Goal: Task Accomplishment & Management: Complete application form

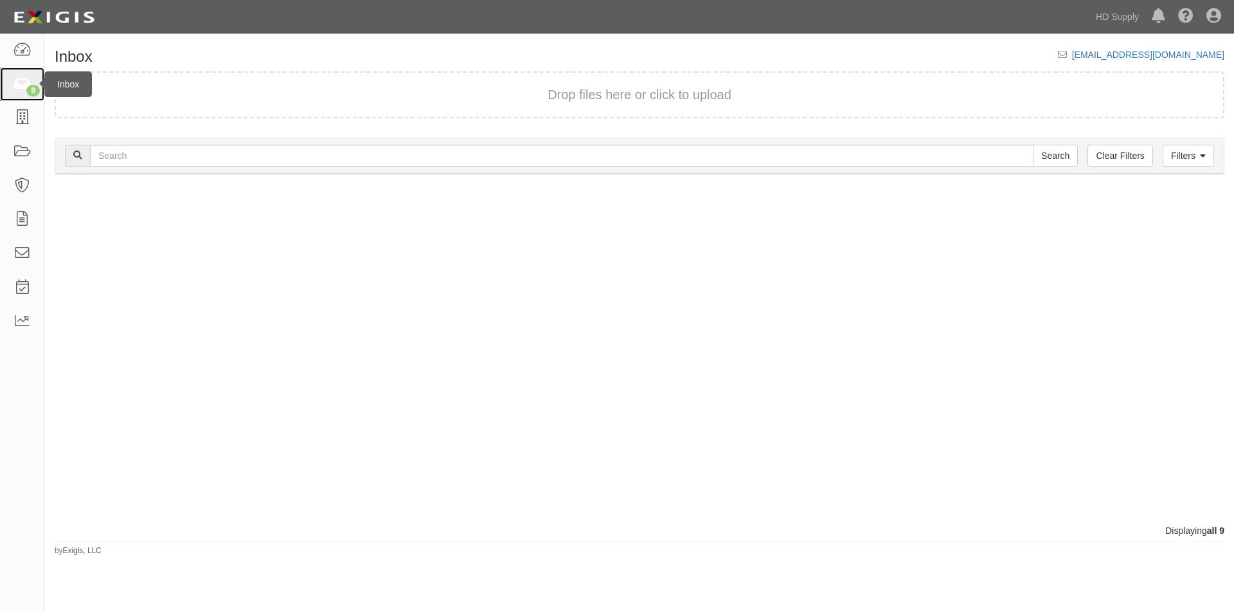
click at [26, 93] on link "9" at bounding box center [22, 85] width 44 height 34
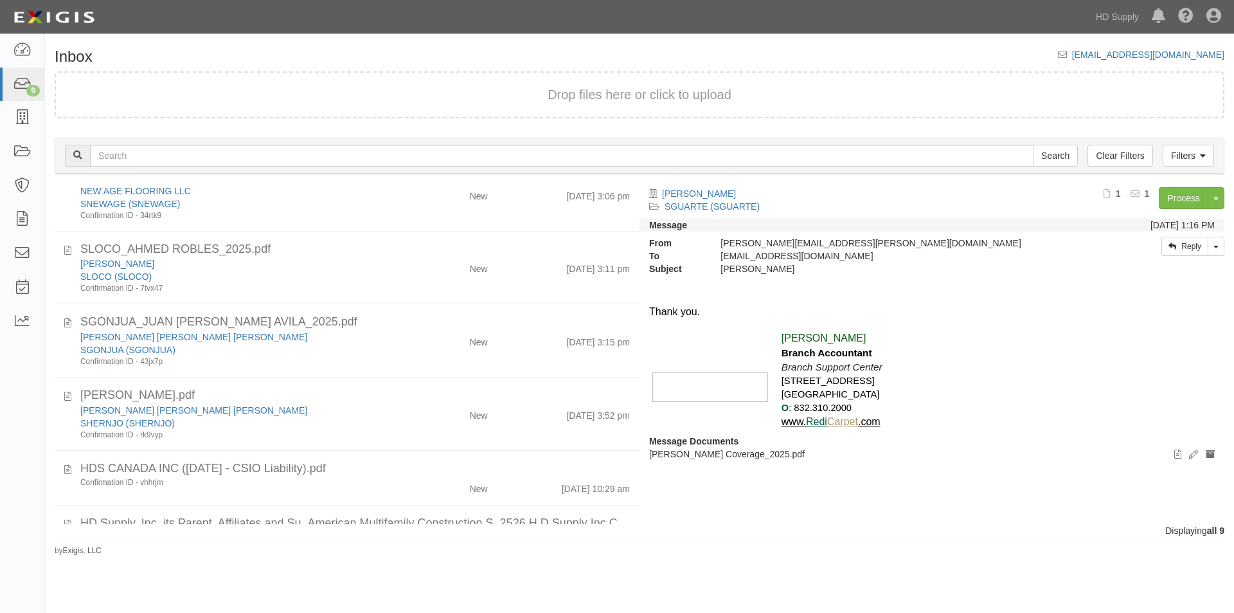
scroll to position [278, 0]
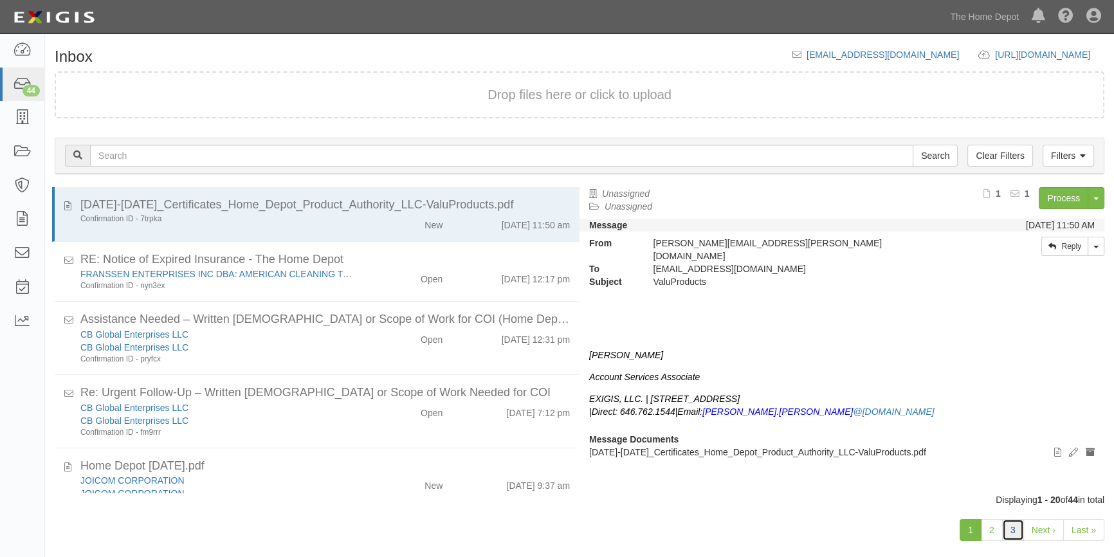
click at [1014, 537] on link "3" at bounding box center [1013, 530] width 22 height 22
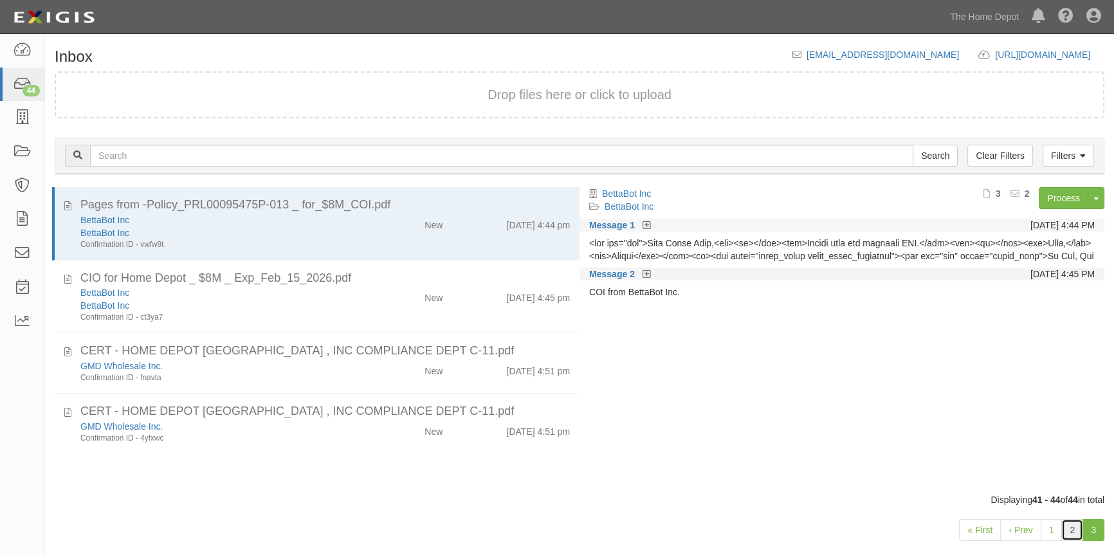
click at [1073, 534] on link "2" at bounding box center [1072, 530] width 22 height 22
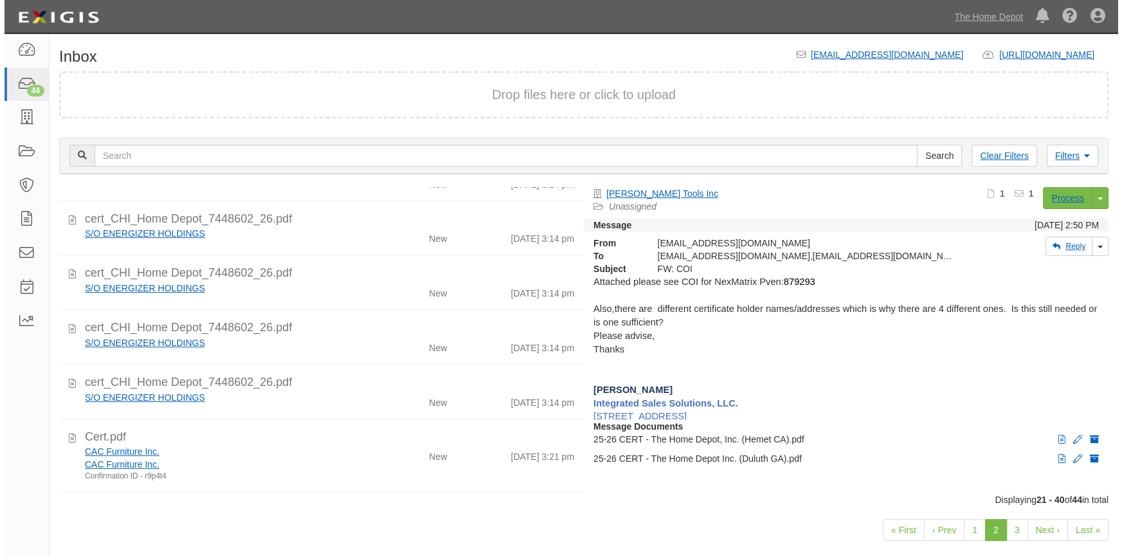
scroll to position [350, 0]
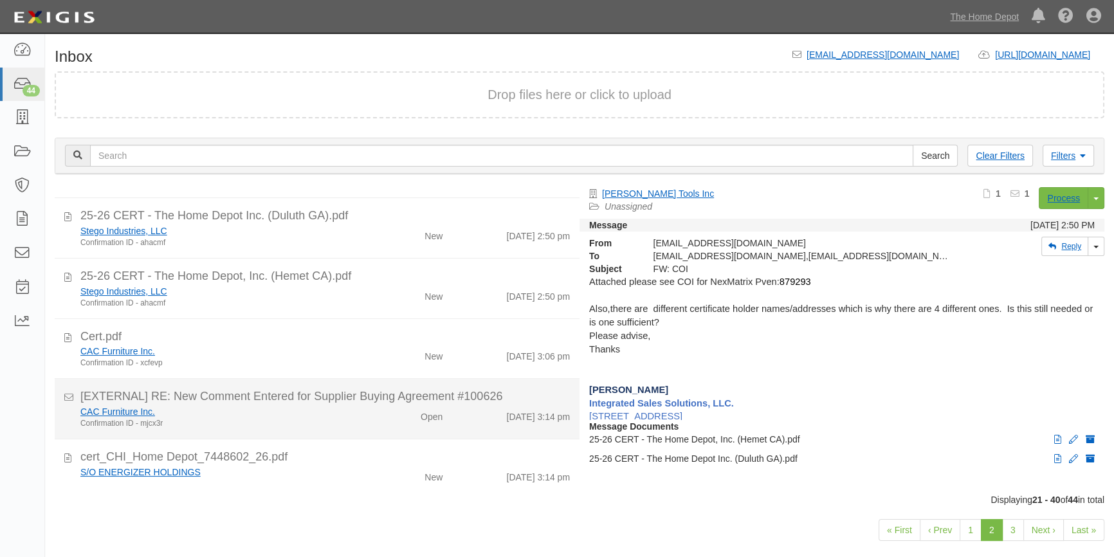
click at [332, 421] on div "Confirmation ID - mjcx3r" at bounding box center [218, 423] width 277 height 11
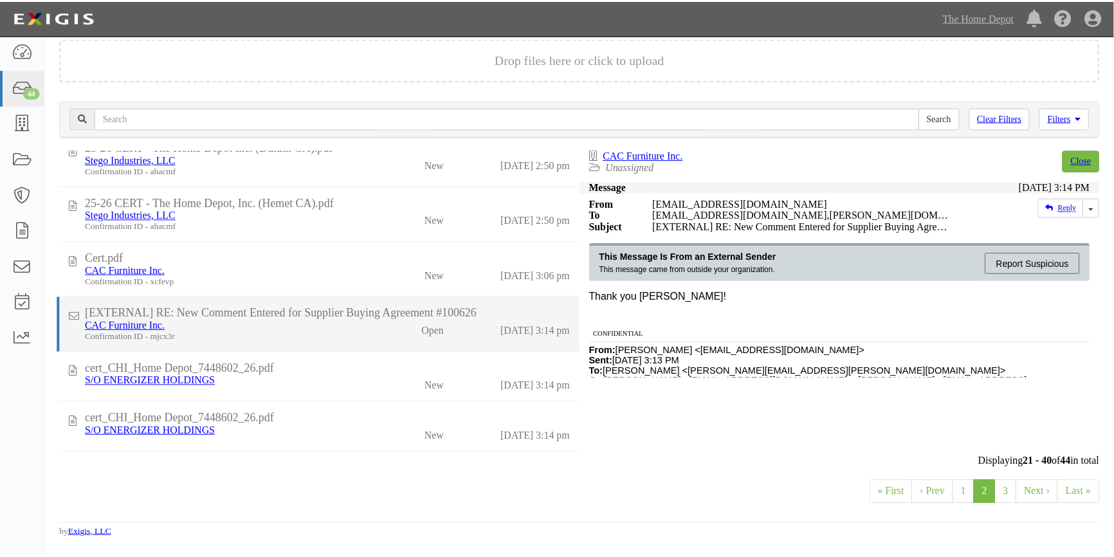
scroll to position [323, 0]
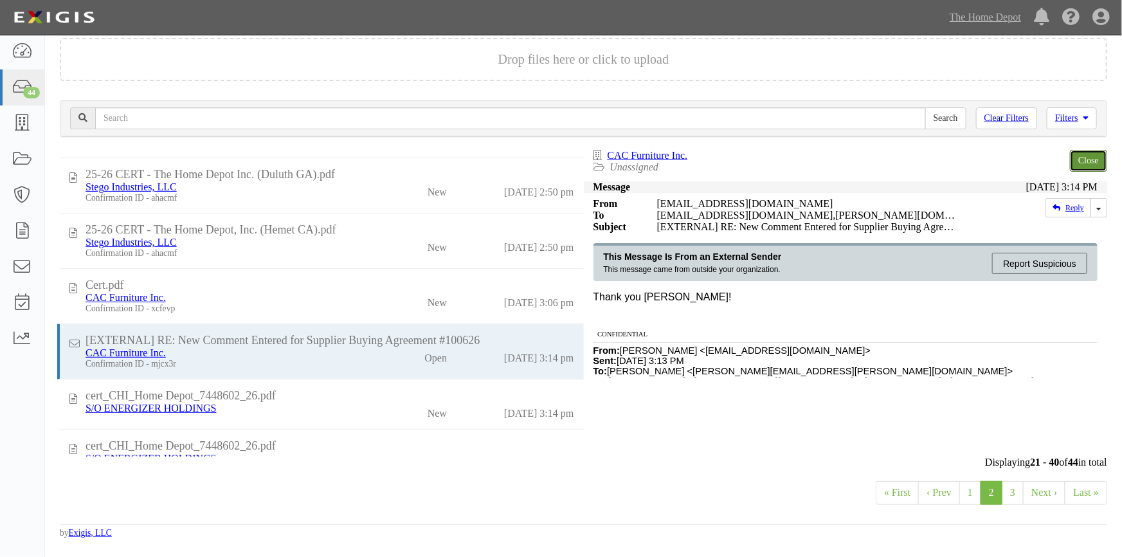
click at [1078, 158] on link "Close" at bounding box center [1088, 161] width 37 height 22
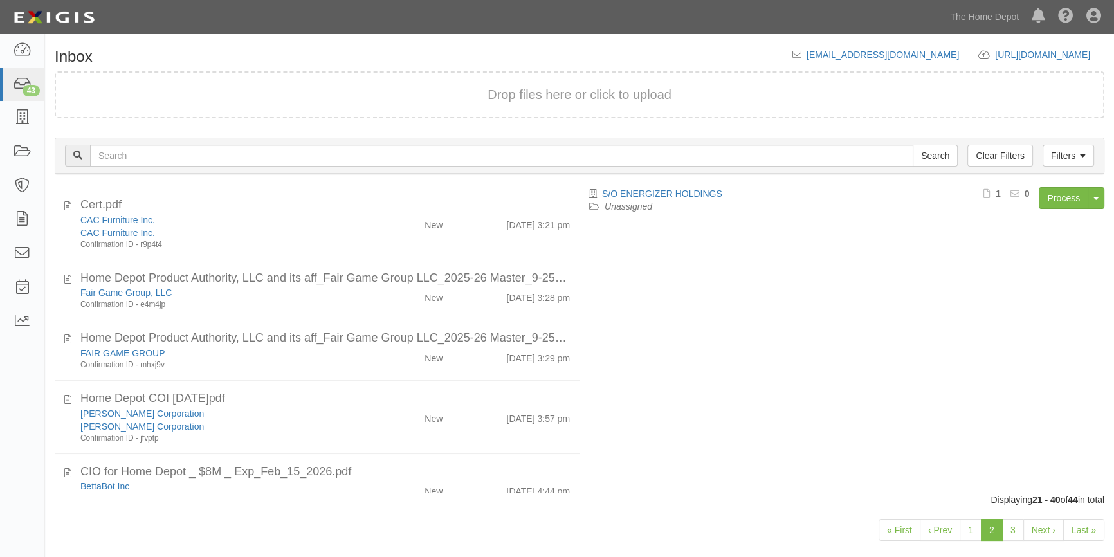
scroll to position [853, 0]
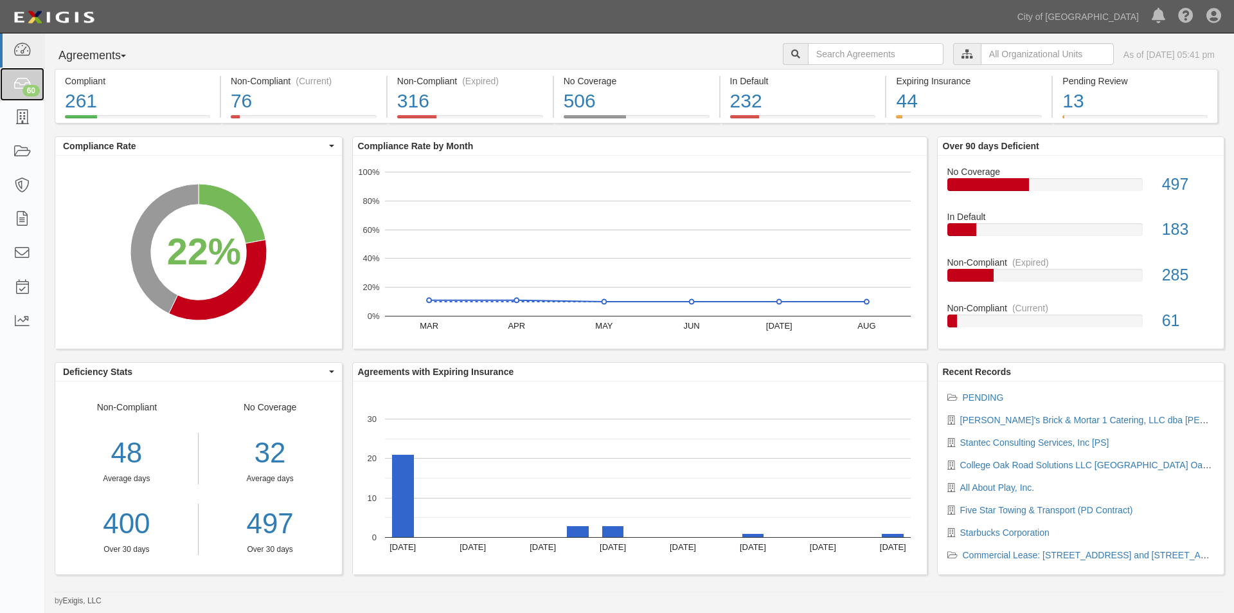
click at [35, 91] on div "60" at bounding box center [31, 91] width 17 height 12
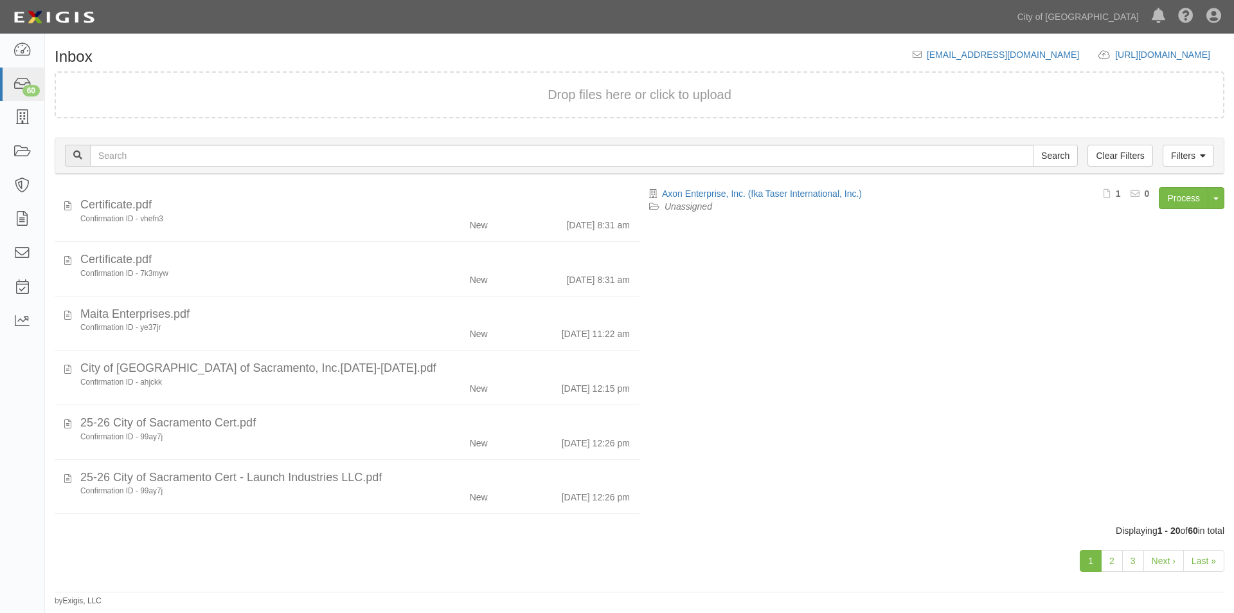
scroll to position [777, 0]
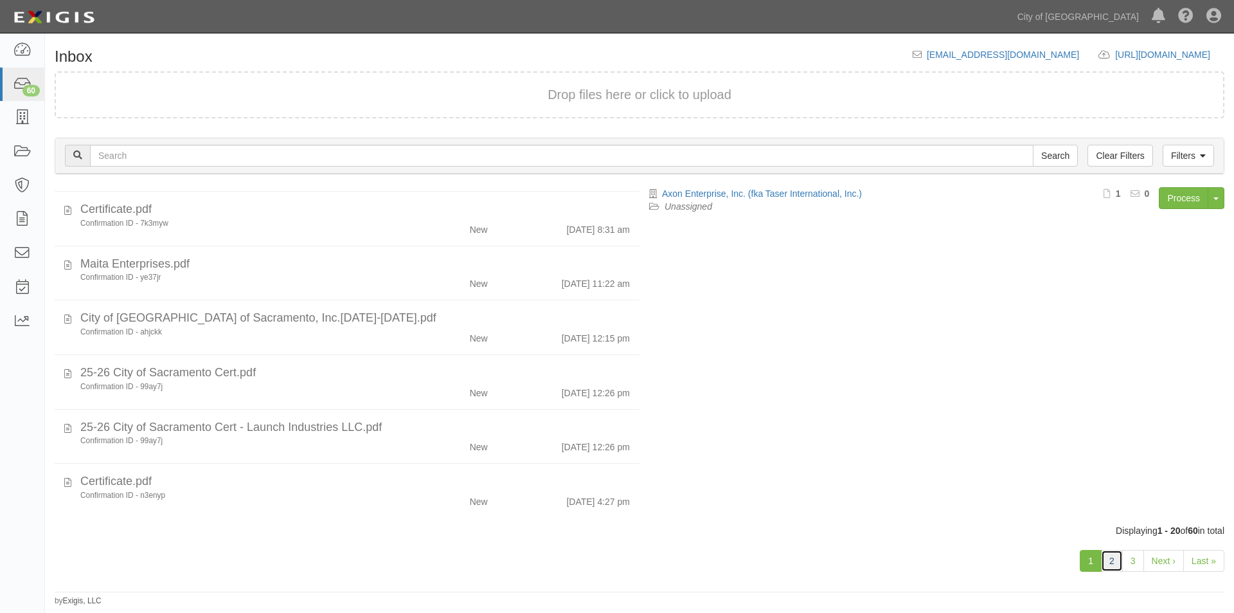
click at [1116, 561] on link "2" at bounding box center [1112, 561] width 22 height 22
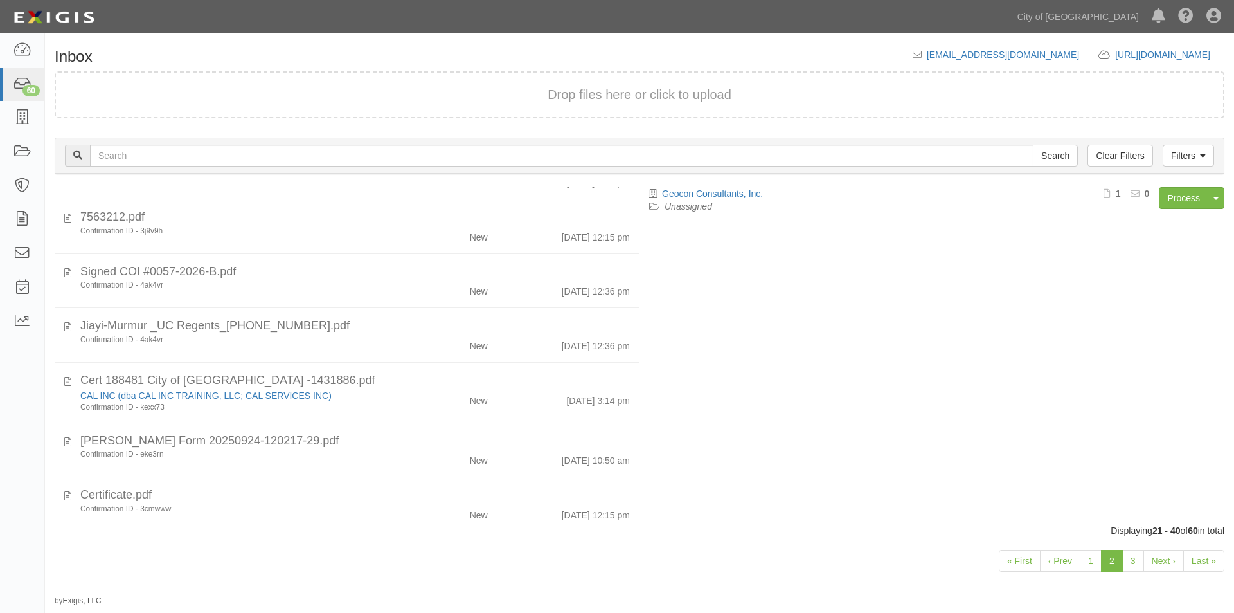
scroll to position [772, 0]
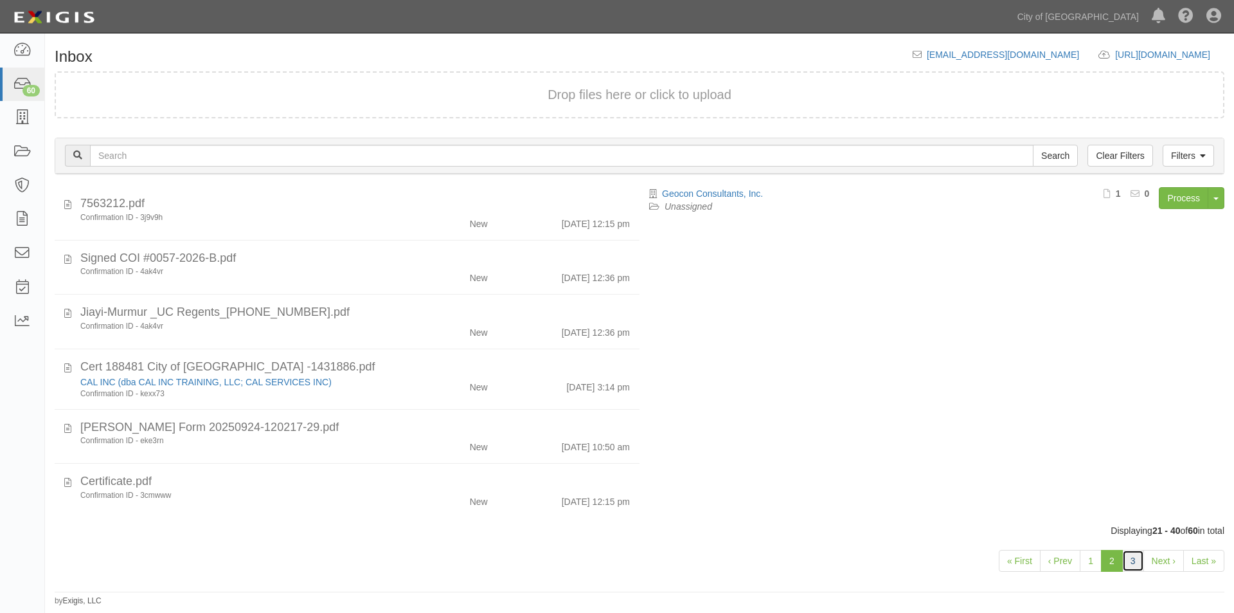
click at [1139, 562] on link "3" at bounding box center [1134, 561] width 22 height 22
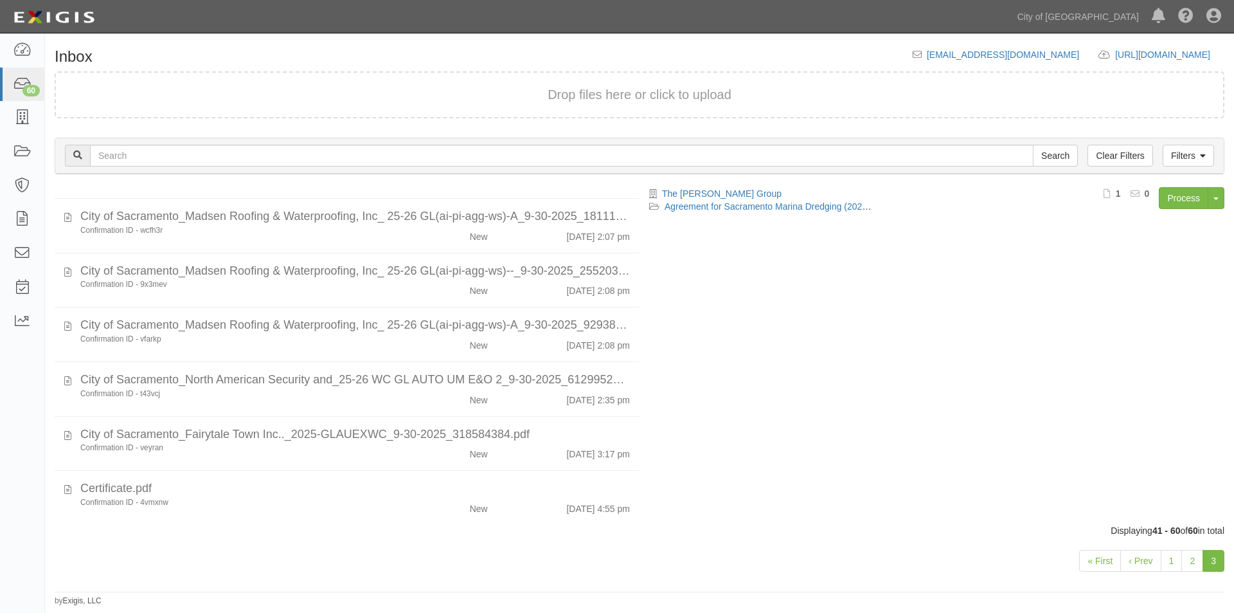
scroll to position [777, 0]
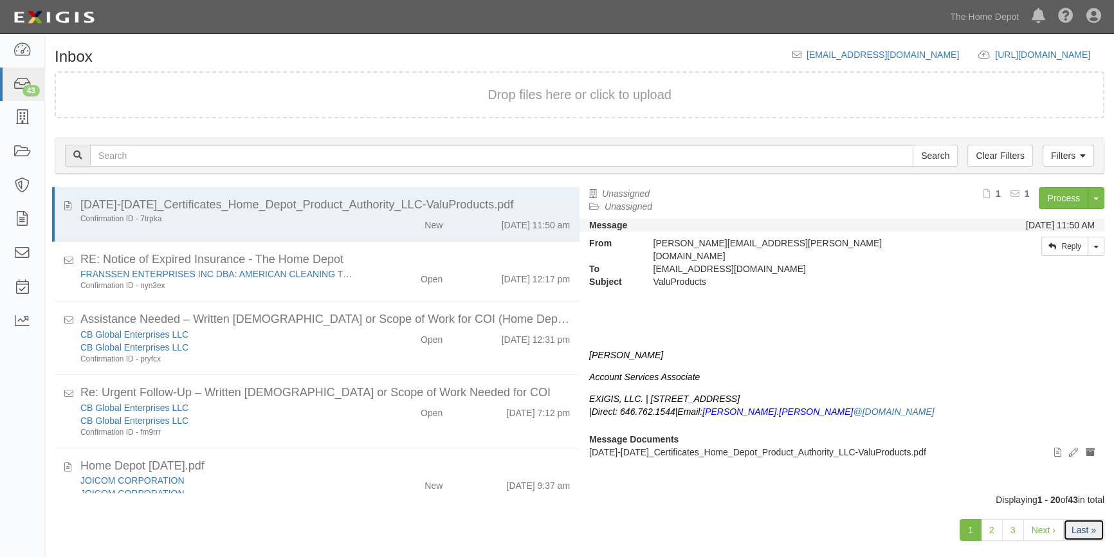
click at [1081, 532] on link "Last »" at bounding box center [1083, 530] width 41 height 22
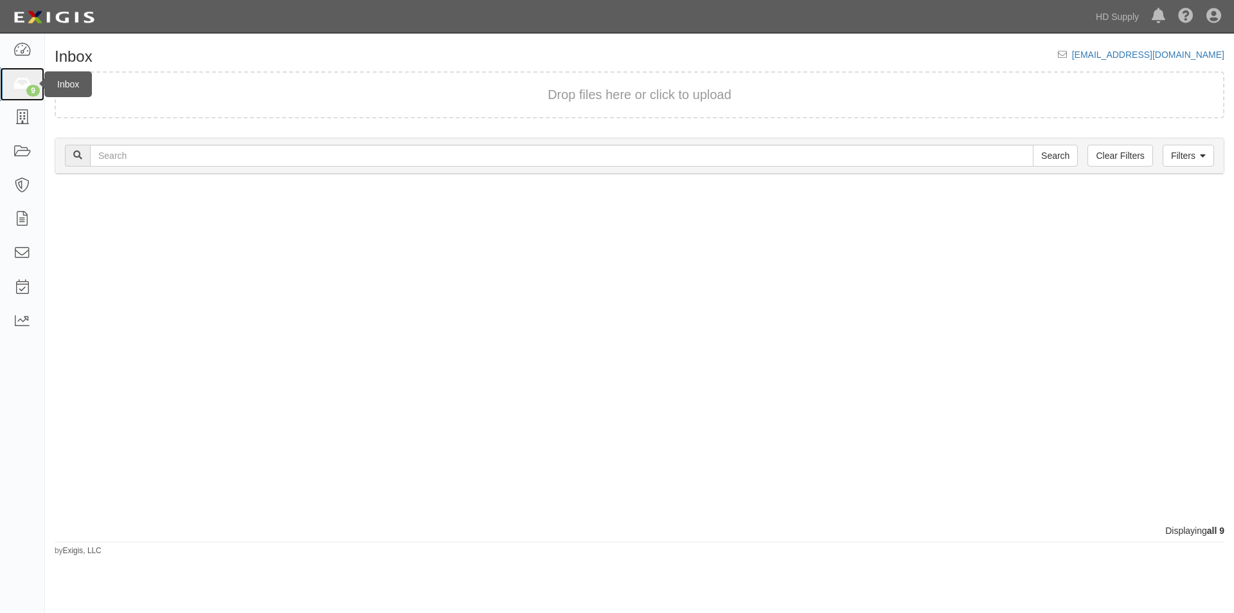
click at [22, 82] on icon at bounding box center [22, 84] width 18 height 15
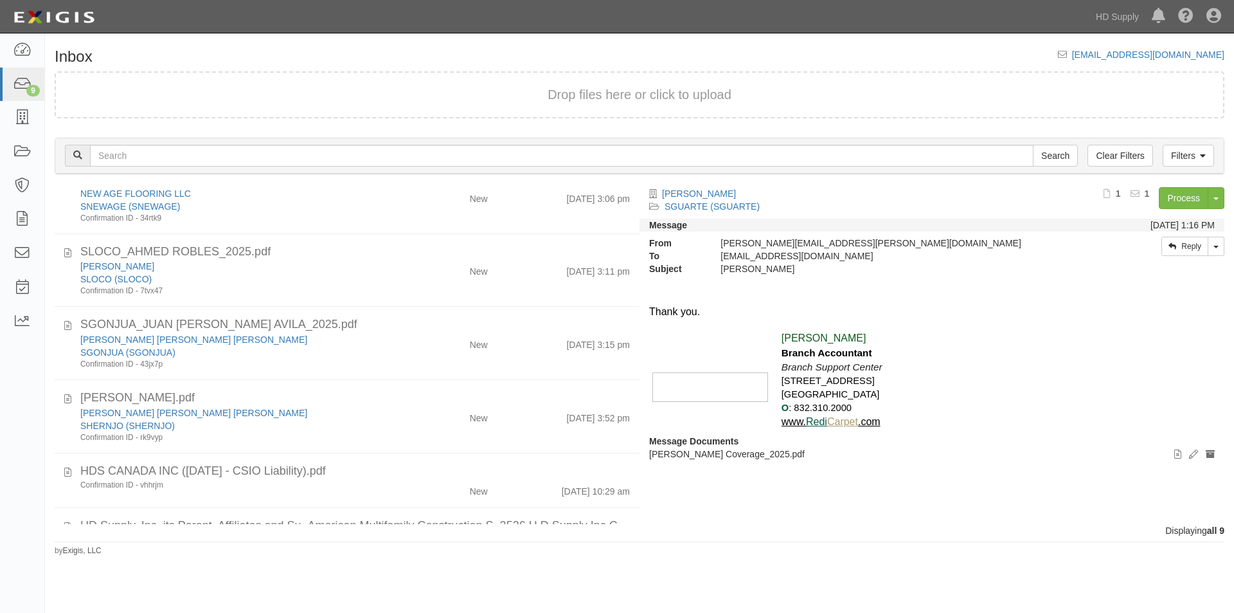
scroll to position [278, 0]
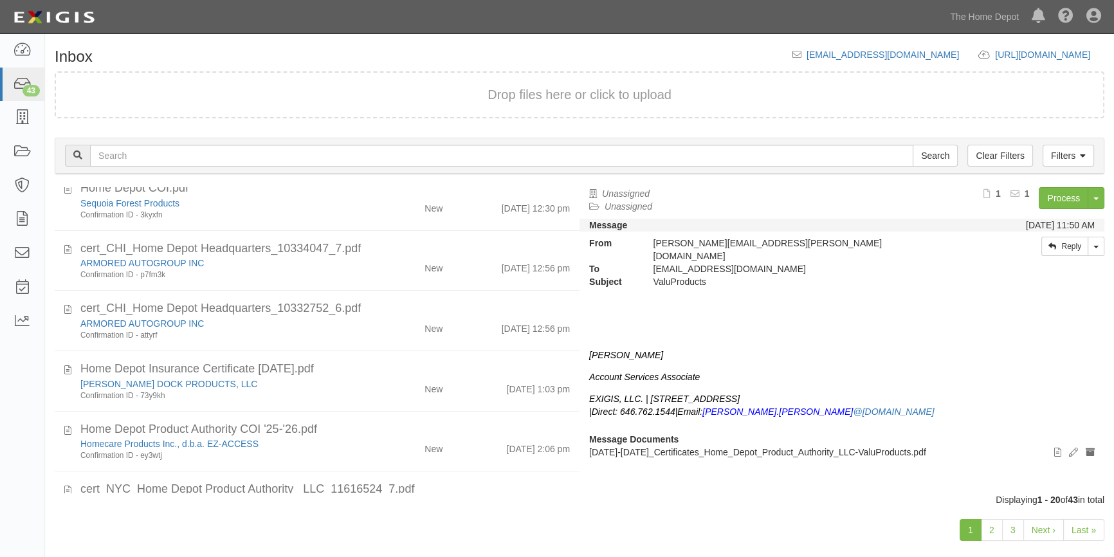
scroll to position [1000, 0]
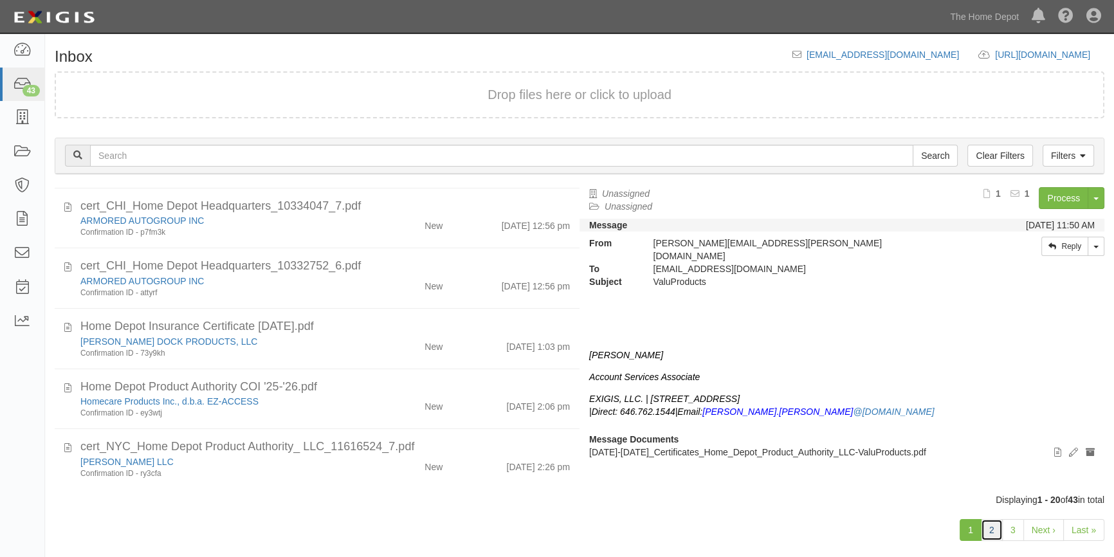
click at [988, 528] on link "2" at bounding box center [991, 530] width 22 height 22
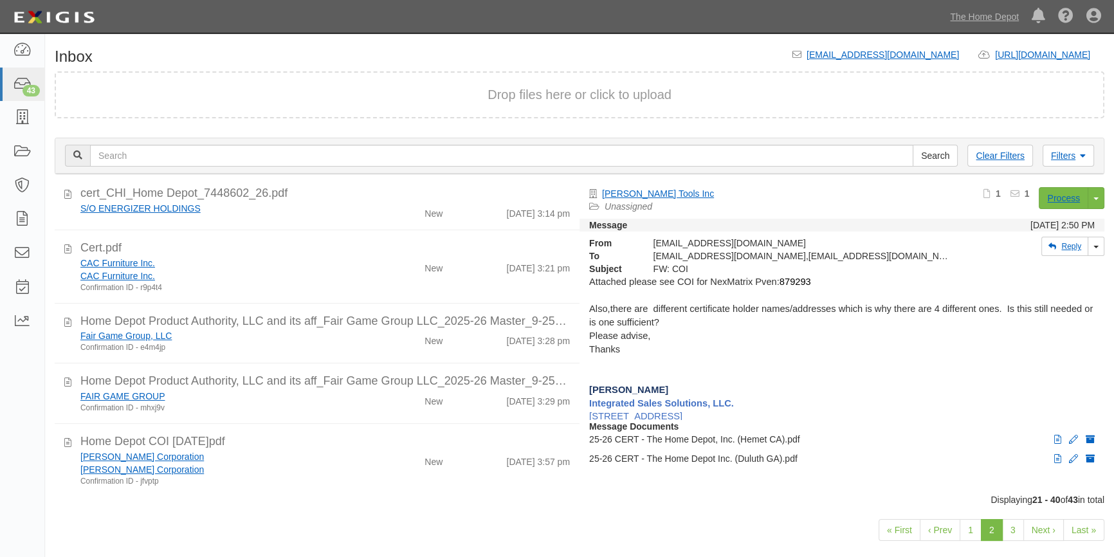
scroll to position [913, 0]
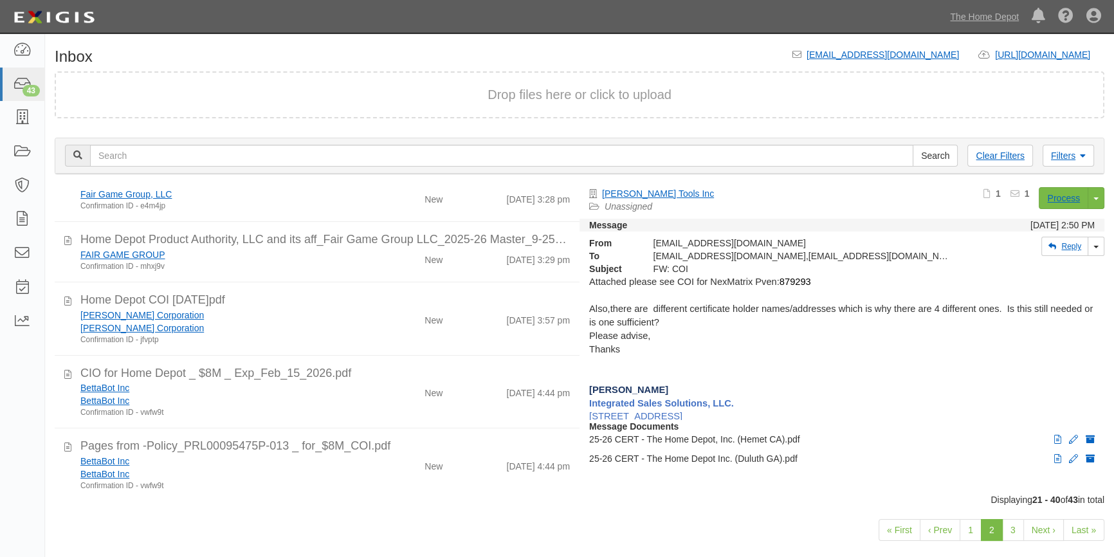
click at [639, 429] on strong "Message Documents" at bounding box center [633, 426] width 89 height 10
click at [1003, 530] on link "3" at bounding box center [1013, 530] width 22 height 22
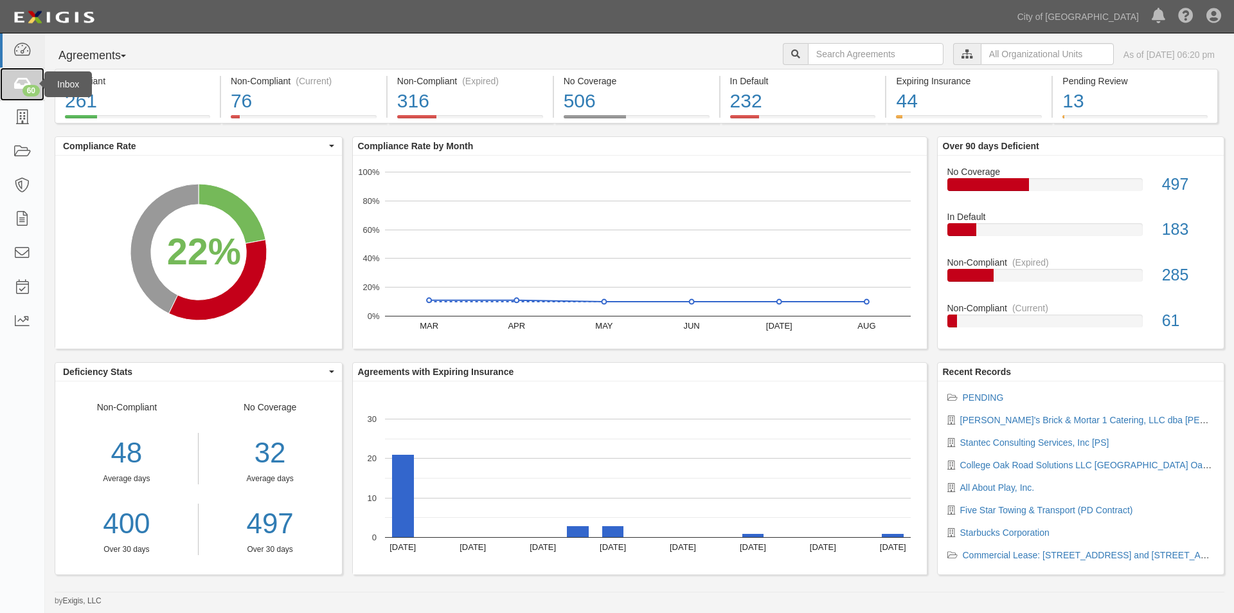
click at [19, 95] on link "60" at bounding box center [22, 85] width 44 height 34
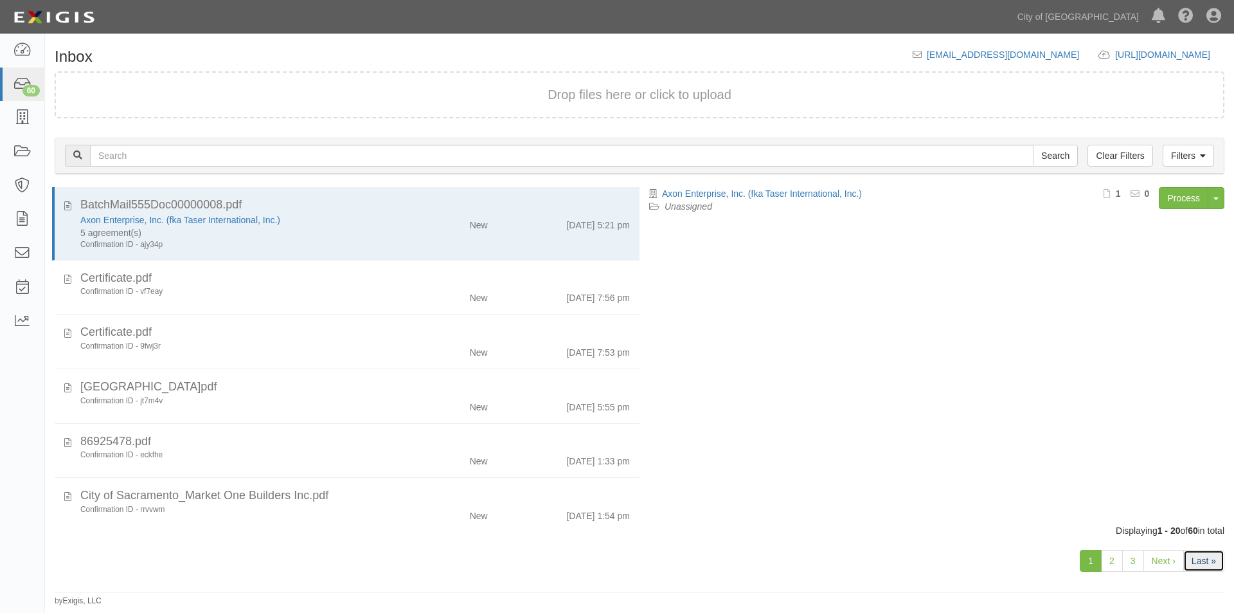
click at [1192, 563] on link "Last »" at bounding box center [1204, 561] width 41 height 22
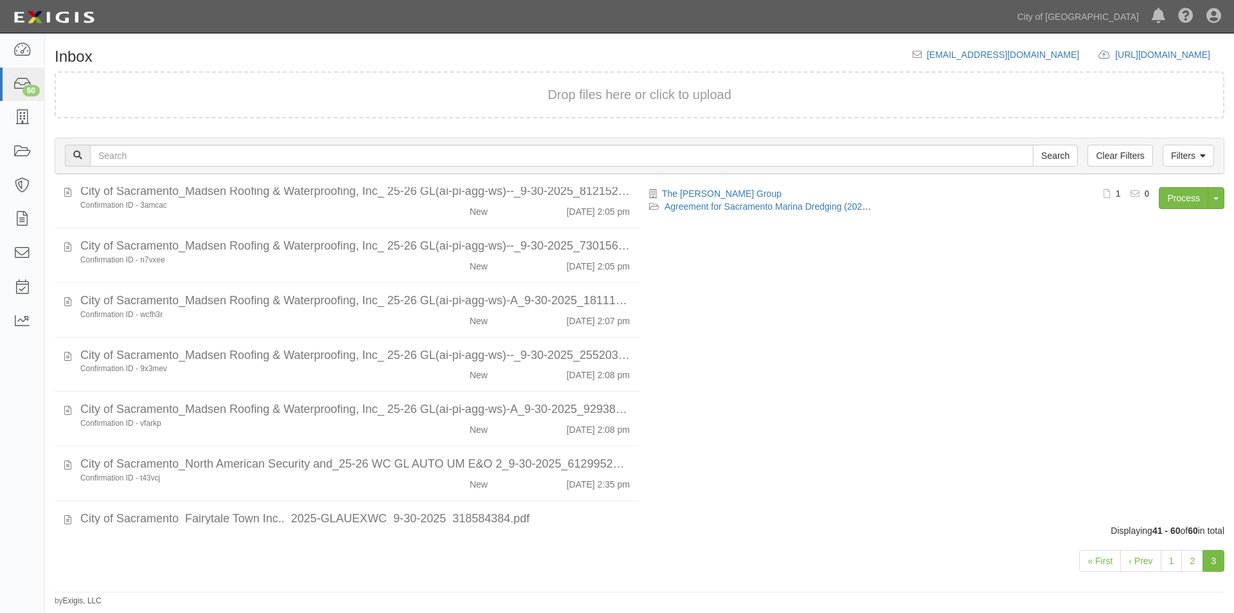
scroll to position [777, 0]
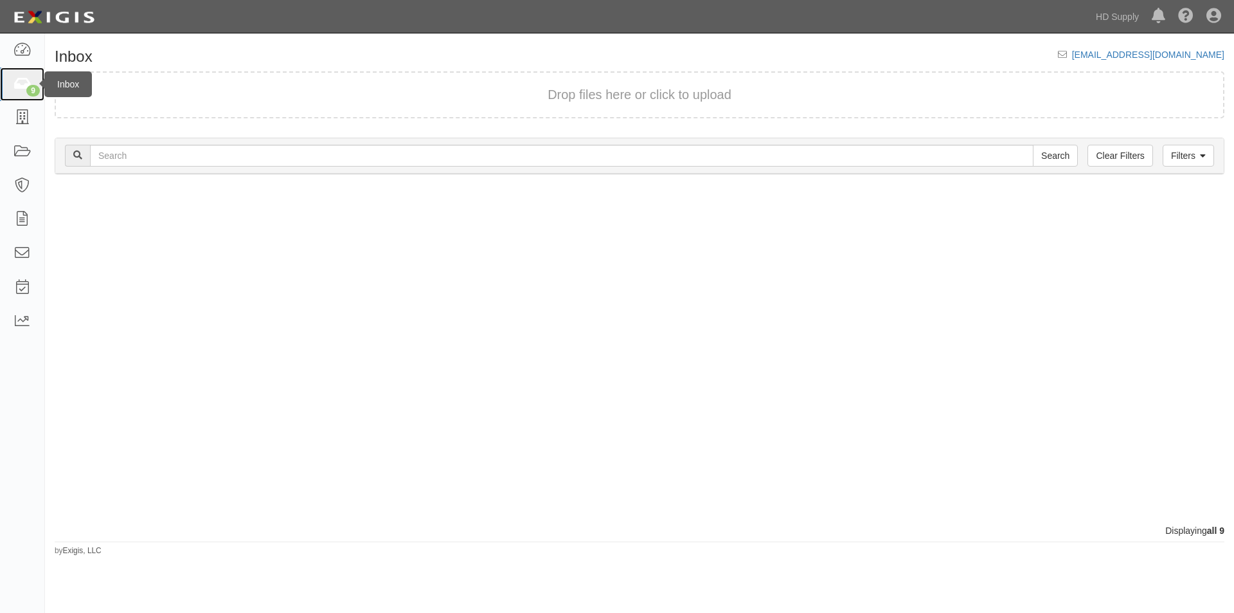
click at [18, 92] on link "9" at bounding box center [22, 85] width 44 height 34
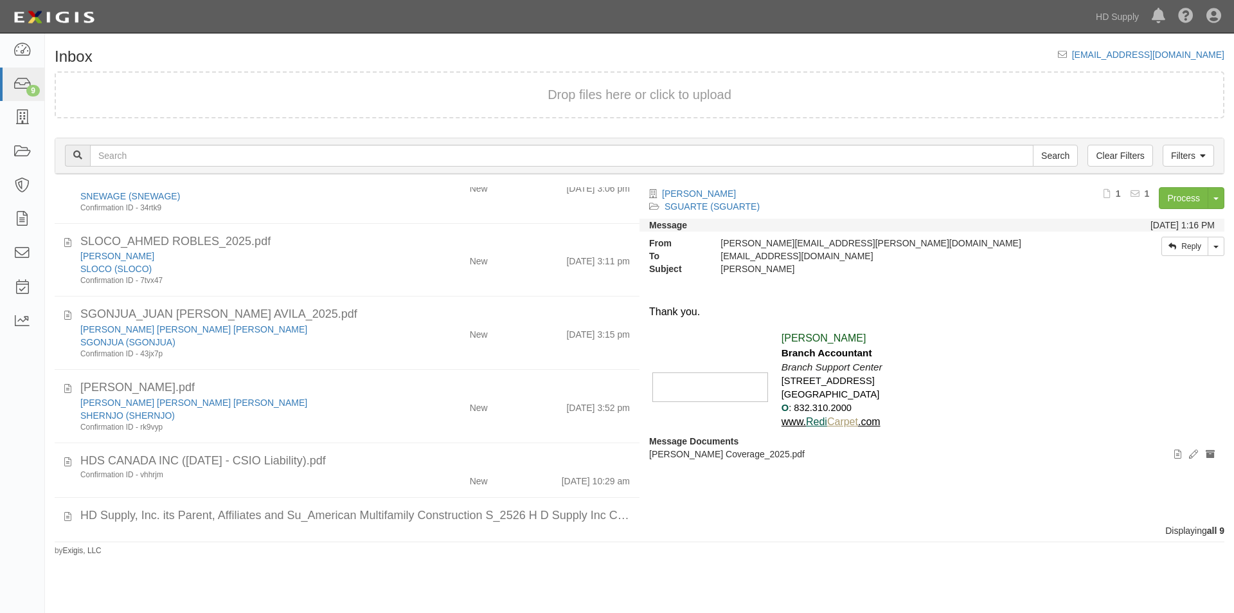
scroll to position [278, 0]
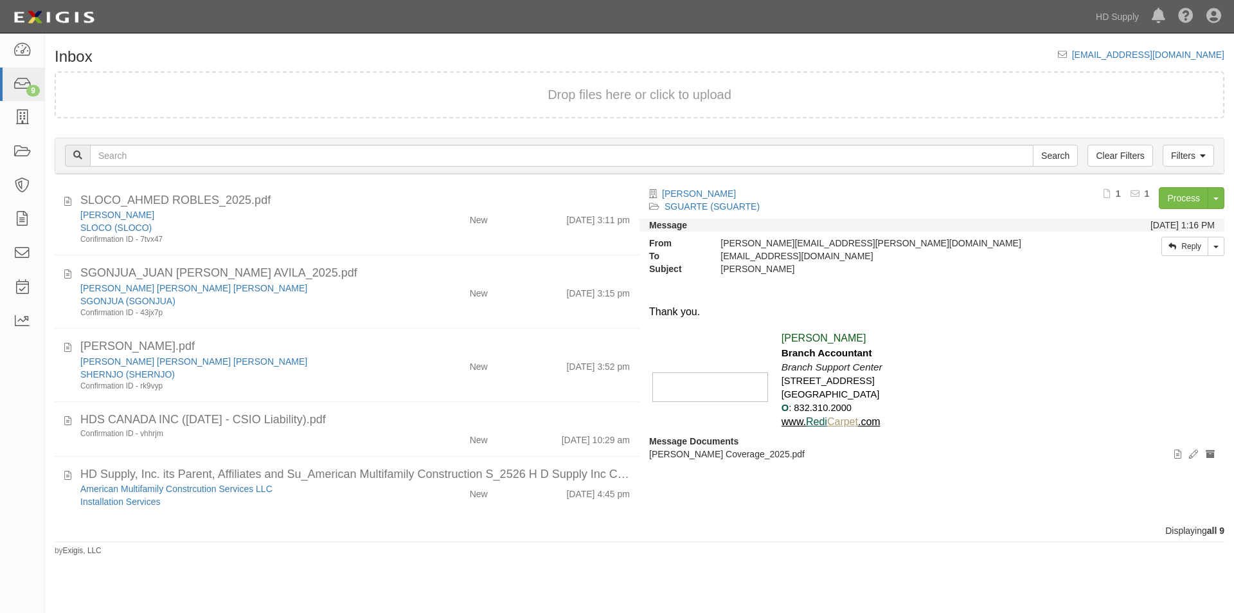
click at [163, 570] on div "Inbox inbox@hdsupply.complianz.com Drop files here or click to upload Filters C…" at bounding box center [617, 315] width 1234 height 552
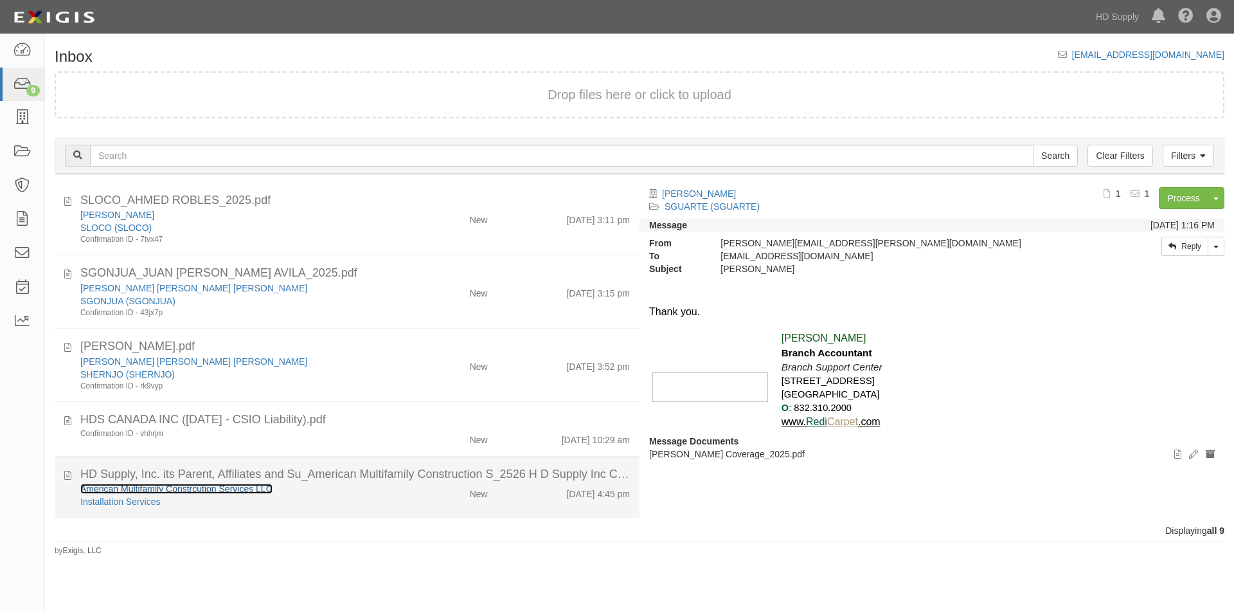
click at [155, 492] on link "American Multifamily Constrcution Services LLC" at bounding box center [176, 488] width 192 height 10
click at [307, 507] on div "Installation Services" at bounding box center [236, 501] width 312 height 13
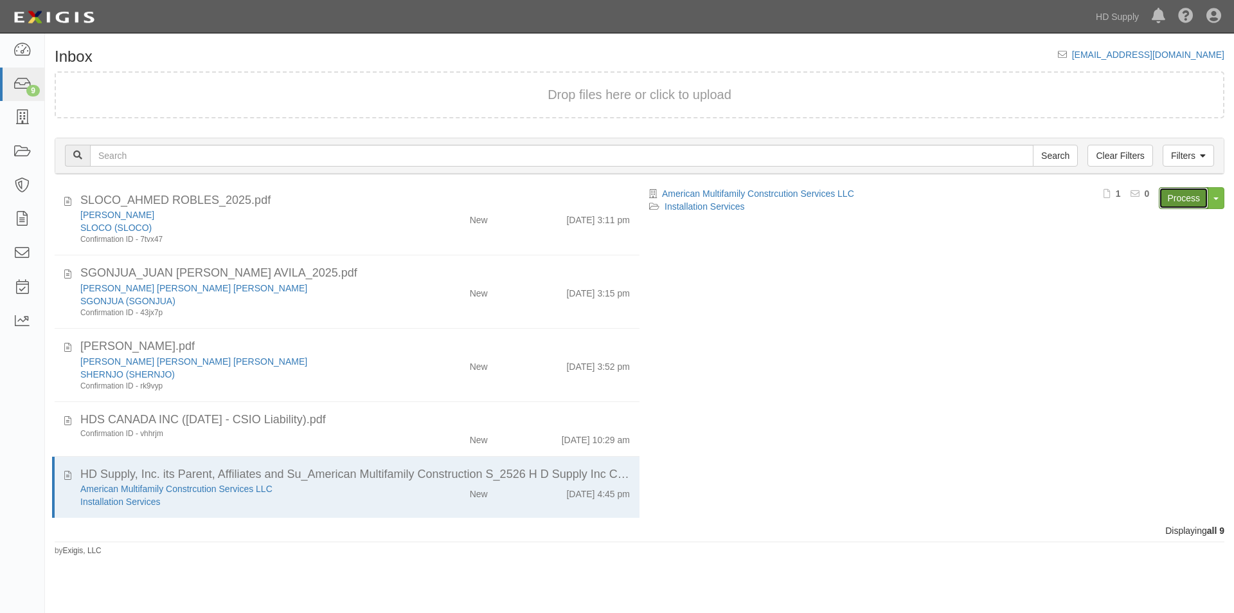
click at [1184, 201] on link "Process" at bounding box center [1184, 198] width 50 height 22
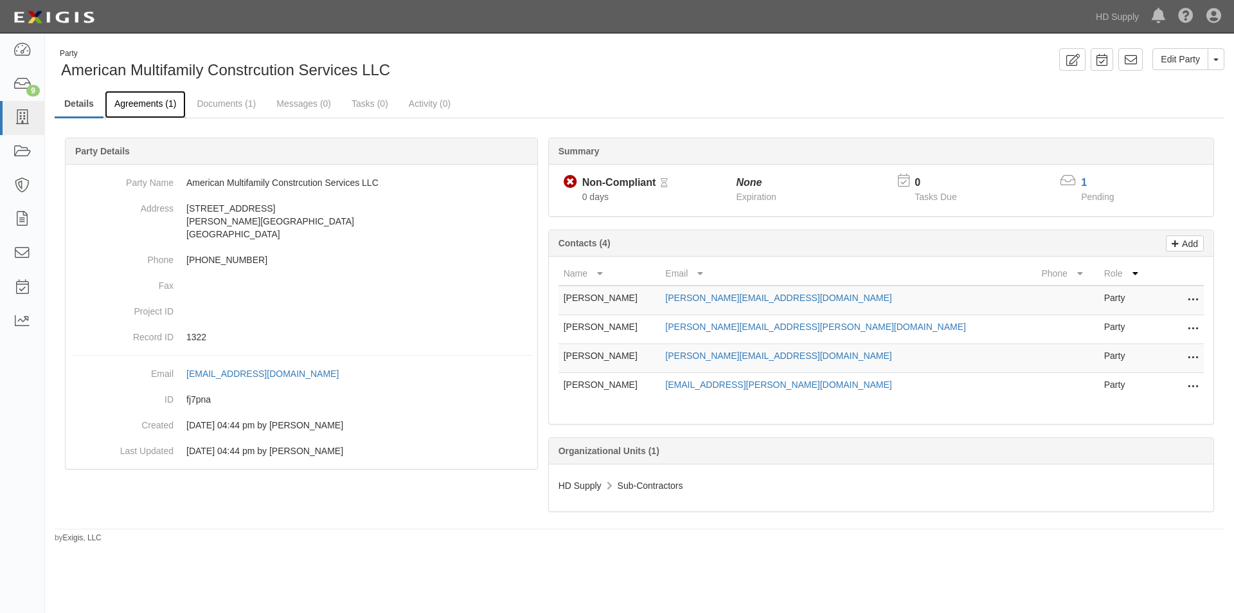
click at [145, 108] on link "Agreements (1)" at bounding box center [145, 105] width 81 height 28
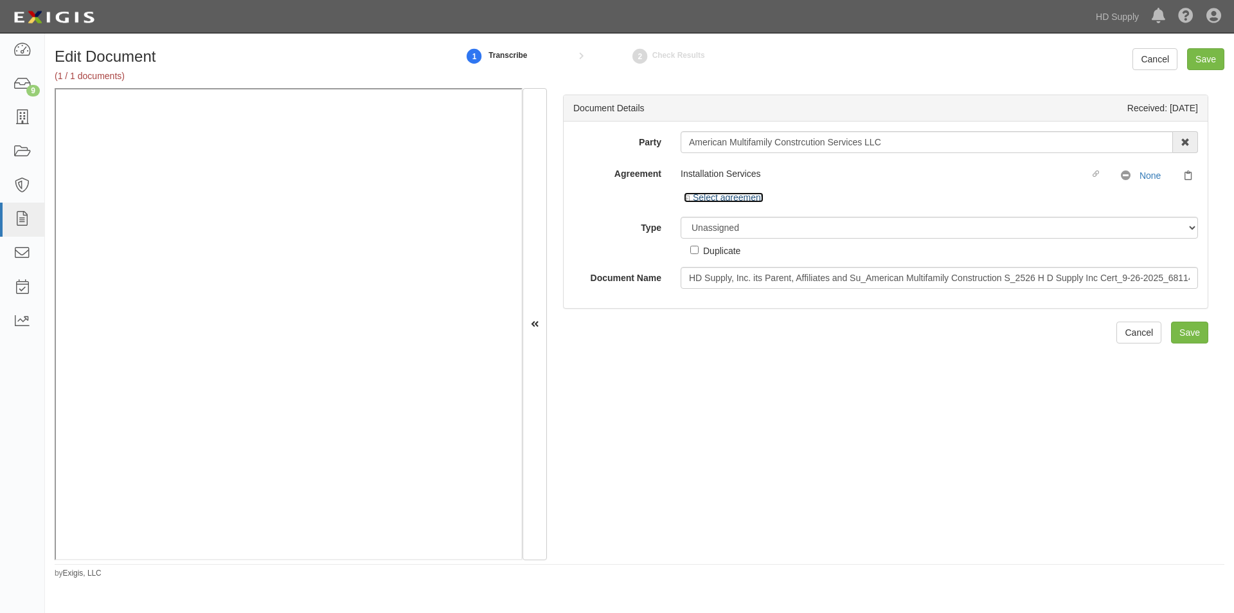
click at [704, 196] on link "Select agreement" at bounding box center [724, 197] width 80 height 10
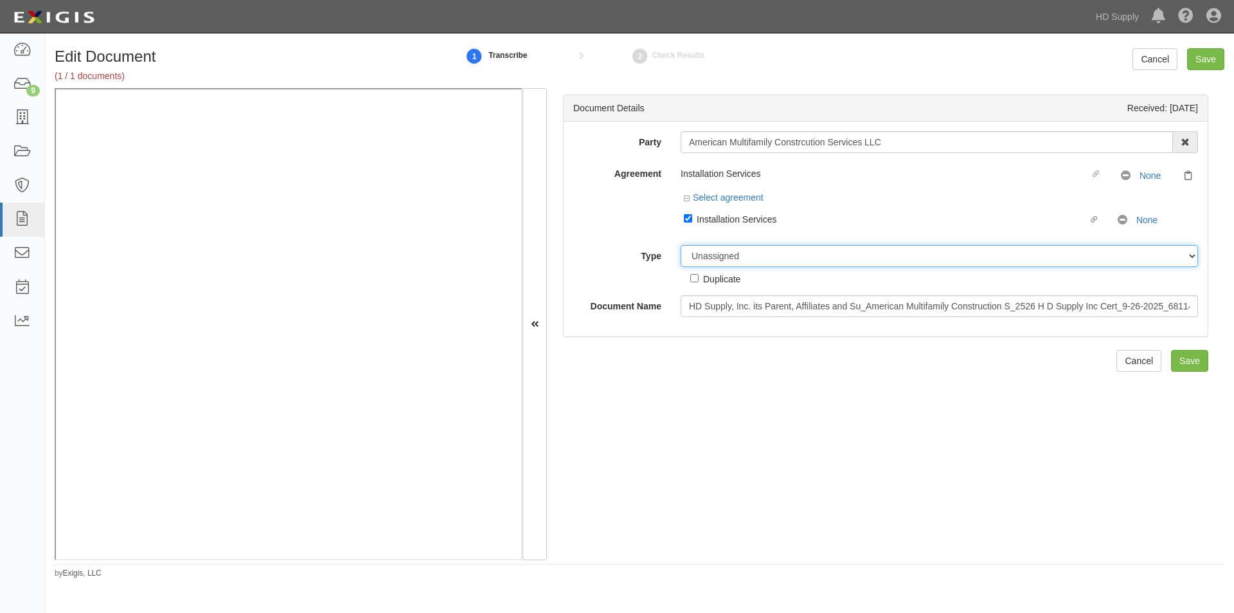
click at [732, 258] on select "Unassigned Binder Cancellation Notice Certificate Contract Endorsement Insuranc…" at bounding box center [940, 256] width 518 height 22
select select "CertificateDetail"
click at [681, 245] on select "Unassigned Binder Cancellation Notice Certificate Contract Endorsement Insuranc…" at bounding box center [940, 256] width 518 height 22
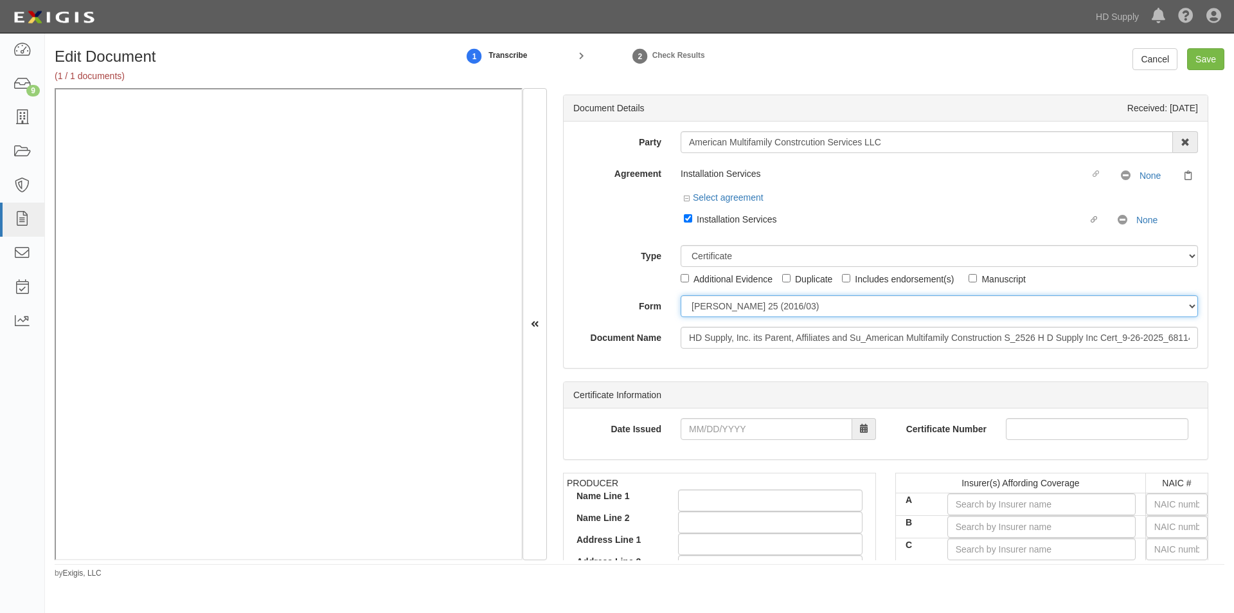
click at [715, 311] on select "ACORD 25 (2016/03) ACORD 101 ACORD 855 NY (2014/05) General" at bounding box center [940, 306] width 518 height 22
select select "GeneralFormDetail"
click at [681, 295] on select "ACORD 25 (2016/03) ACORD 101 ACORD 855 NY (2014/05) General" at bounding box center [940, 306] width 518 height 22
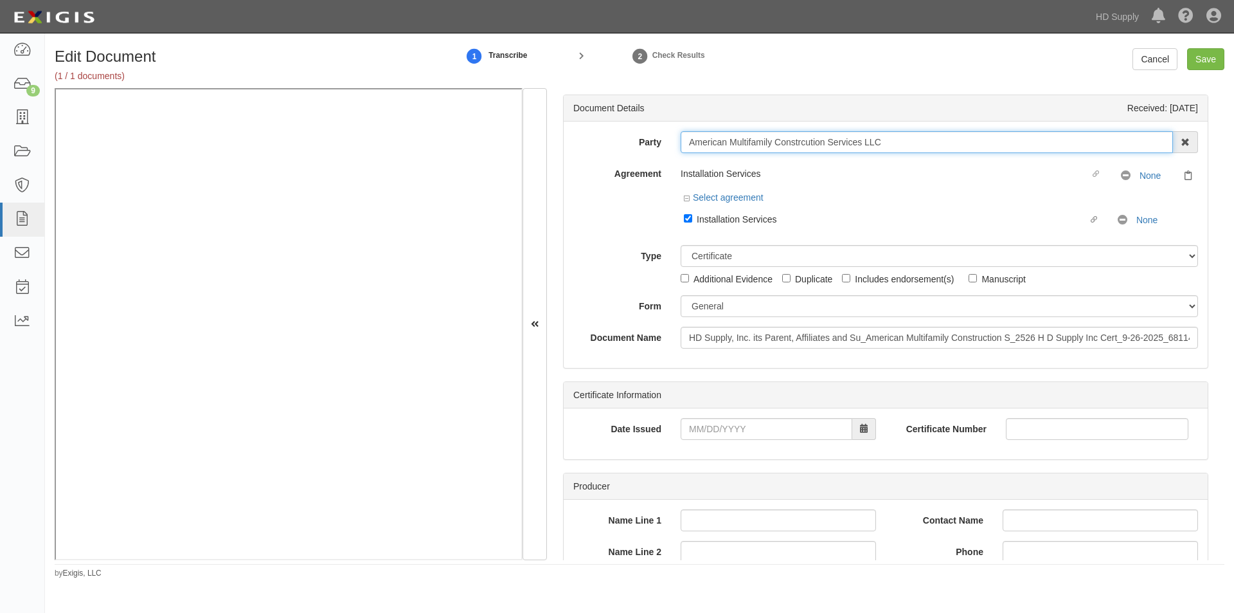
drag, startPoint x: 895, startPoint y: 140, endPoint x: 688, endPoint y: 151, distance: 207.3
click at [688, 151] on input "American Multifamily Constrcution Services LLC" at bounding box center [927, 142] width 492 height 22
click at [626, 238] on div "Party American Multifamily Constrcution Services LLC 1031 Investment Services 1…" at bounding box center [885, 239] width 625 height 217
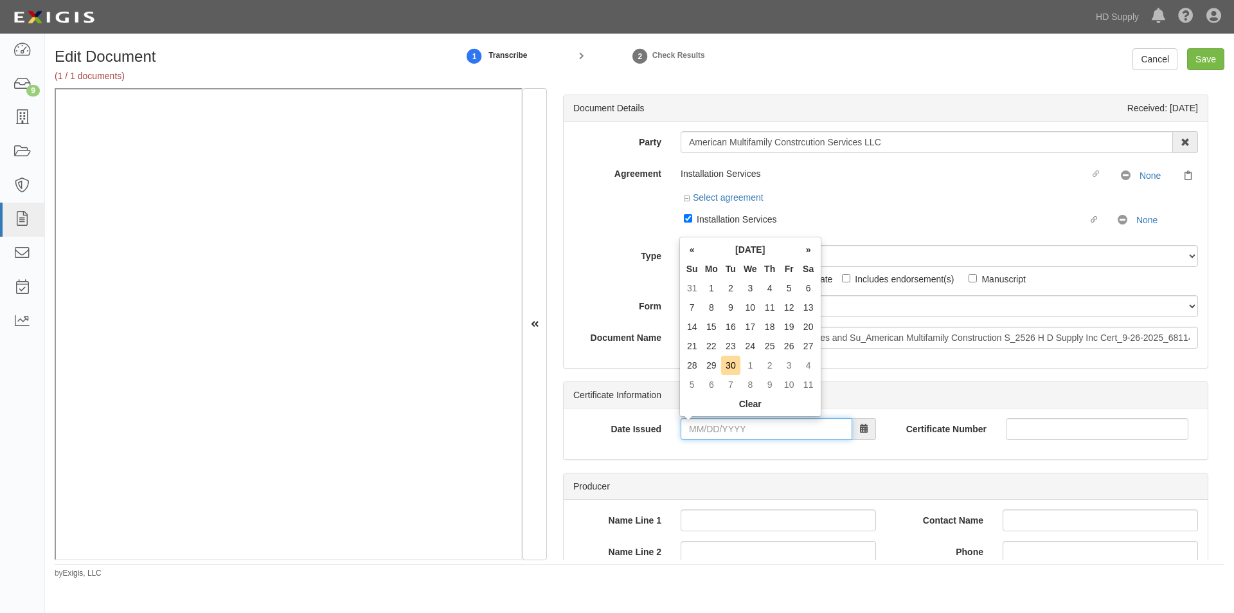
click at [801, 429] on input "Date Issued" at bounding box center [767, 429] width 172 height 22
click at [784, 342] on td "26" at bounding box center [789, 345] width 19 height 19
type input "09/26/2025"
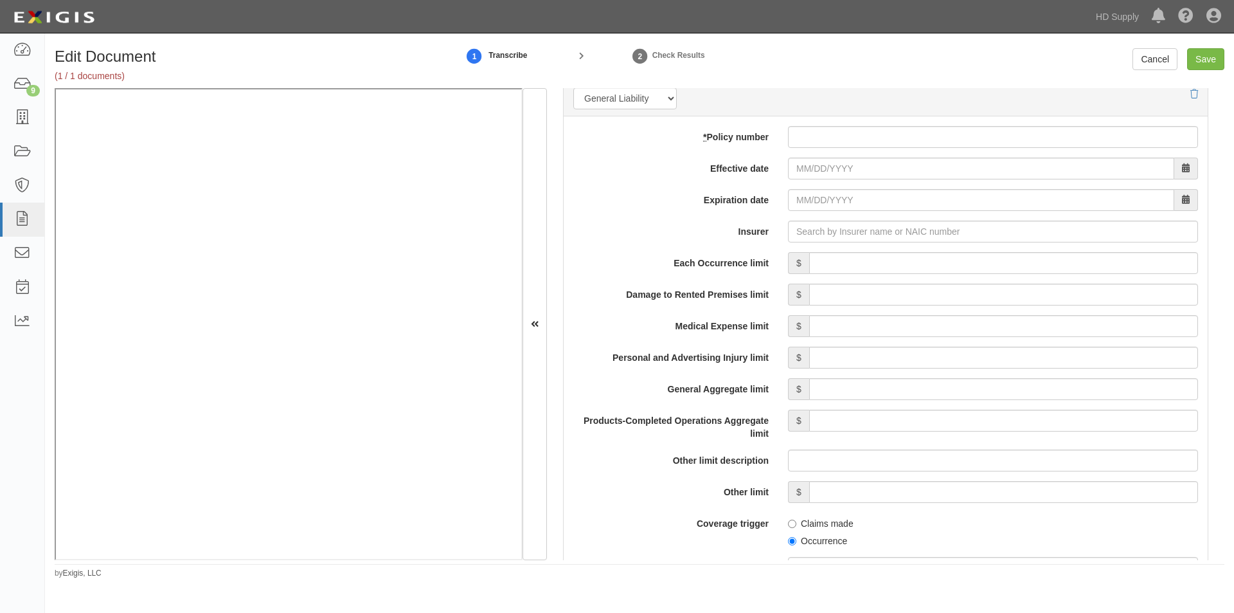
scroll to position [964, 0]
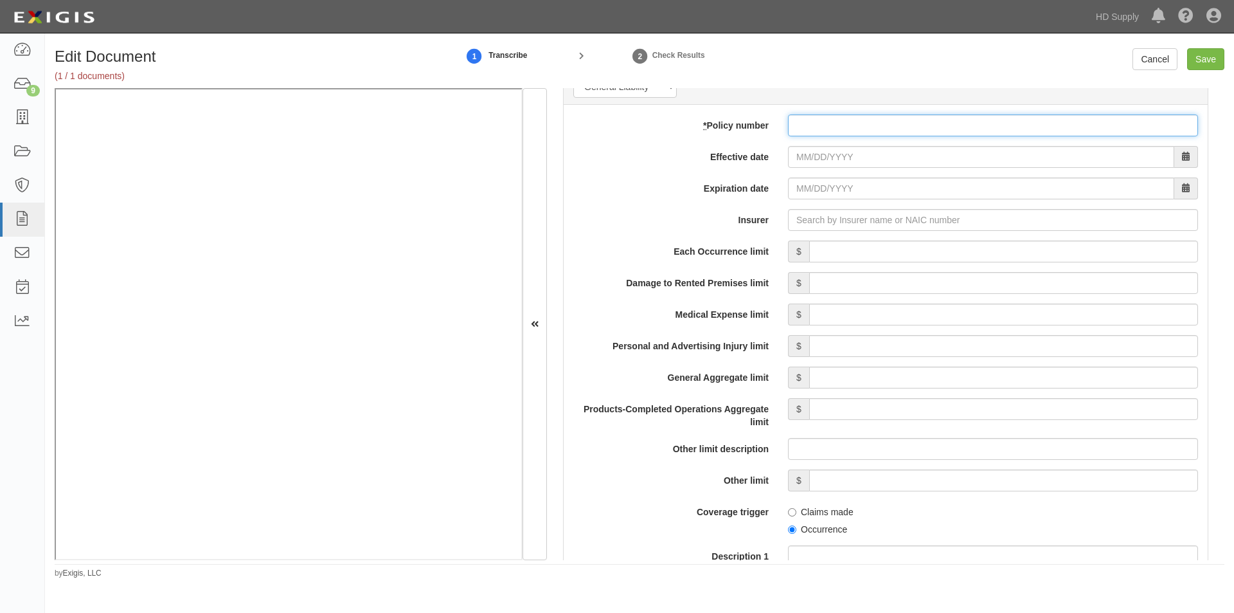
paste input "01003996220"
type input "01003996220"
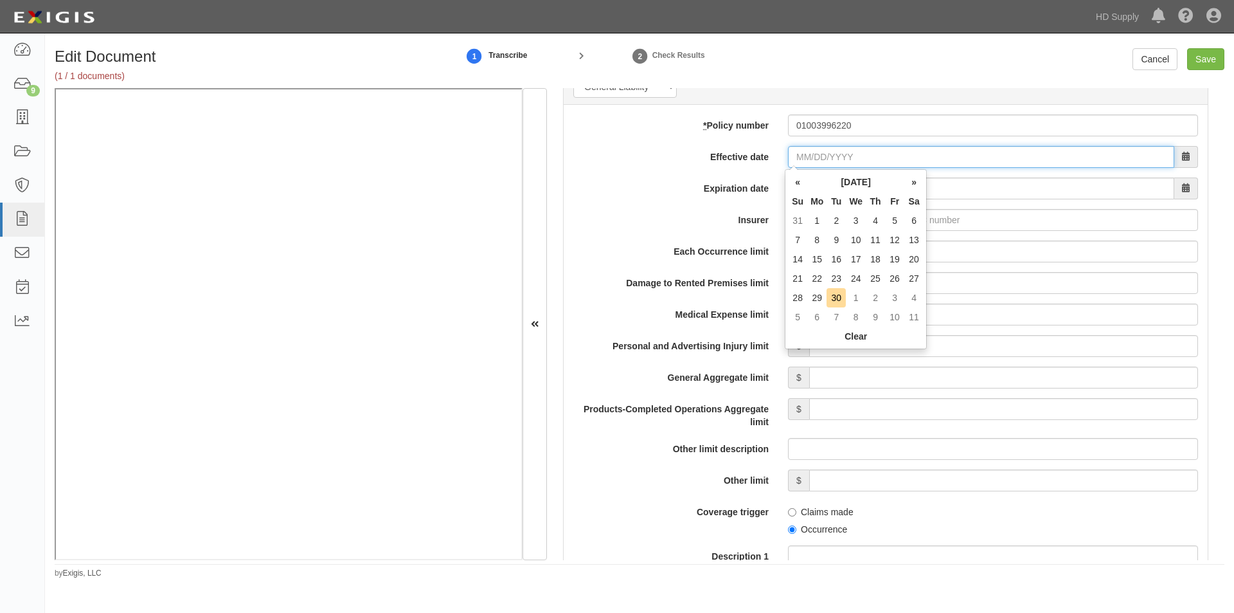
click at [808, 164] on input "Effective date" at bounding box center [981, 157] width 386 height 22
click at [835, 280] on td "23" at bounding box center [836, 278] width 19 height 19
type input "09/23/2025"
type input "09/23/2026"
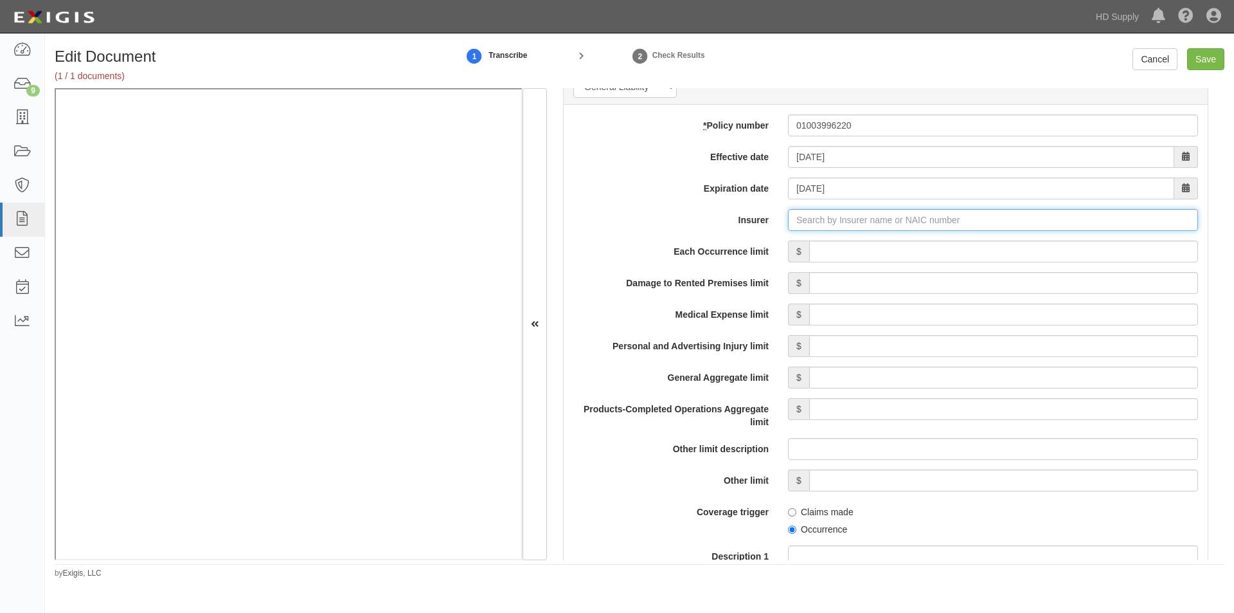
click at [821, 226] on input "Insurer" at bounding box center [993, 220] width 410 height 22
click at [886, 229] on input "Insurer" at bounding box center [993, 220] width 410 height 22
click at [866, 250] on div "Kinsale Insurance Company ( 38920 ) A XIV Rating" at bounding box center [817, 244] width 225 height 17
type input "Kinsale Insurance Company (38920) A XIV Rating"
click at [865, 253] on input "Each Occurrence limit" at bounding box center [1003, 251] width 389 height 22
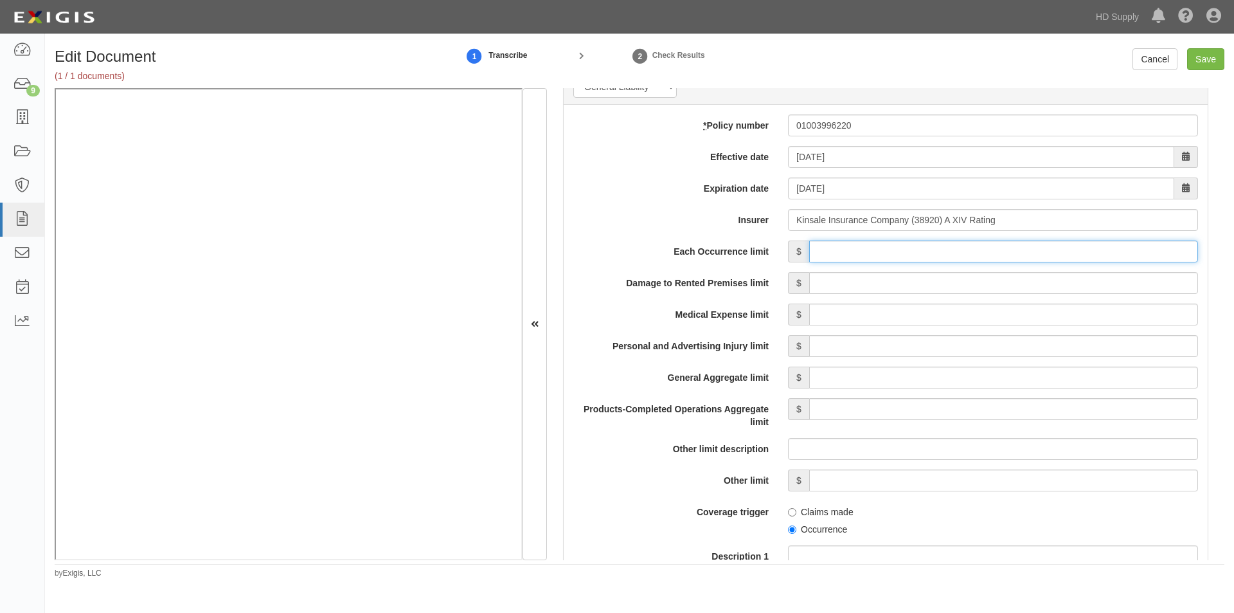
type input "1,000,000"
click at [1045, 279] on input "Damage to Rented Premises limit" at bounding box center [1003, 283] width 389 height 22
type input "100,000"
click at [1051, 348] on input "Personal and Advertising Injury limit" at bounding box center [1003, 346] width 389 height 22
type input "1,000,000"
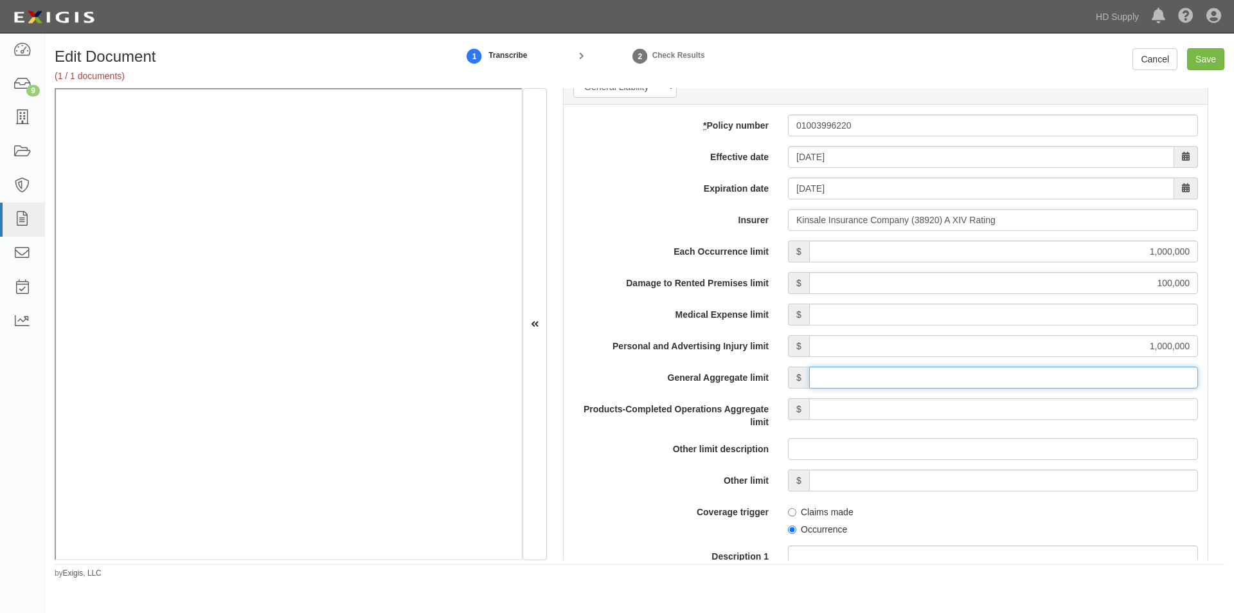
click at [1045, 379] on input "General Aggregate limit" at bounding box center [1003, 377] width 389 height 22
type input "2,000,000"
click at [1040, 409] on input "Products-Completed Operations Aggregate limit" at bounding box center [1003, 409] width 389 height 22
type input "2,000,000"
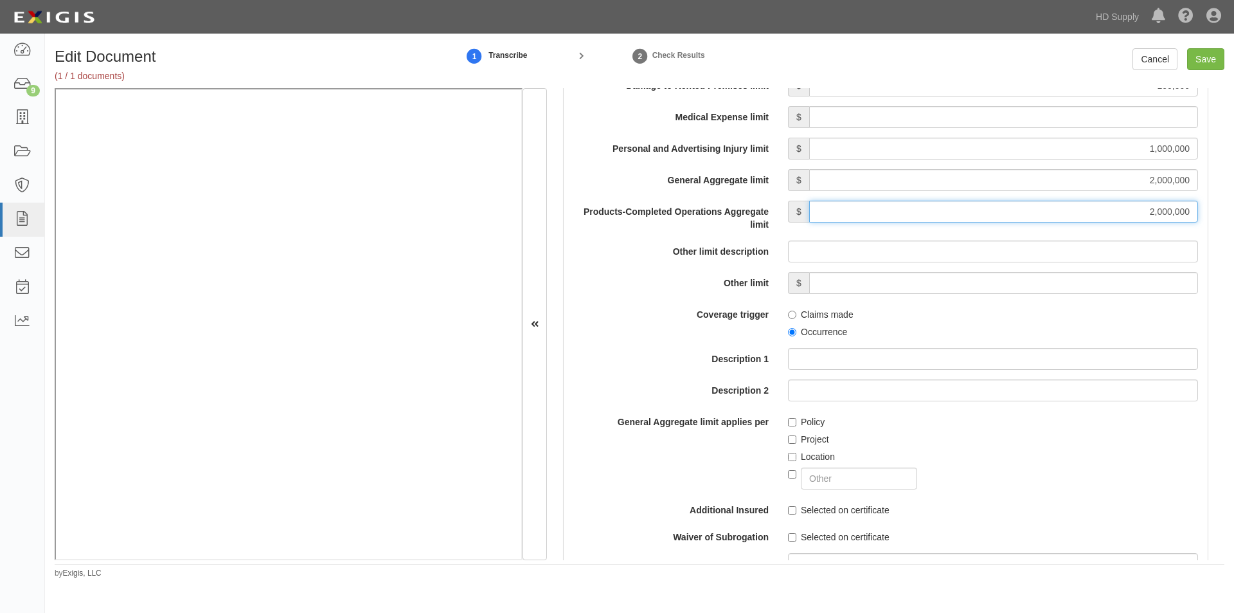
scroll to position [1201, 0]
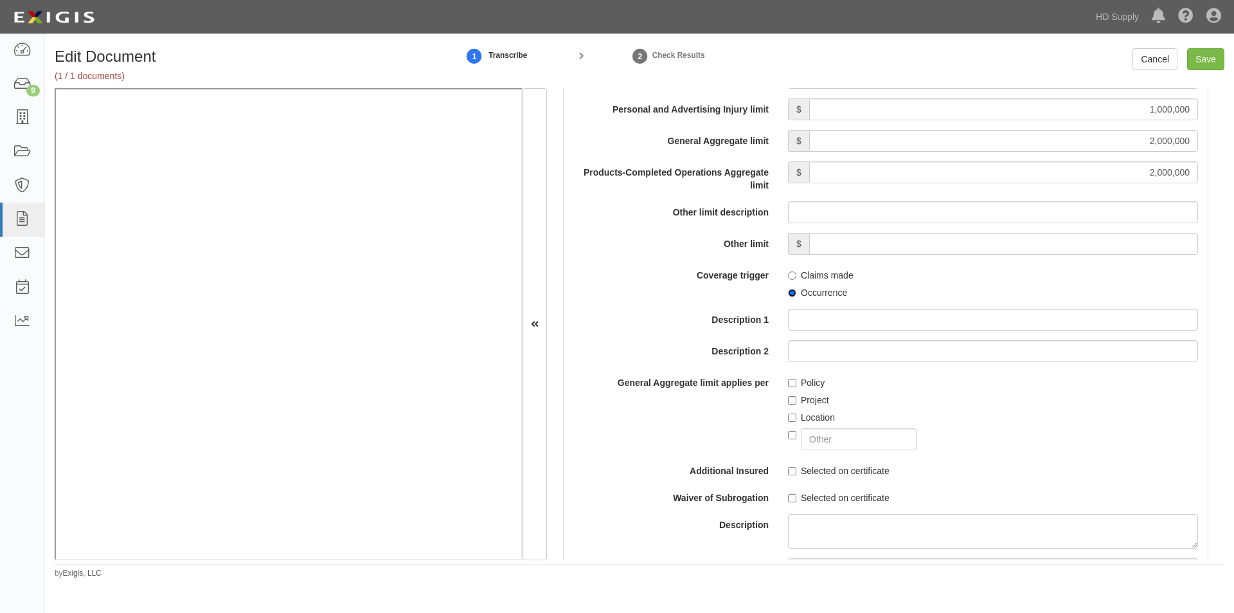
click at [793, 292] on input "Occurrence" at bounding box center [792, 293] width 8 height 8
radio input "true"
click at [791, 383] on input "Policy" at bounding box center [792, 383] width 8 height 8
checkbox input "true"
click at [790, 470] on input "Selected on certificate" at bounding box center [792, 471] width 8 height 8
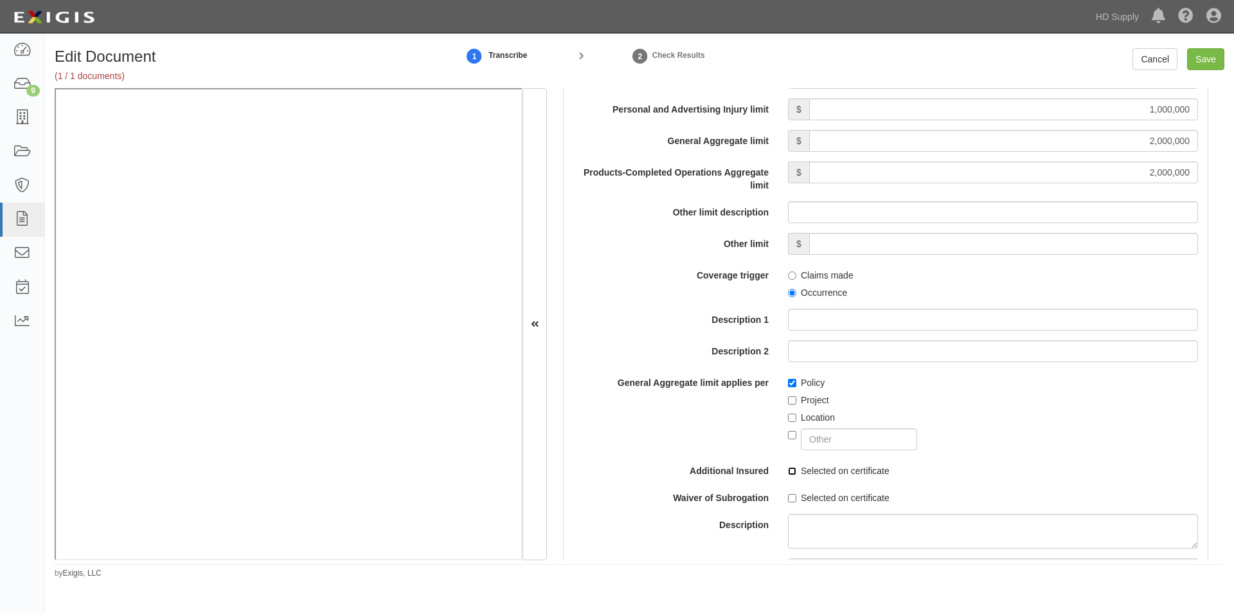
checkbox input "true"
click at [788, 498] on input "Selected on certificate" at bounding box center [792, 498] width 8 height 8
checkbox input "true"
drag, startPoint x: 1227, startPoint y: 231, endPoint x: 1229, endPoint y: 256, distance: 25.2
click at [1229, 256] on div "Edit Document (1 / 1 documents) 1 Transcribe 2 Check Results Cancel Save Docume…" at bounding box center [639, 313] width 1189 height 530
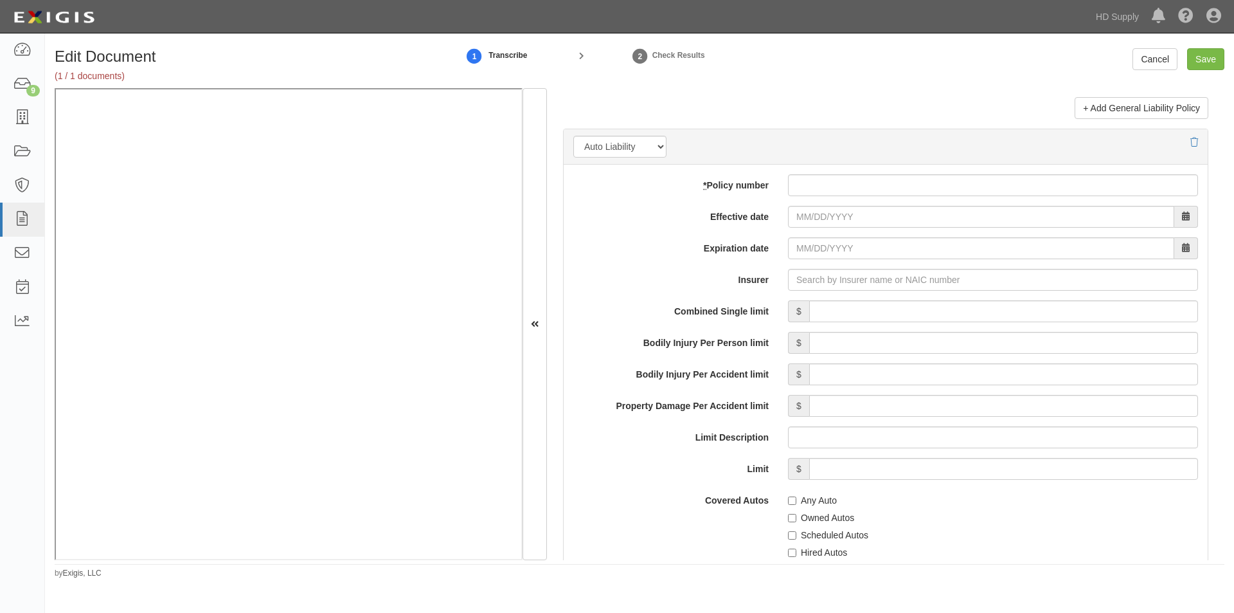
scroll to position [1773, 0]
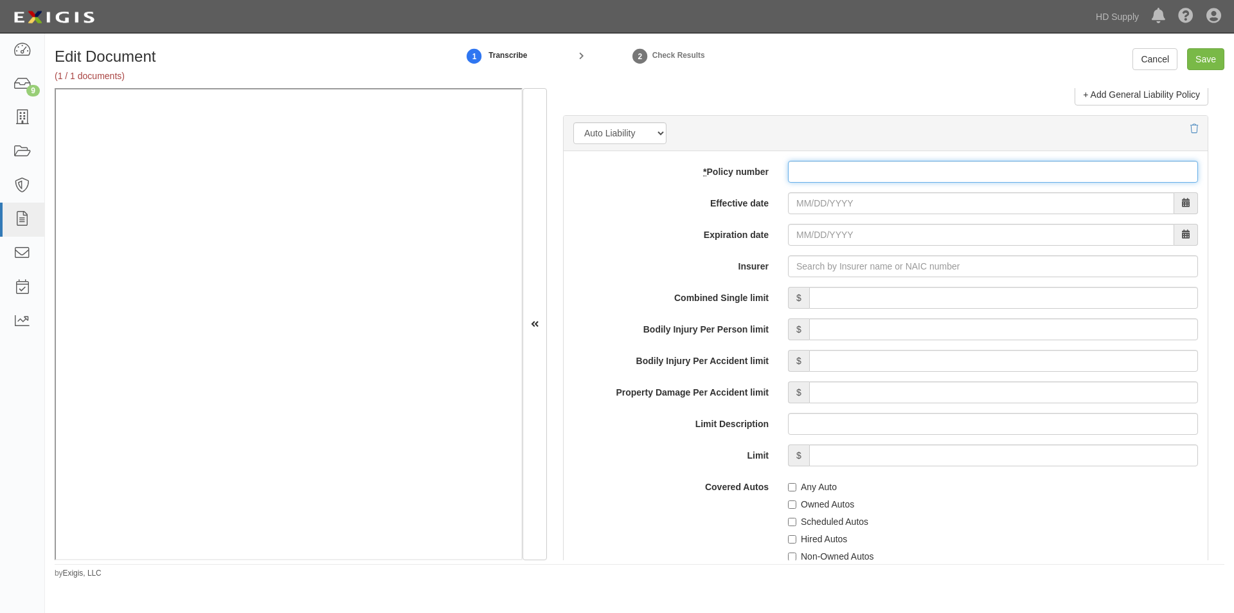
paste input "863436523"
type input "863436523"
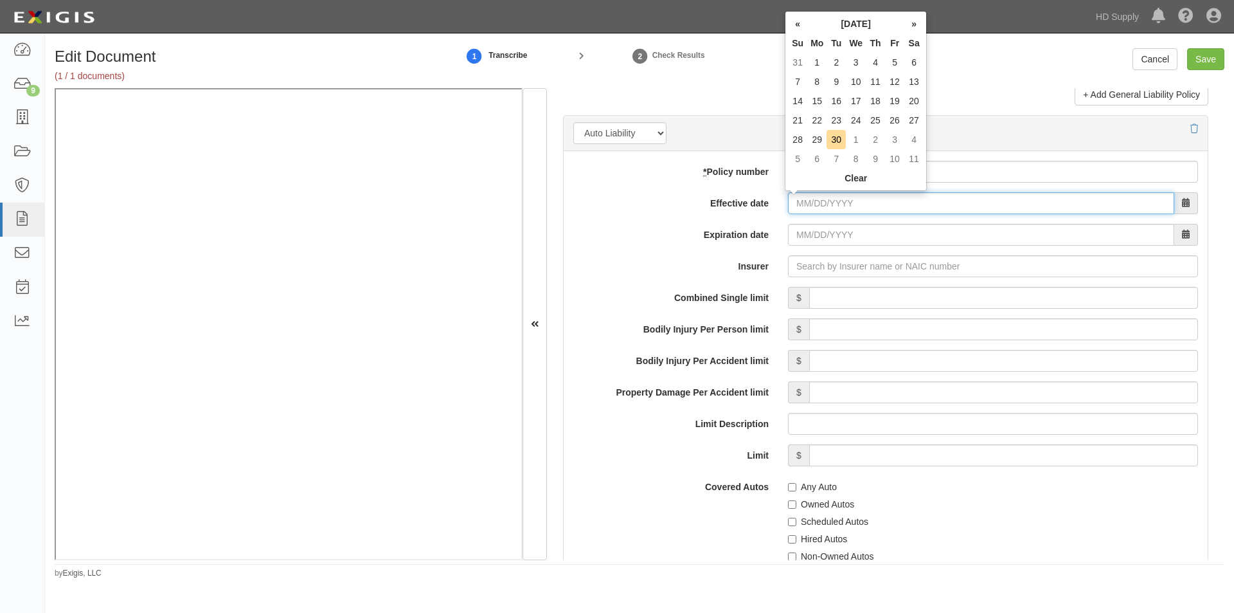
click at [804, 202] on input "Effective date" at bounding box center [981, 203] width 386 height 22
click at [835, 122] on td "23" at bounding box center [836, 120] width 19 height 19
type input "09/23/2025"
type input "09/23/2026"
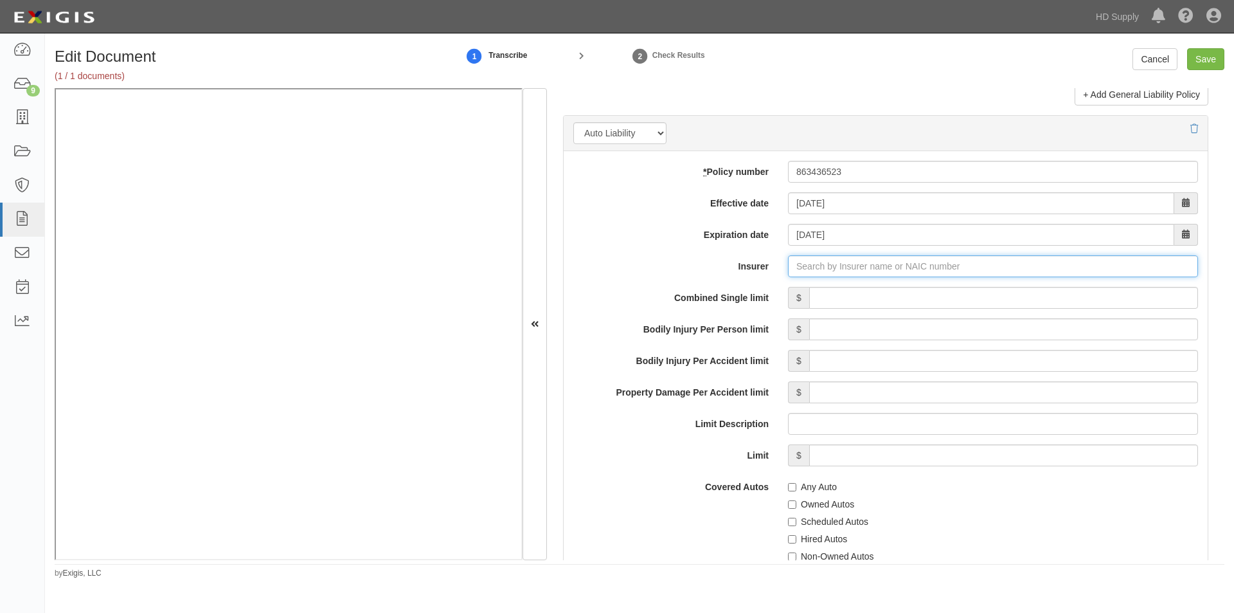
click at [803, 266] on input "Insurer" at bounding box center [993, 266] width 410 height 22
click at [815, 269] on input "Insurer" at bounding box center [993, 266] width 410 height 22
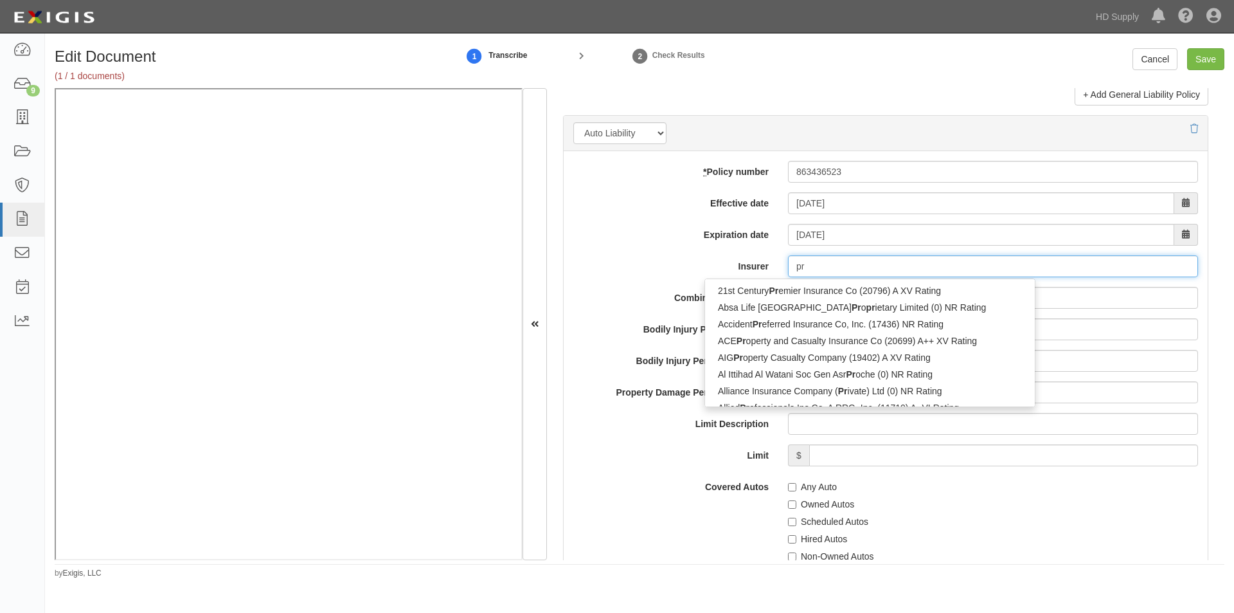
type input "pro"
type input "progressive Advanced Insurance Company (11851) A+ XV Rating"
type input "progressive"
type input "progressive p"
type input "progressive paloverde Insurance Company (44695) A+ XV Rating"
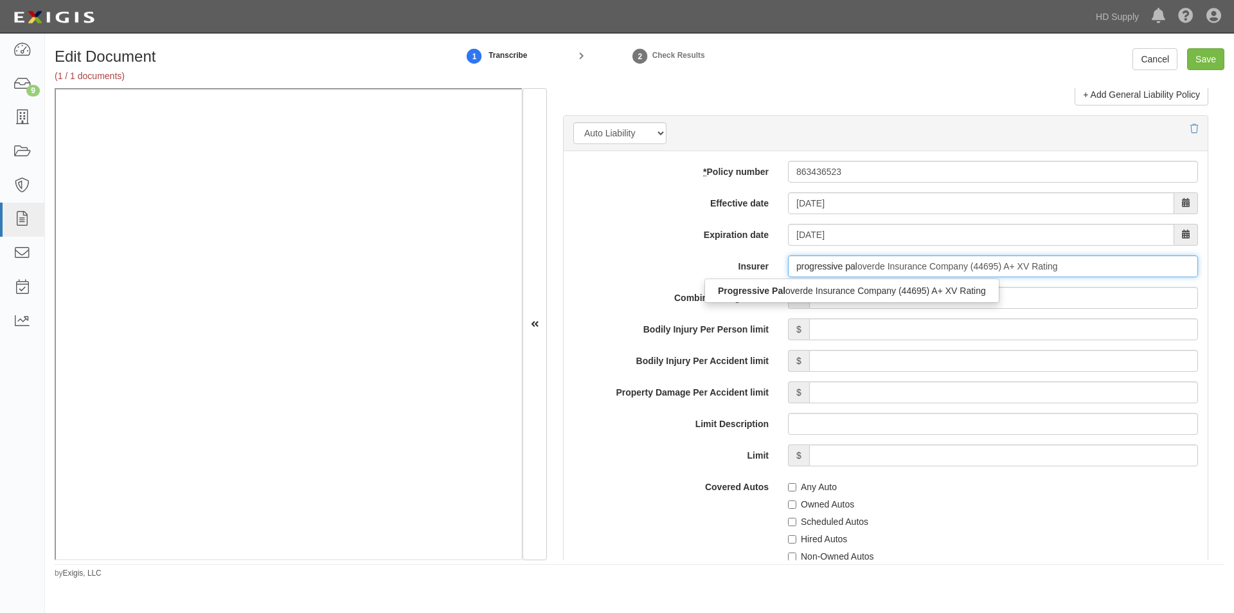
type input "progressive palo"
click at [838, 300] on div "Progressive Palo verde Insurance Company (44695) A+ XV Rating" at bounding box center [853, 290] width 296 height 24
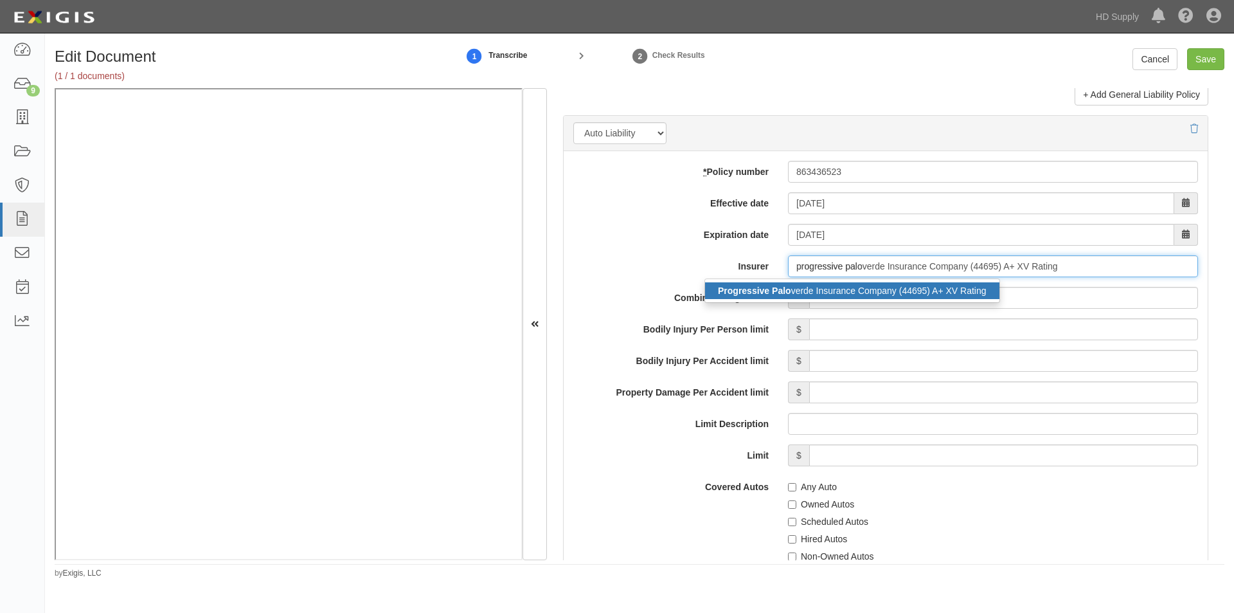
click at [842, 294] on div "Progressive Palo verde Insurance Company (44695) A+ XV Rating" at bounding box center [852, 290] width 294 height 17
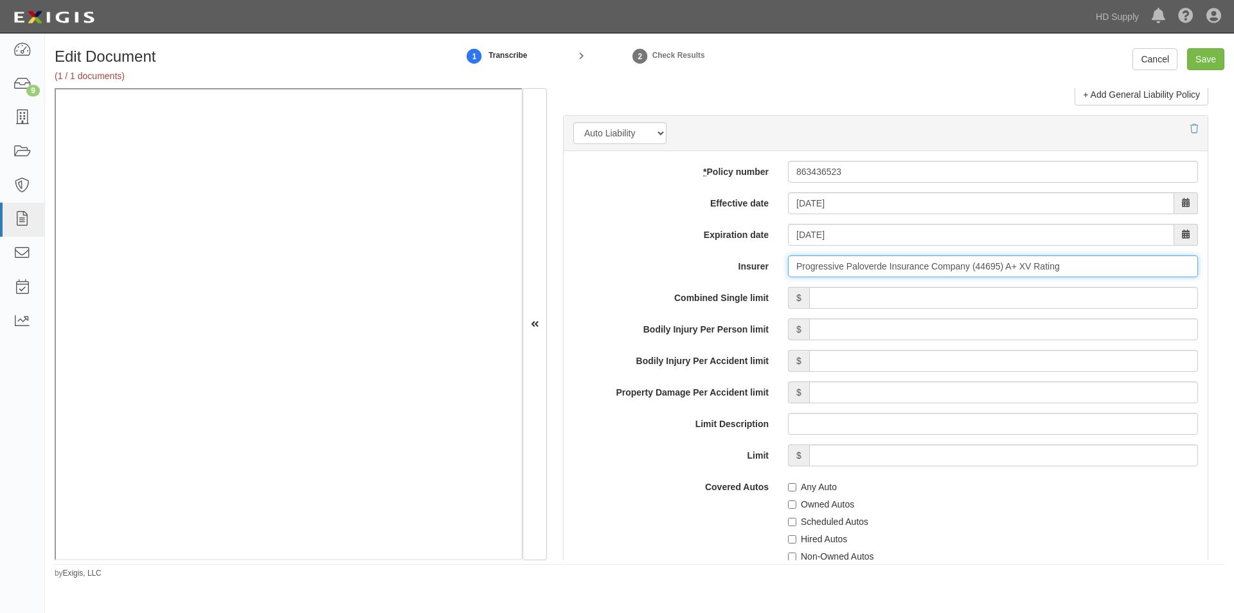
type input "Progressive Paloverde Insurance Company (44695) A+ XV Rating"
click at [846, 298] on input "Combined Single limit" at bounding box center [1003, 298] width 389 height 22
type input "1,000,000"
click at [790, 485] on input "Any Auto" at bounding box center [792, 487] width 8 height 8
checkbox input "true"
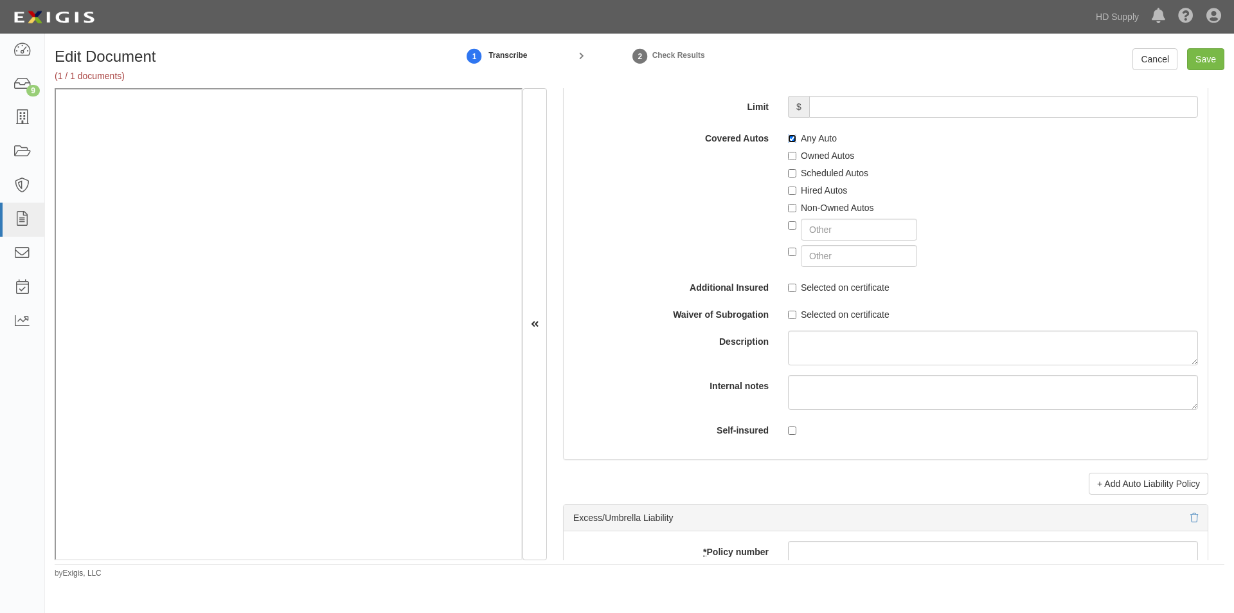
scroll to position [2135, 0]
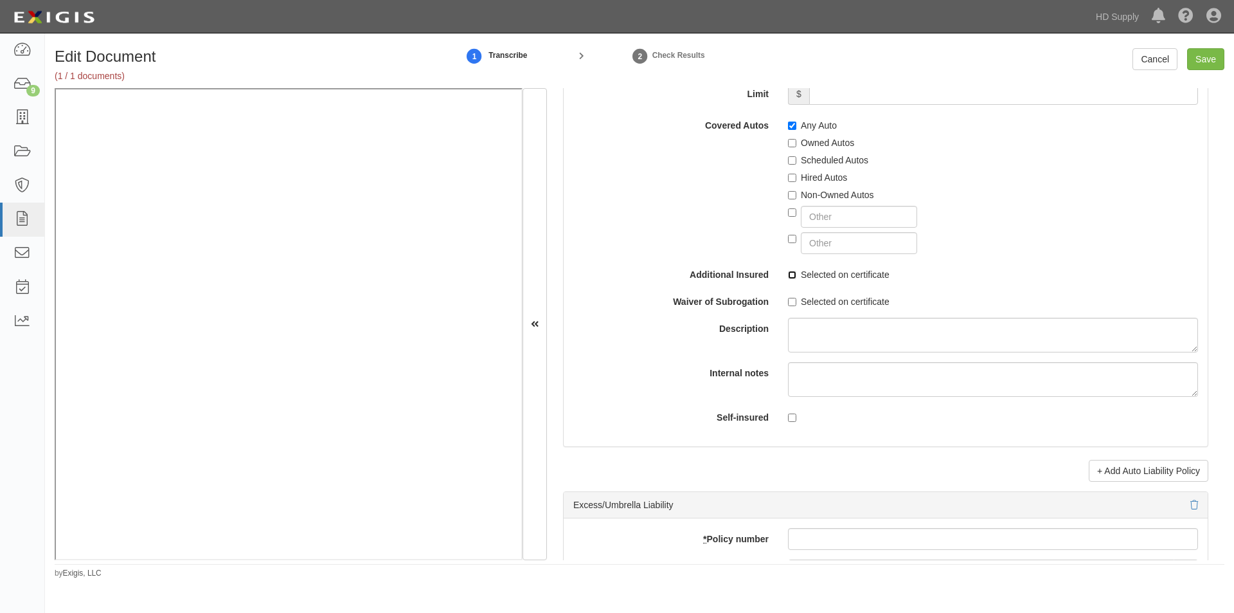
click at [791, 275] on input "Selected on certificate" at bounding box center [792, 275] width 8 height 8
checkbox input "true"
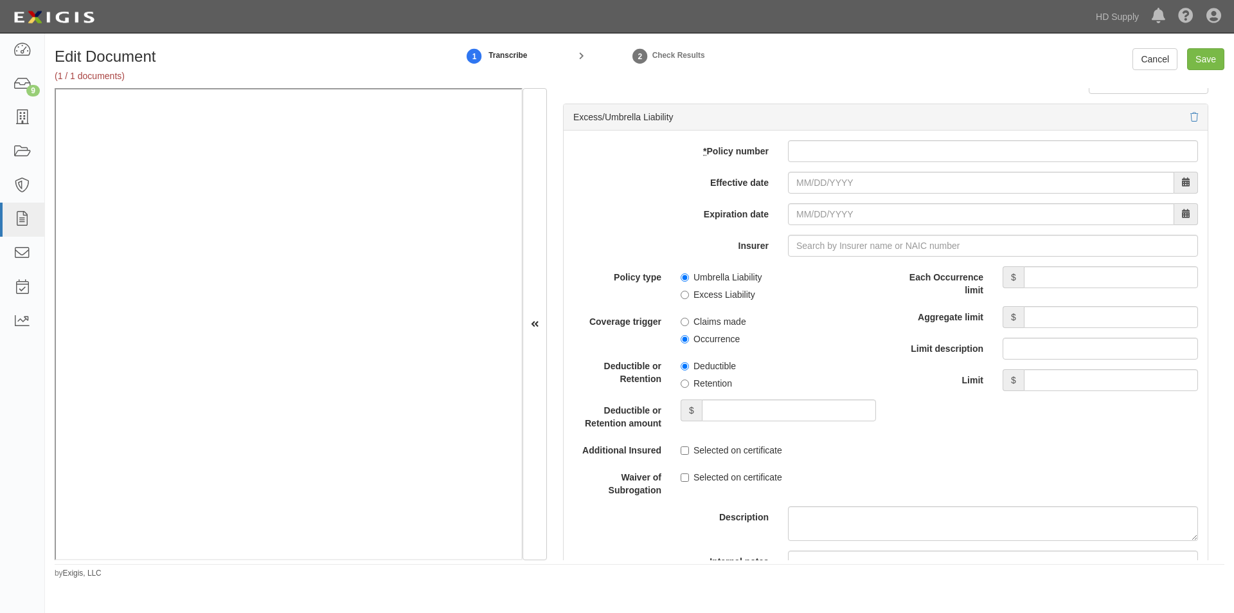
scroll to position [2529, 0]
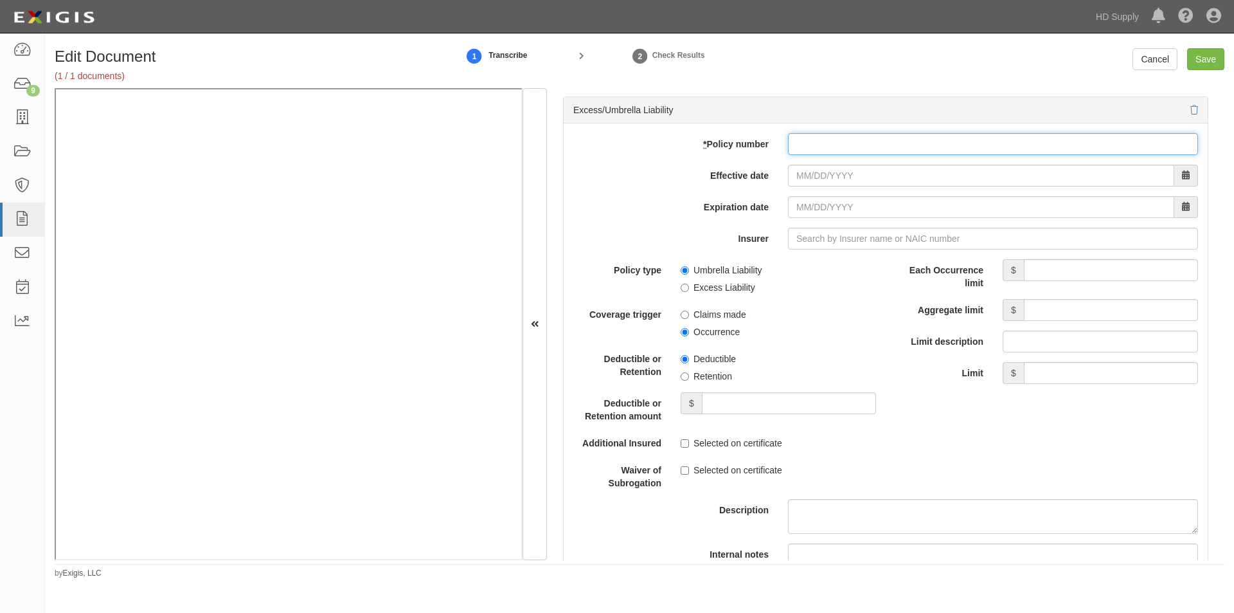
paste input "01003997210"
type input "01003997210"
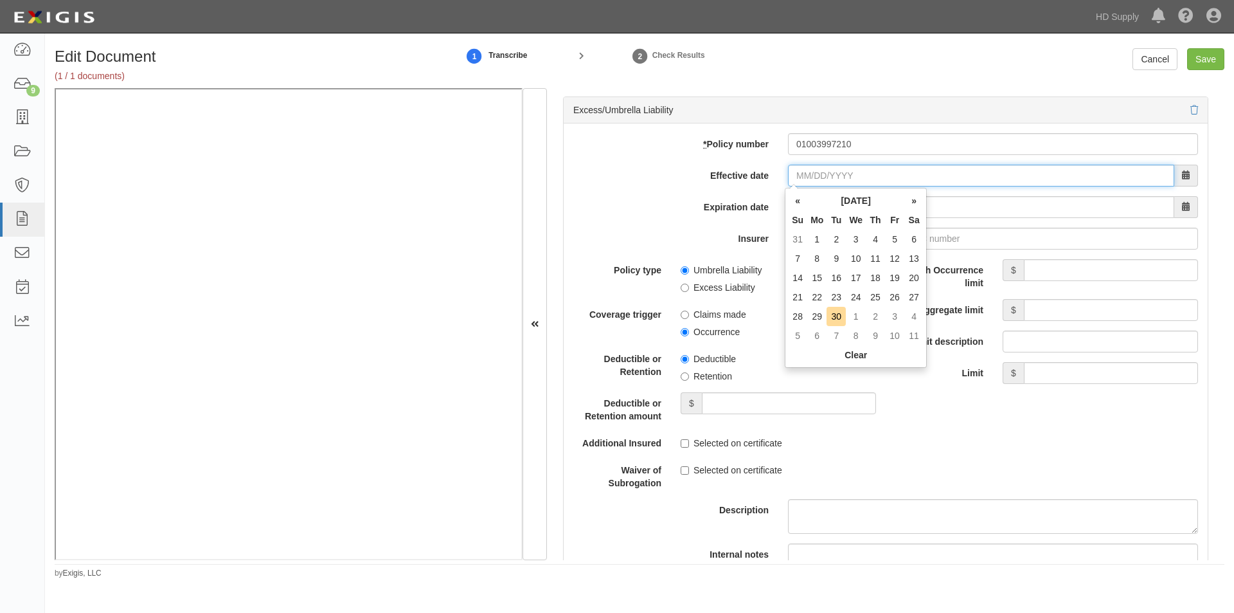
click at [818, 176] on input "Effective date" at bounding box center [981, 176] width 386 height 22
click at [839, 296] on td "23" at bounding box center [836, 296] width 19 height 19
type input "09/23/2025"
type input "09/23/2026"
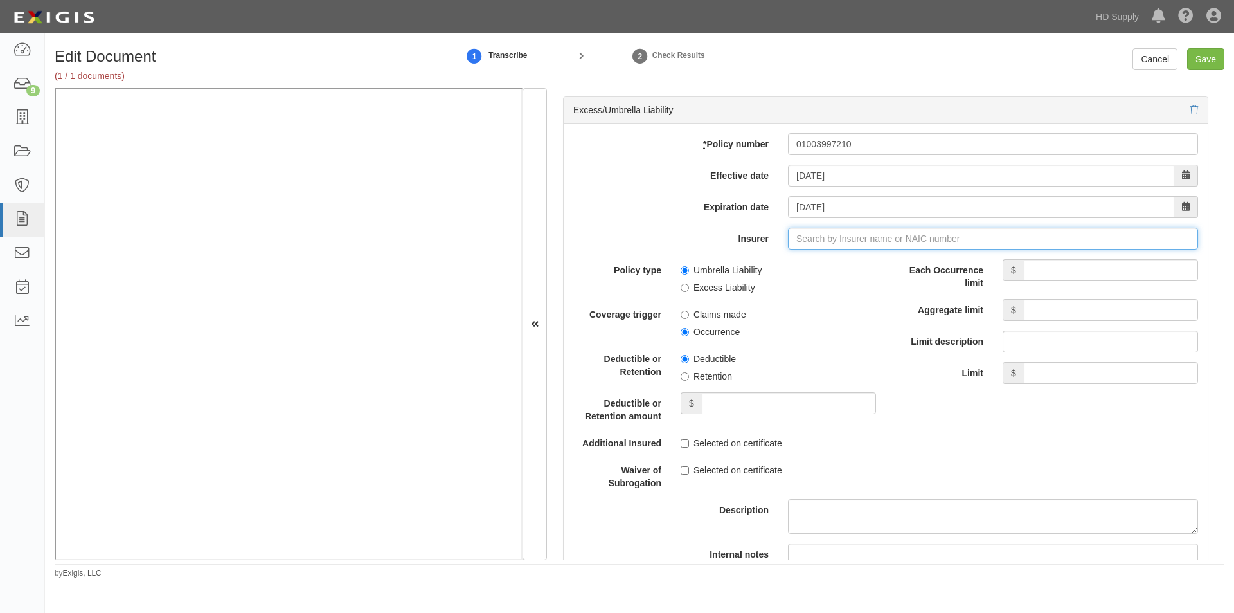
click at [818, 242] on input "Insurer" at bounding box center [993, 239] width 410 height 22
click at [810, 248] on input "Insurer" at bounding box center [993, 239] width 410 height 22
click at [810, 242] on input "Insurer" at bounding box center [993, 239] width 410 height 22
click at [809, 256] on div "Kinsale Insurance Company ( 38920 ) A XIV Rating" at bounding box center [817, 263] width 225 height 17
type input "Kinsale Insurance Company (38920) A XIV Rating"
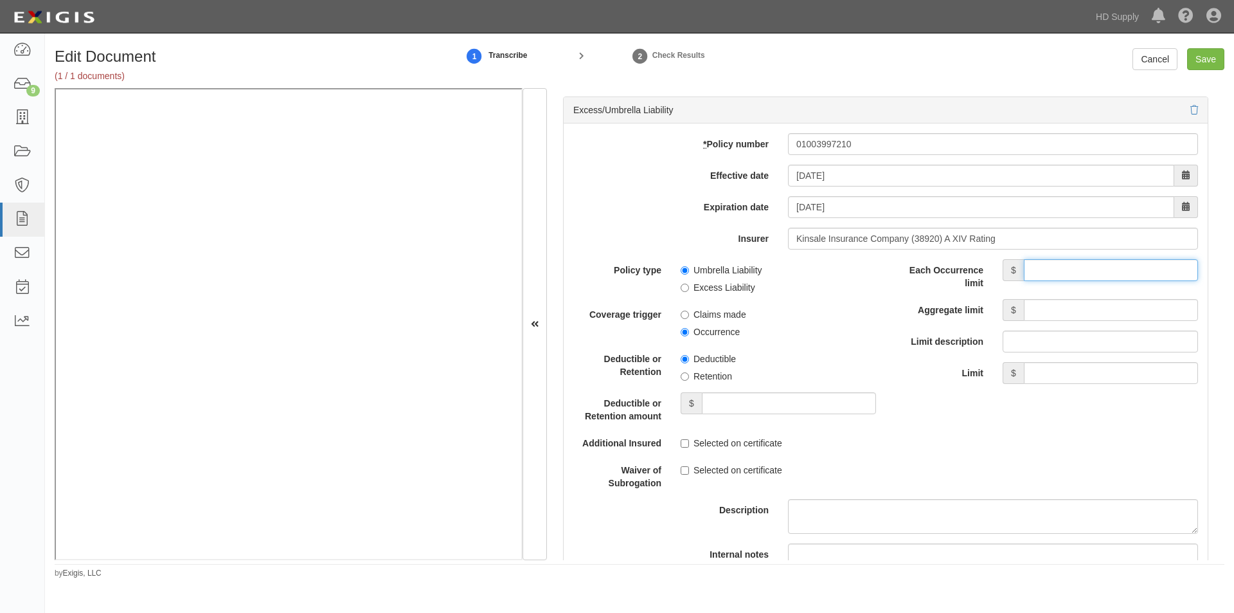
click at [1040, 270] on input "Each Occurrence limit" at bounding box center [1111, 270] width 174 height 22
drag, startPoint x: 1133, startPoint y: 273, endPoint x: 1217, endPoint y: 273, distance: 84.2
click at [1217, 273] on div "Document Details Received: 09/30/2025 Party American Multifamily Constrcution S…" at bounding box center [886, 324] width 678 height 472
type input "1,000,000"
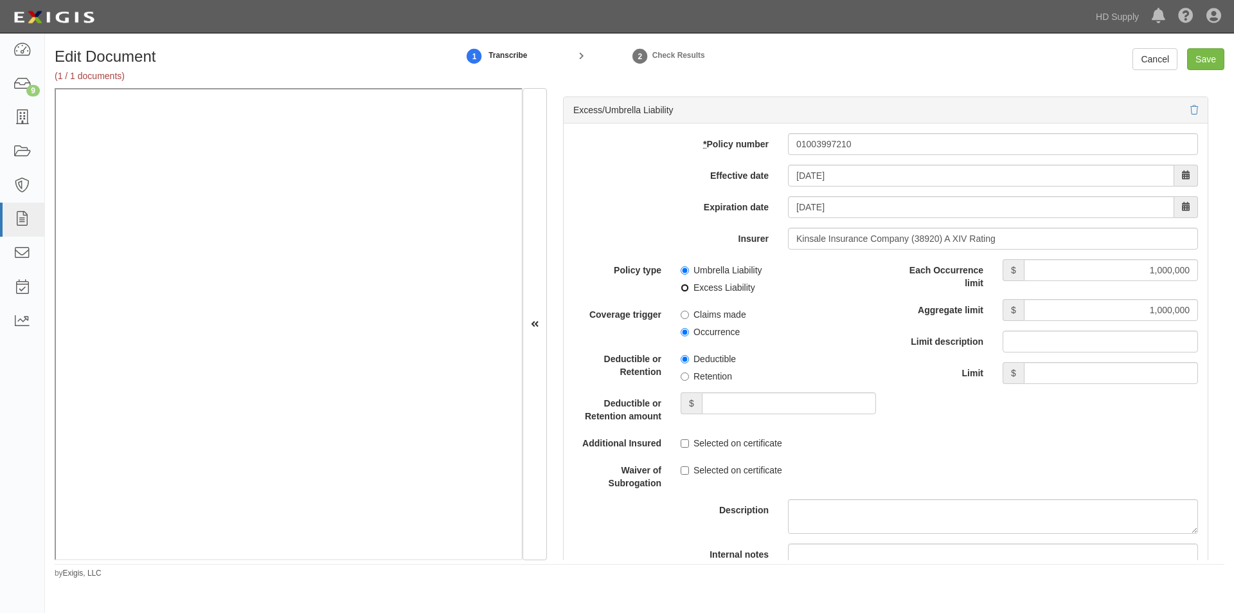
click at [685, 286] on input "Excess Liability" at bounding box center [685, 288] width 8 height 8
radio input "true"
click at [685, 440] on input "Selected on certificate" at bounding box center [685, 443] width 8 height 8
checkbox input "true"
click at [683, 467] on input "Selected on certificate" at bounding box center [685, 470] width 8 height 8
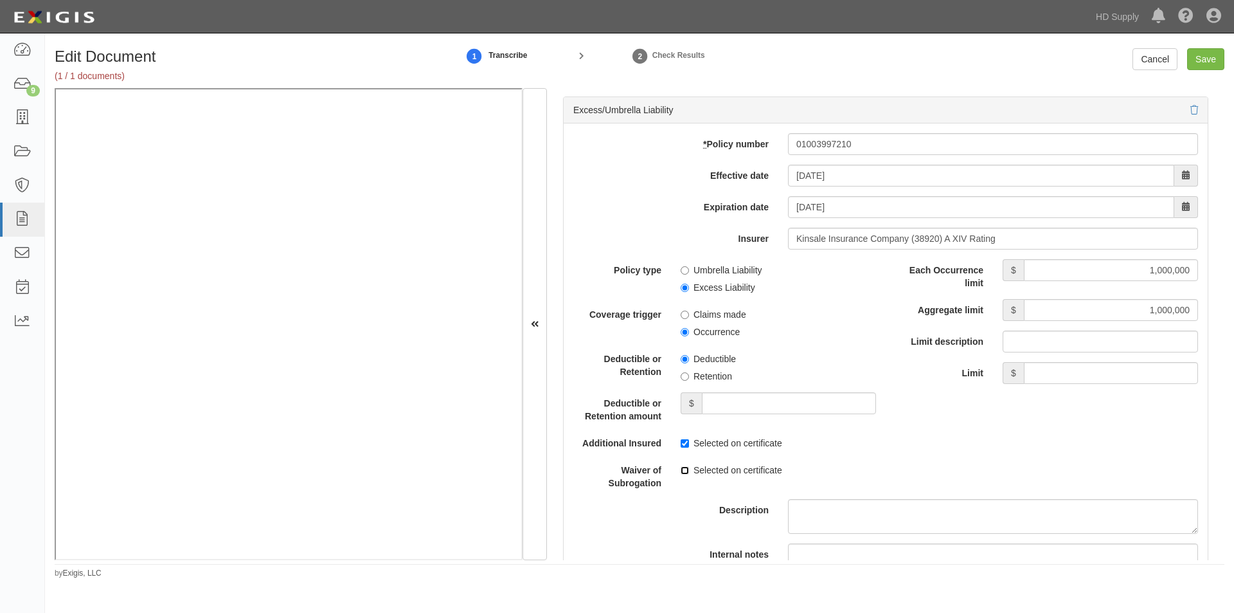
checkbox input "true"
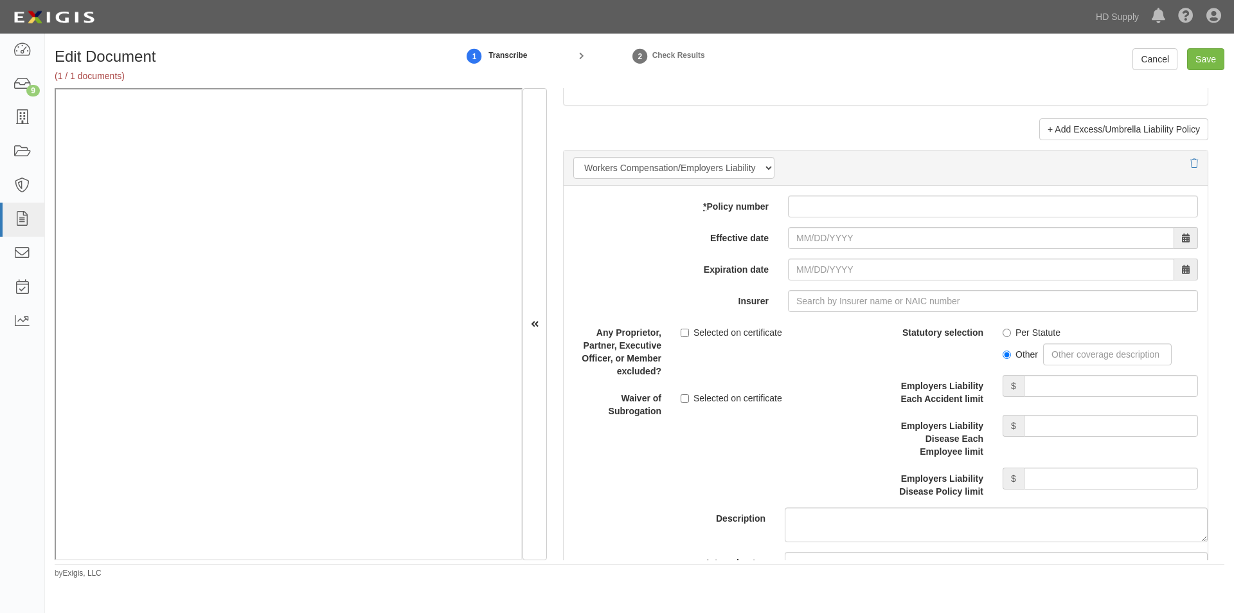
scroll to position [3121, 0]
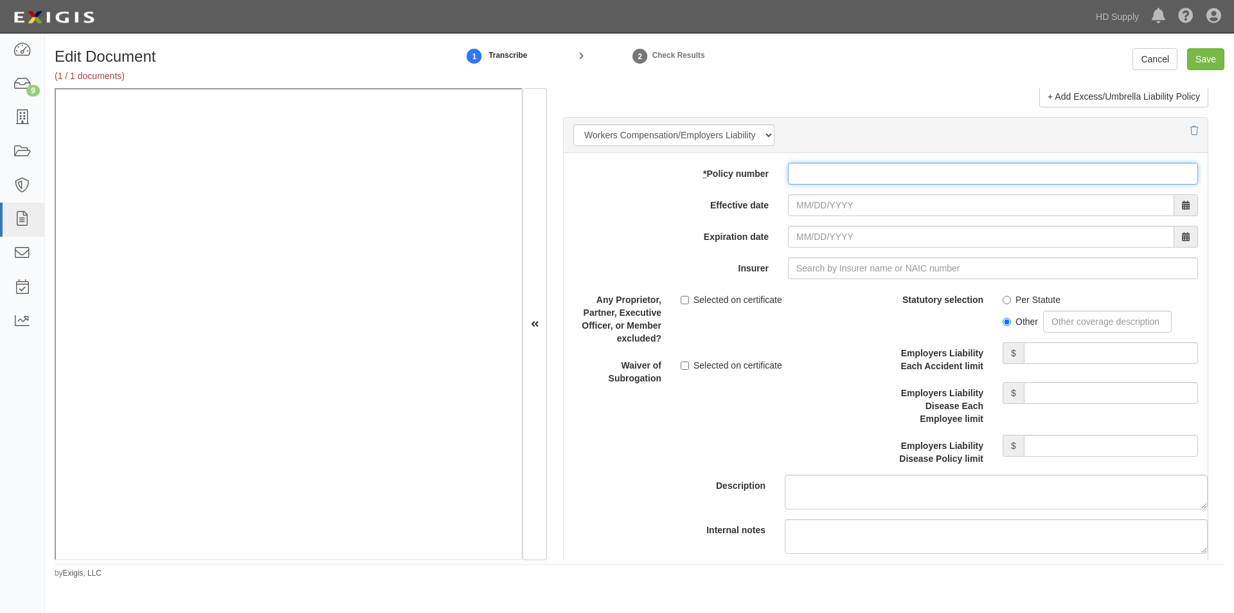
paste input "191060"
type input "191060"
click at [685, 366] on input "Selected on certificate" at bounding box center [685, 365] width 8 height 8
checkbox input "true"
click at [829, 206] on input "Effective date" at bounding box center [981, 205] width 386 height 22
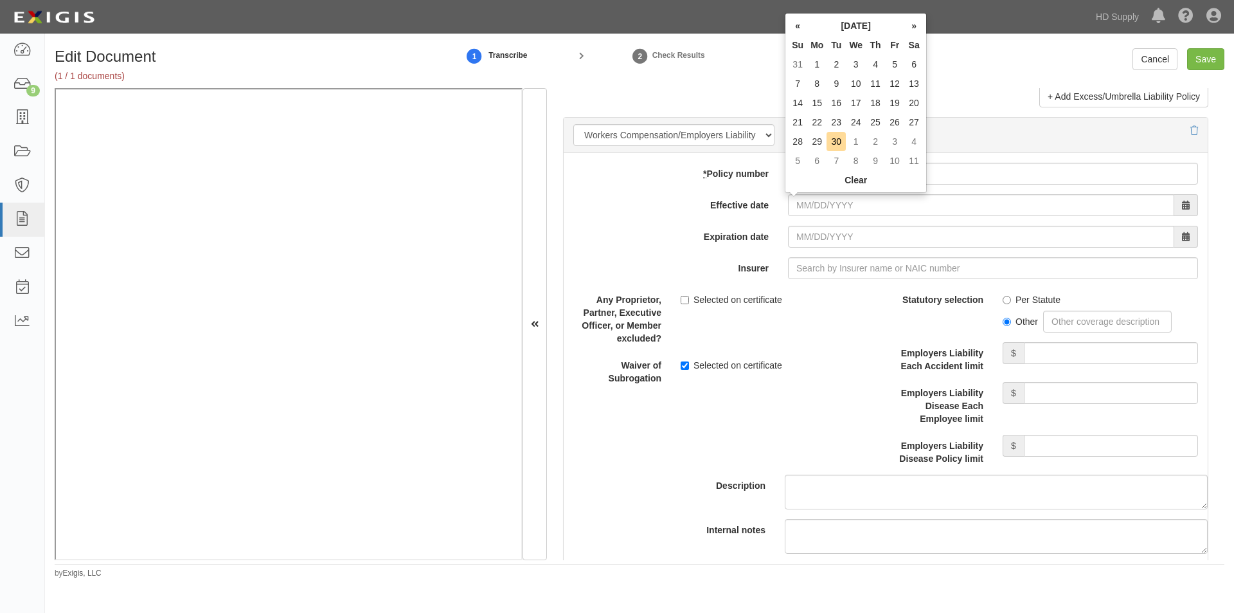
click at [843, 120] on td "23" at bounding box center [836, 122] width 19 height 19
type input "09/23/2025"
type input "09/23/2026"
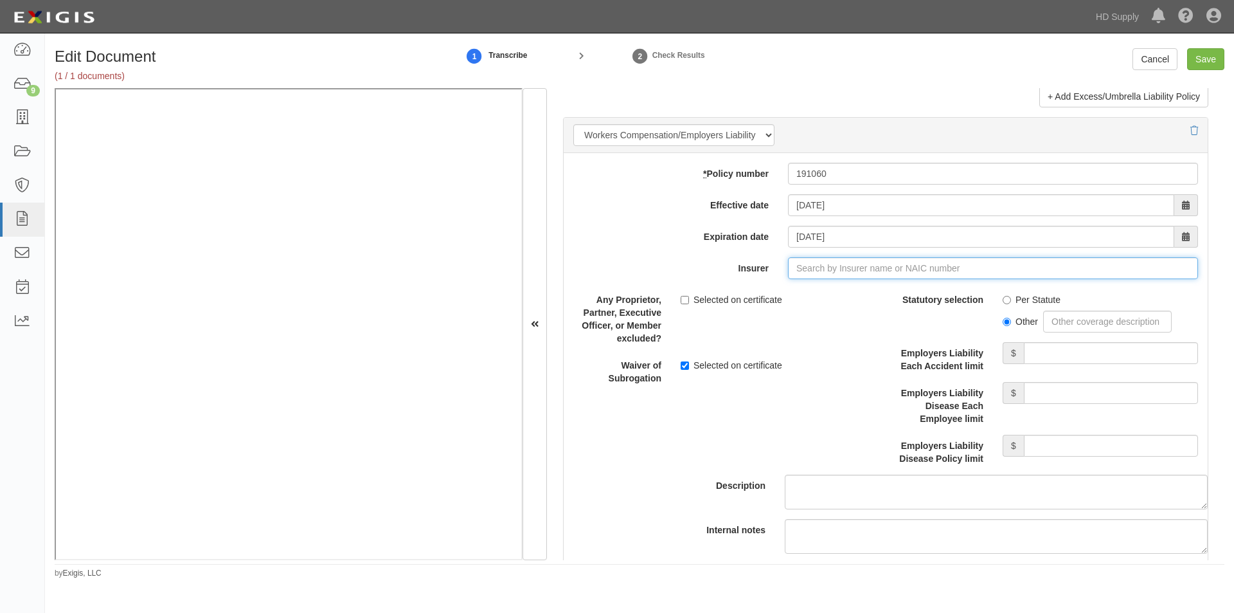
click at [823, 270] on input "Insurer" at bounding box center [993, 268] width 410 height 22
type input "21st Century Advantage Insurance Company (25232) NR Rating"
type input "2"
click at [817, 287] on div "Louisiana Workers' Compensation Corp ( 22350 ) A XI Rating" at bounding box center [843, 292] width 276 height 17
type input "Louisiana Workers' Compensation Corp (22350) A XI Rating"
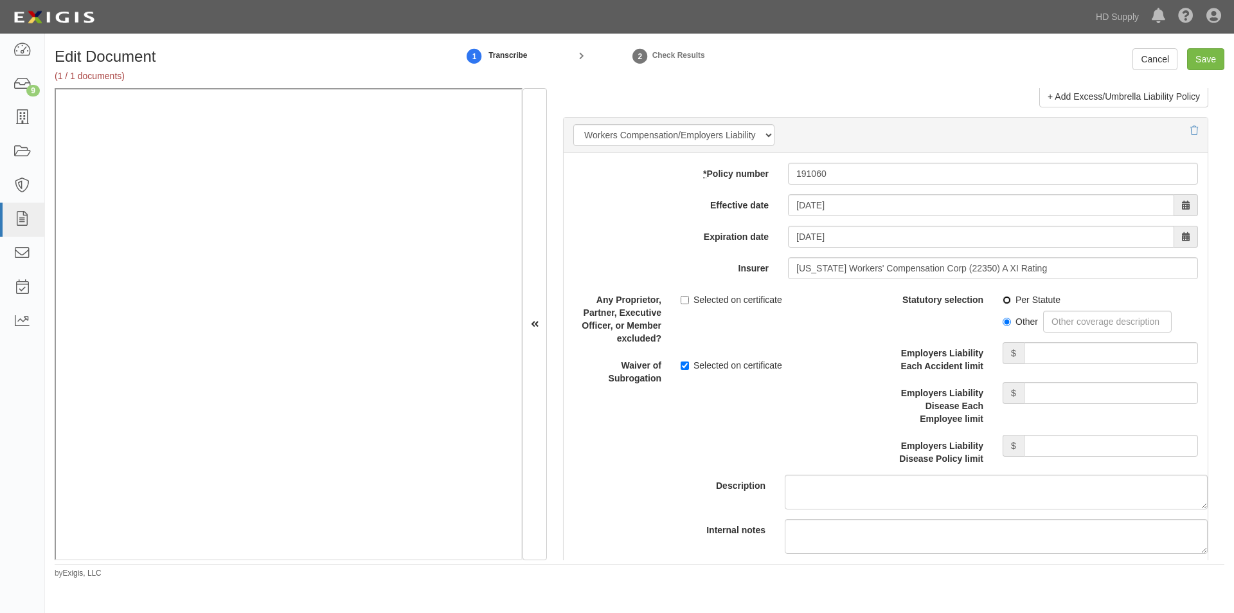
click at [1003, 300] on input "Per Statute" at bounding box center [1007, 300] width 8 height 8
radio input "true"
click at [1031, 357] on input "Employers Liability Each Accident limit" at bounding box center [1111, 353] width 174 height 22
type input "1,000,000"
click at [1036, 390] on input "Employers Liability Disease Each Employee limit" at bounding box center [1111, 393] width 174 height 22
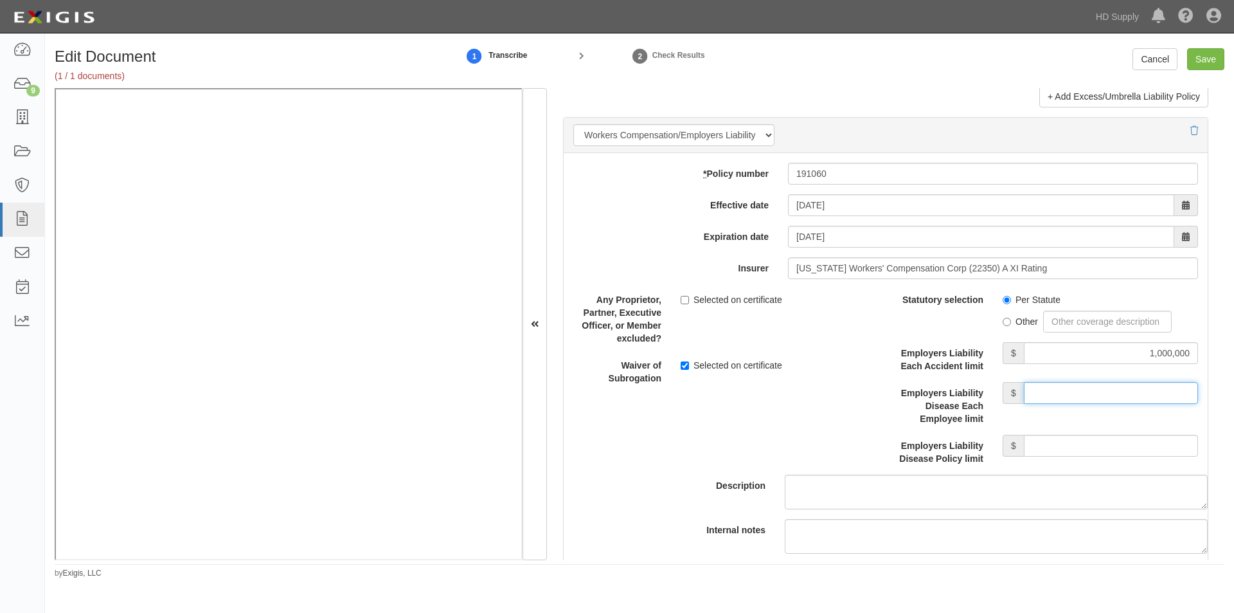
type input "1,000,000"
click at [1040, 445] on input "Employers Liability Disease Policy limit" at bounding box center [1111, 446] width 174 height 22
type input "1,000,000"
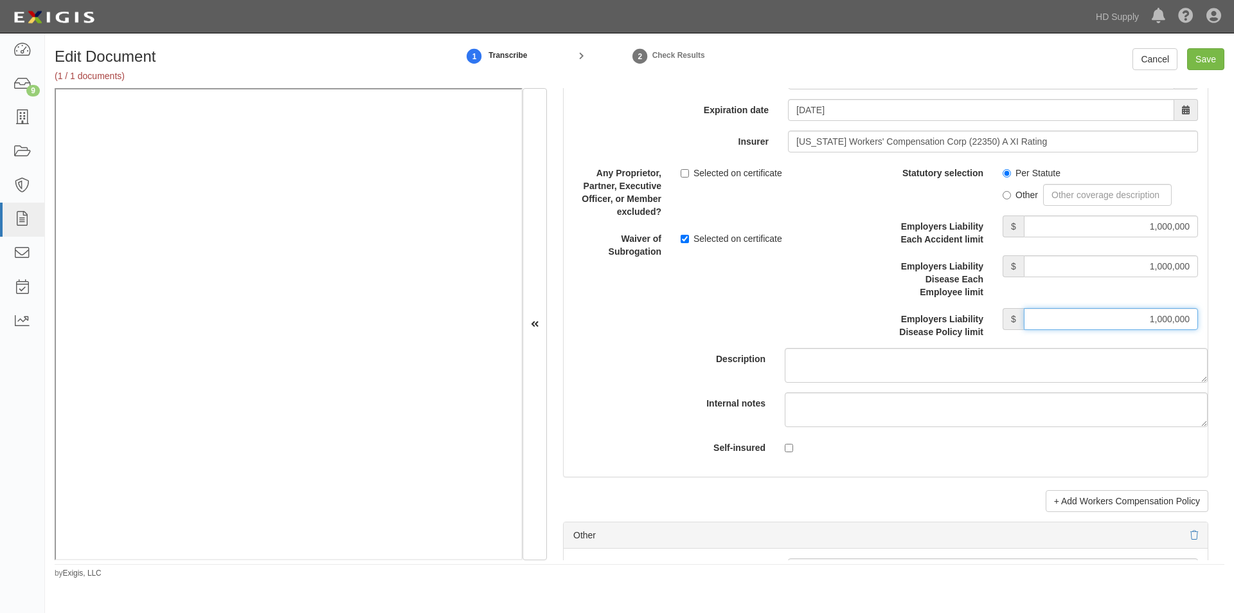
scroll to position [3378, 0]
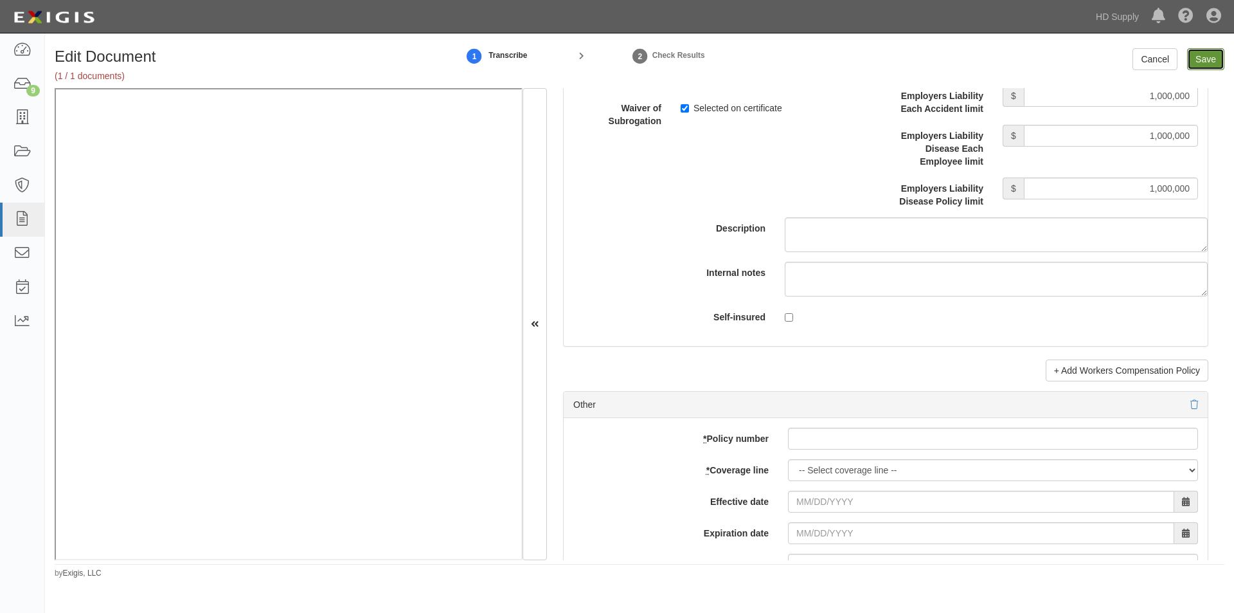
click at [1209, 63] on input "Save" at bounding box center [1205, 59] width 37 height 22
type input "1000000"
type input "100000"
type input "1000000"
type input "2000000"
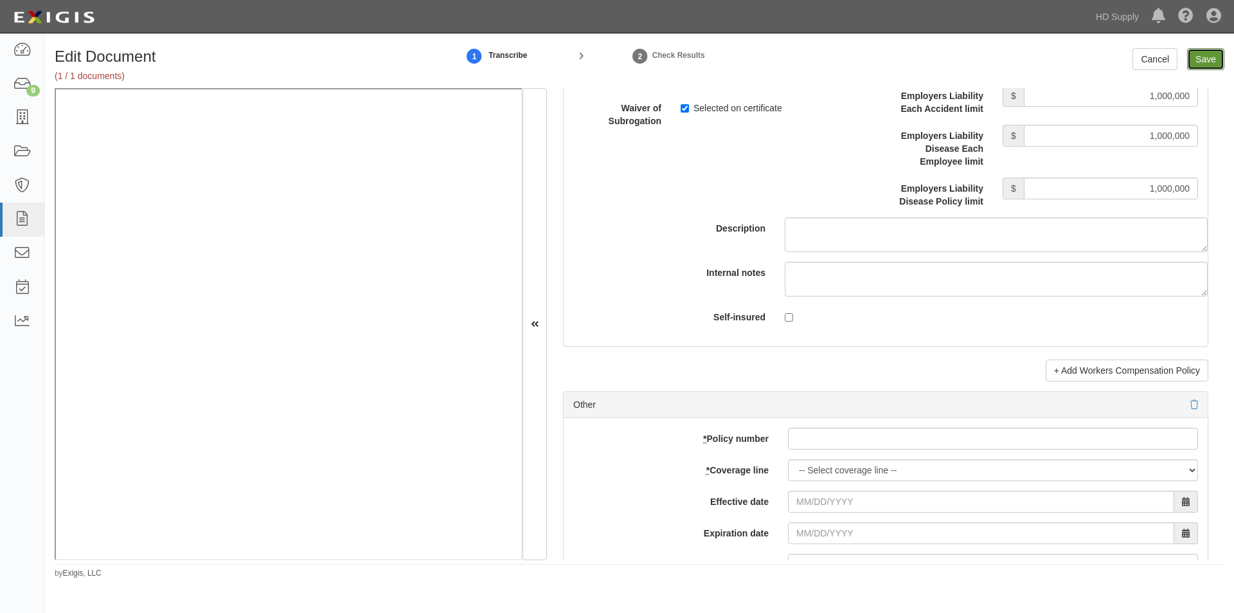
type input "2000000"
type input "1000000"
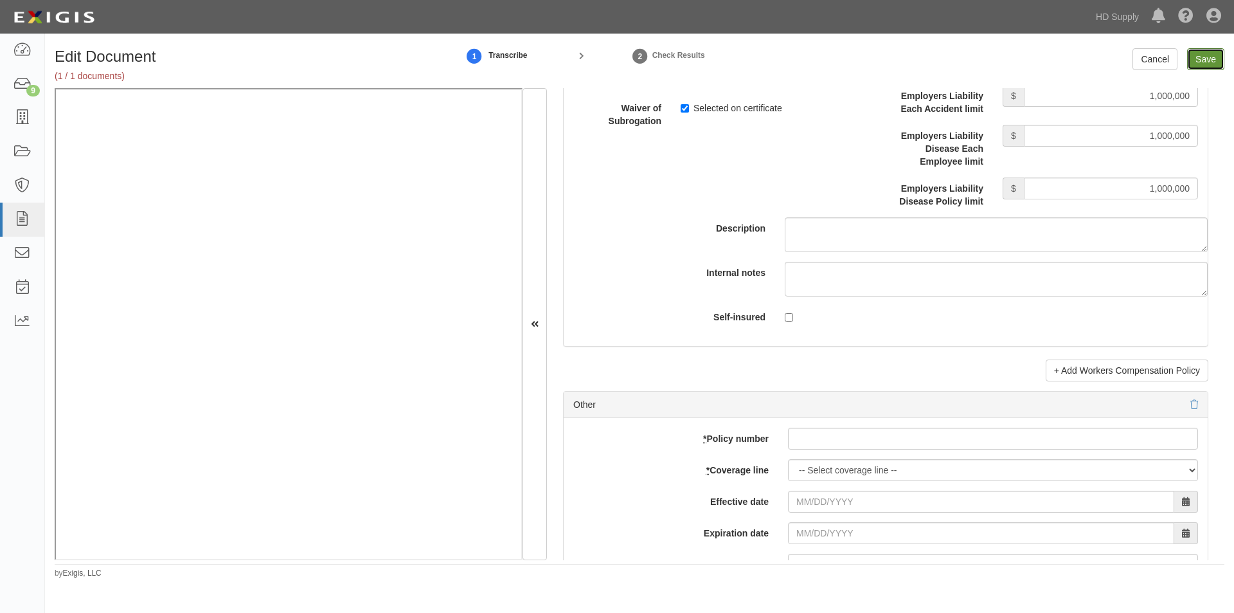
type input "1000000"
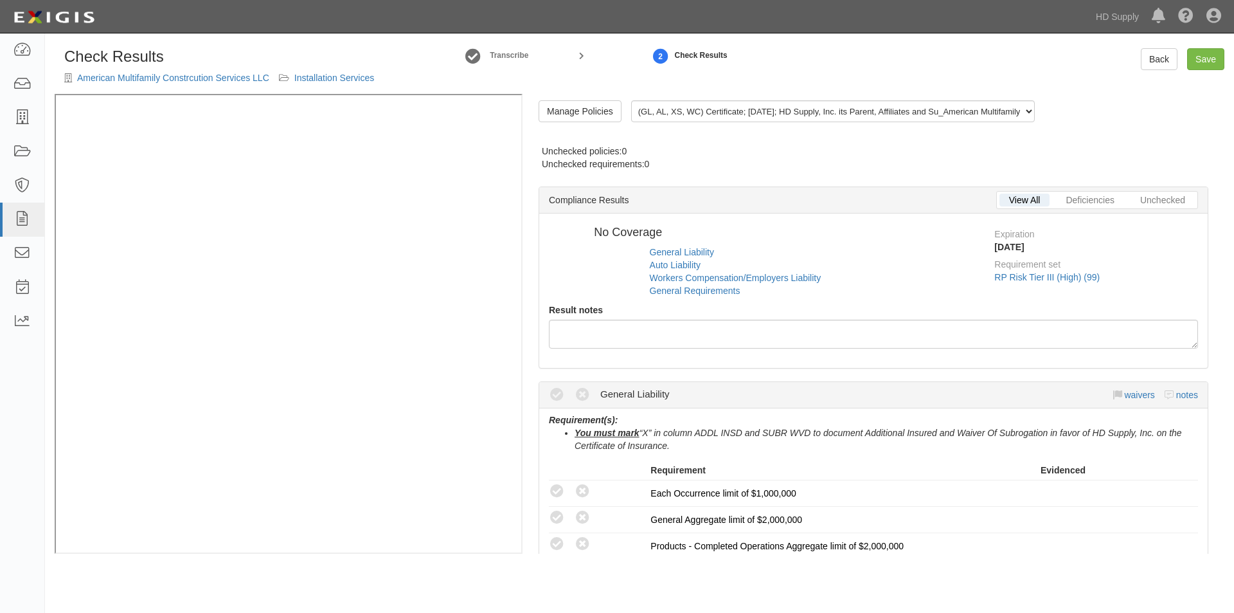
radio input "true"
radio input "false"
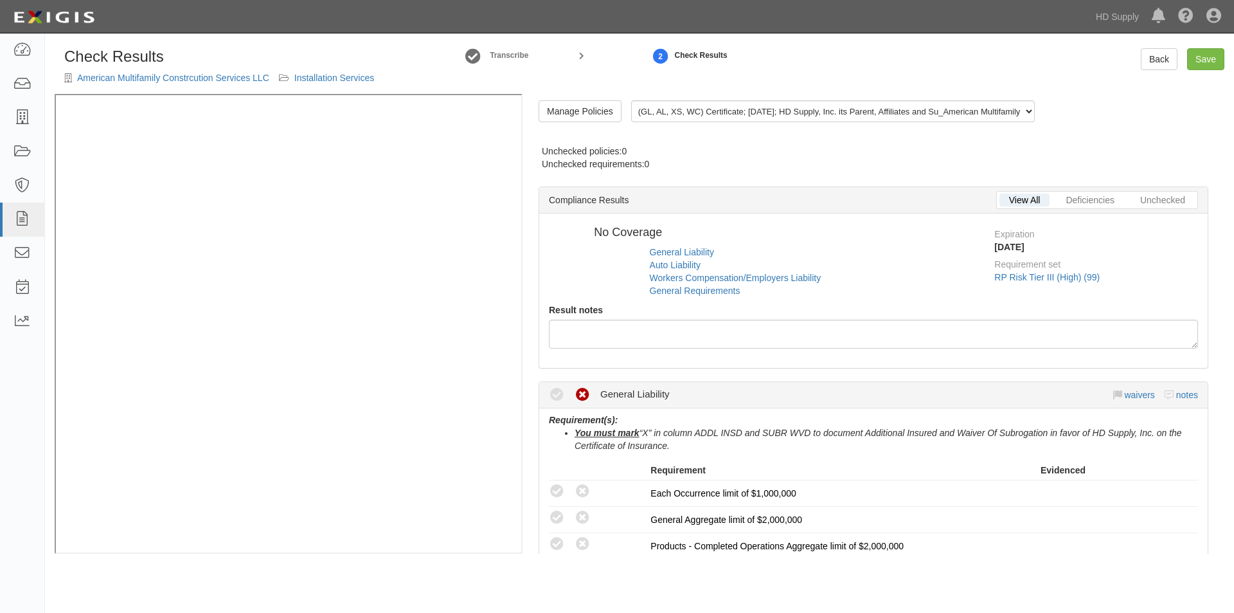
radio input "false"
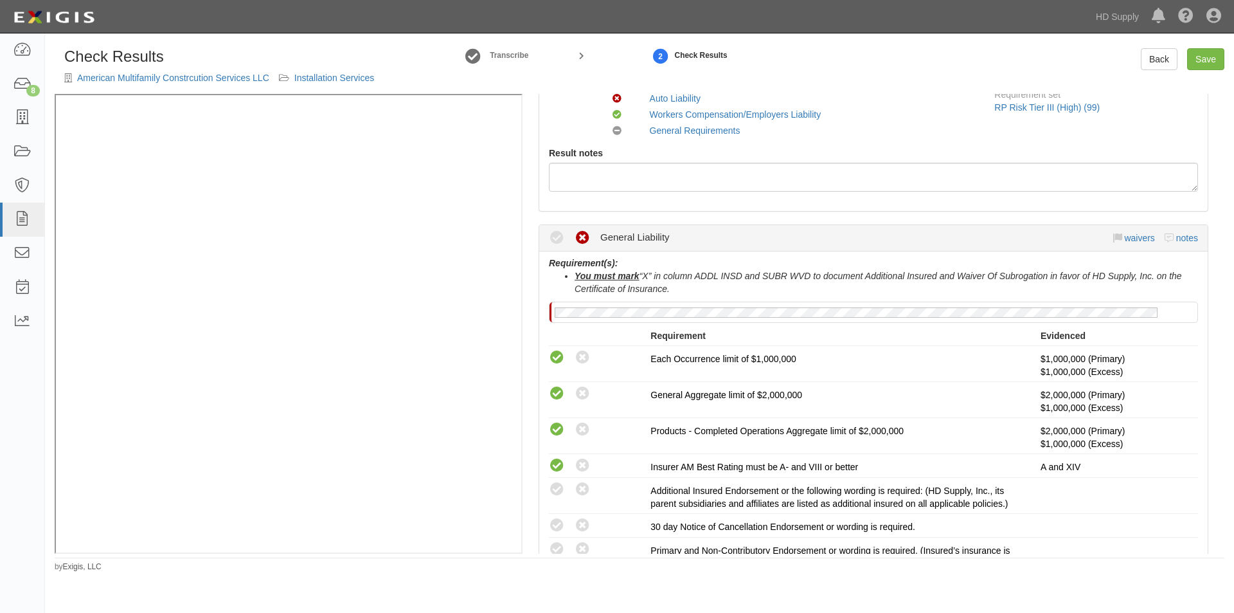
scroll to position [257, 0]
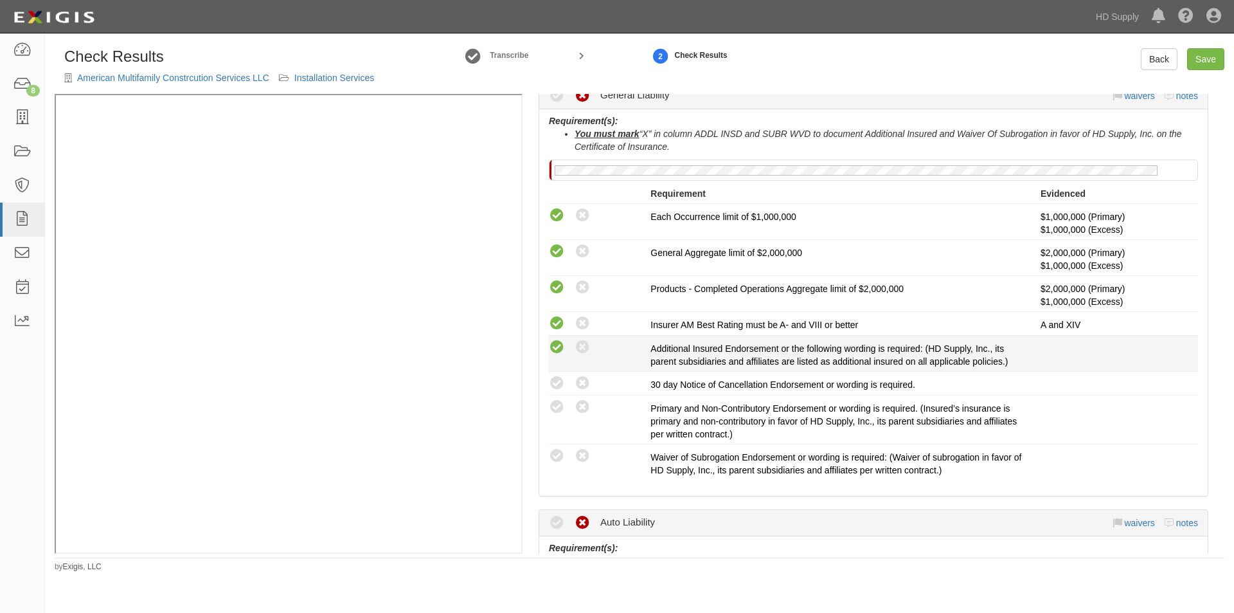
drag, startPoint x: 555, startPoint y: 344, endPoint x: 563, endPoint y: 368, distance: 24.8
click at [557, 344] on icon at bounding box center [557, 347] width 16 height 16
radio input "true"
click at [561, 386] on icon at bounding box center [557, 383] width 16 height 16
radio input "true"
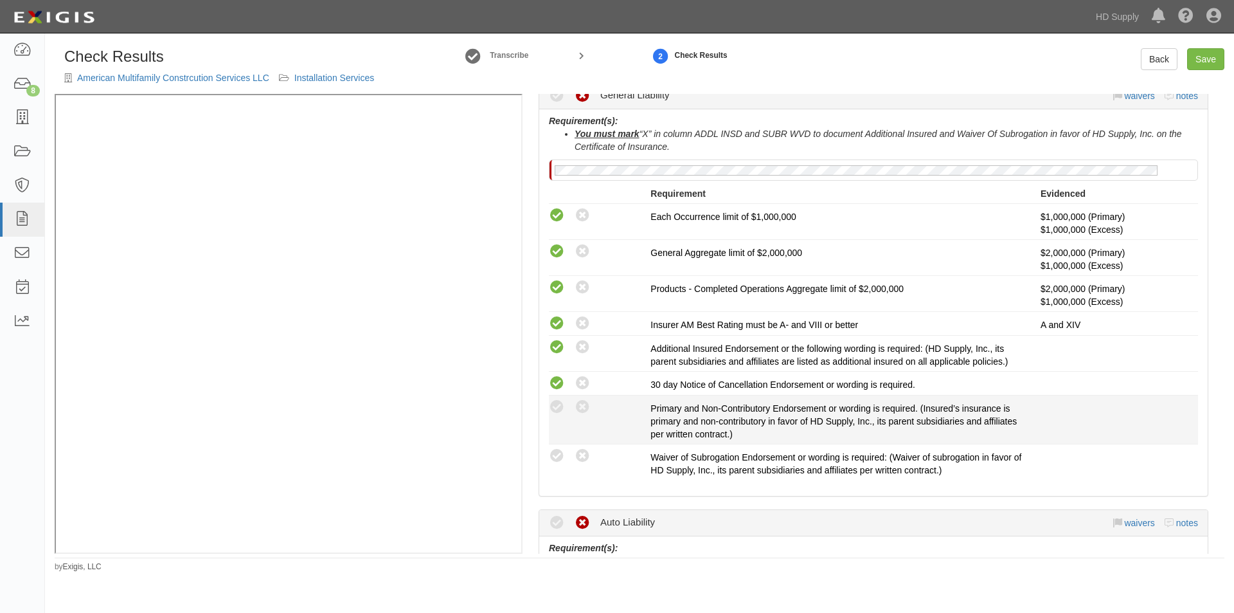
drag, startPoint x: 556, startPoint y: 408, endPoint x: 555, endPoint y: 428, distance: 20.6
click at [556, 415] on icon at bounding box center [557, 407] width 16 height 16
radio input "true"
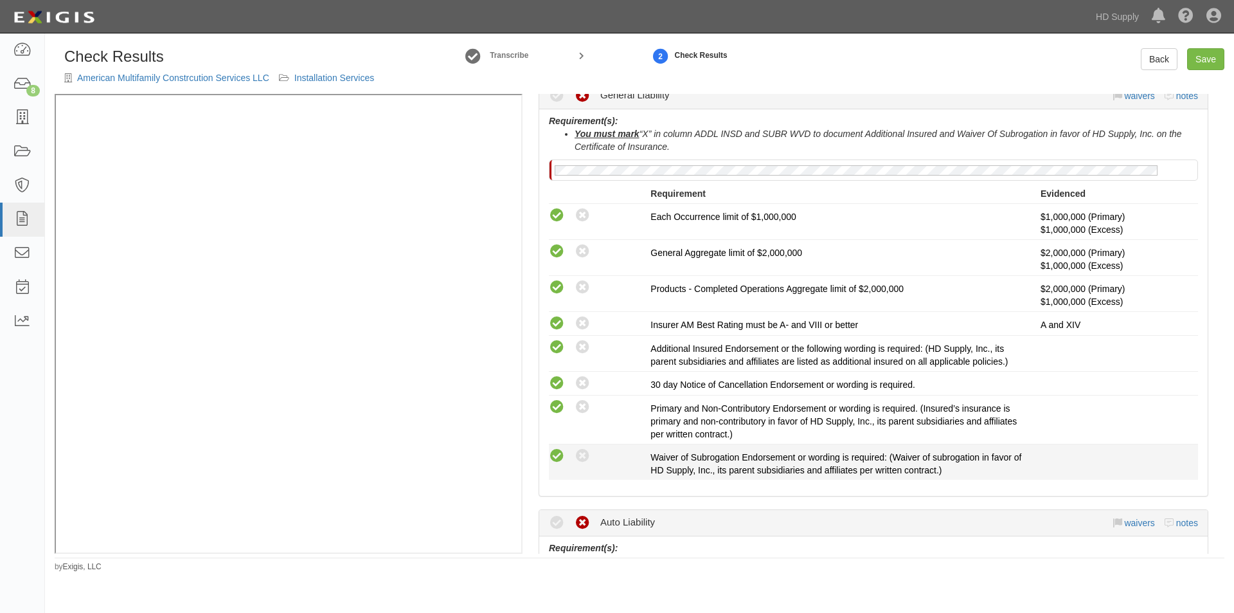
click at [553, 455] on icon at bounding box center [557, 456] width 16 height 16
radio input "true"
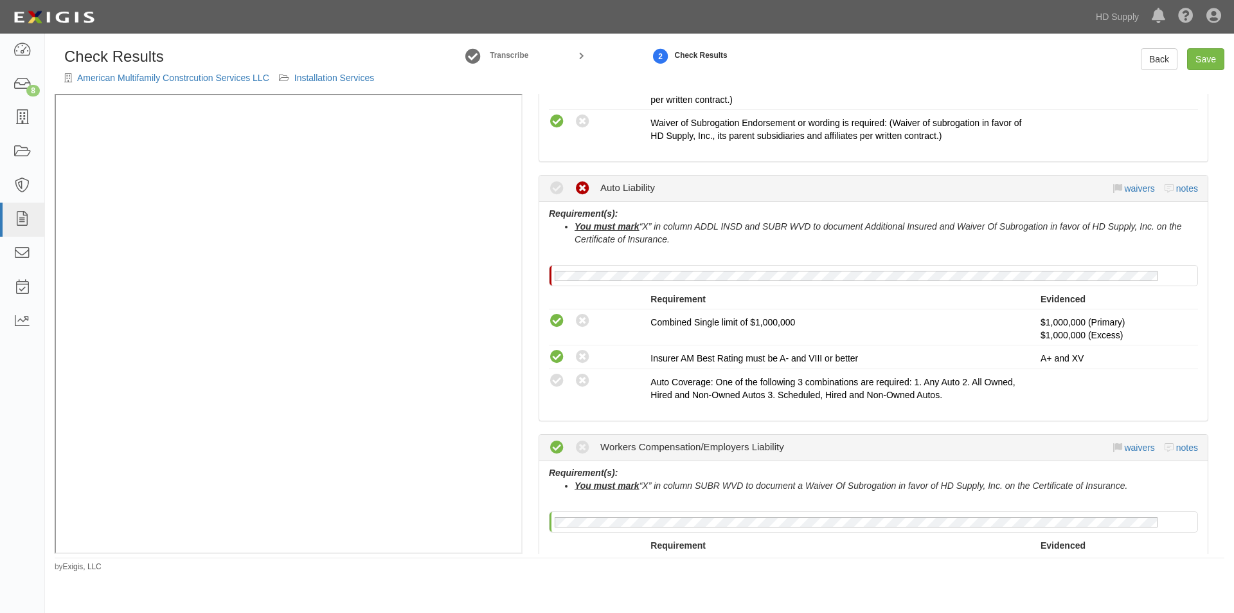
scroll to position [631, 0]
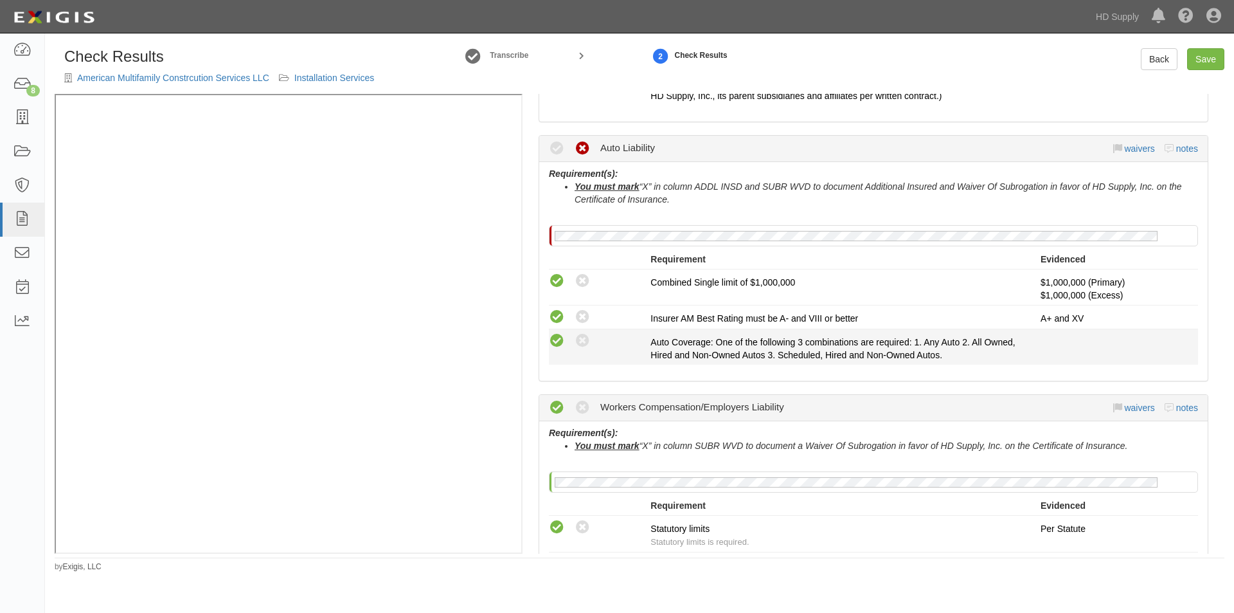
click at [558, 334] on icon at bounding box center [557, 341] width 16 height 16
radio input "true"
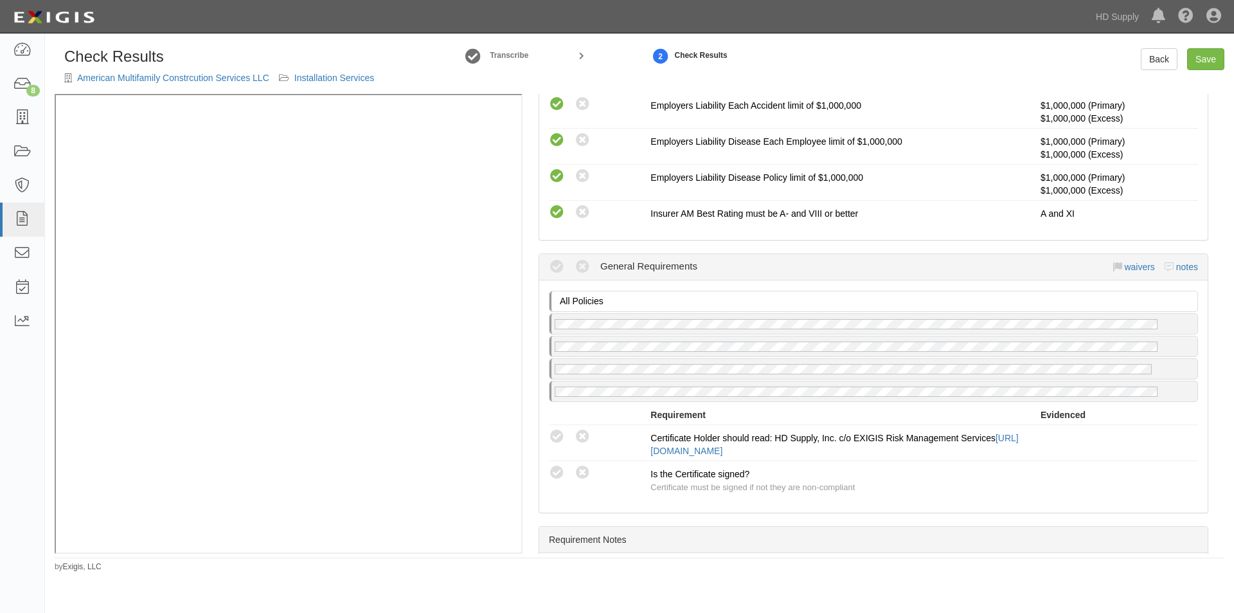
scroll to position [1108, 0]
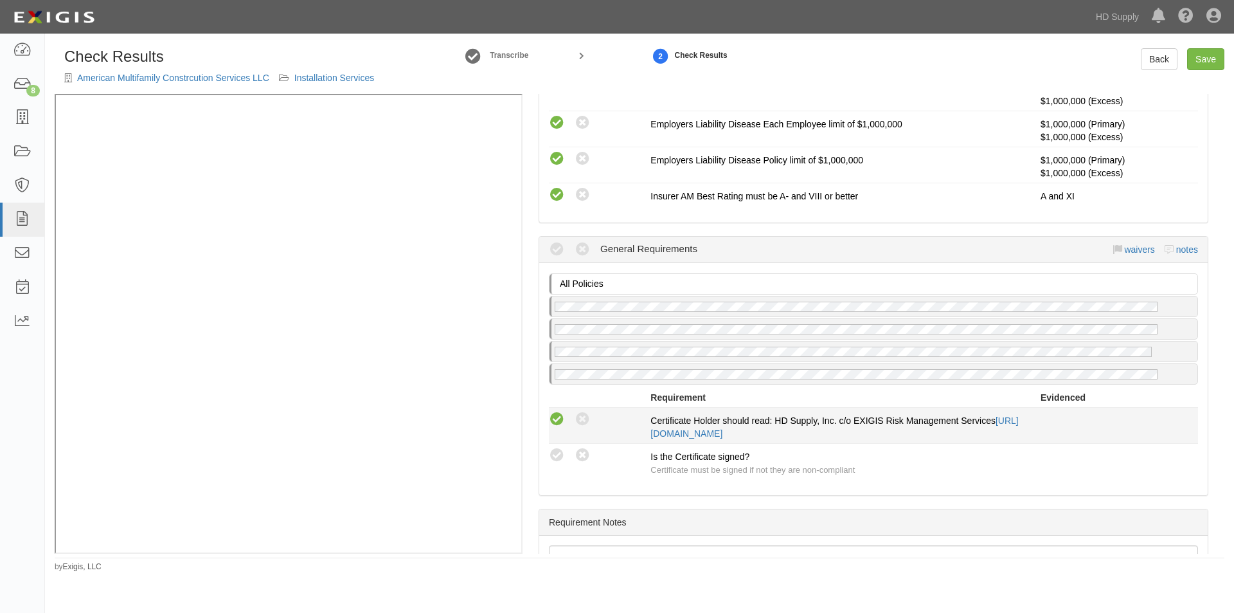
click at [561, 420] on icon at bounding box center [557, 419] width 16 height 16
radio input "true"
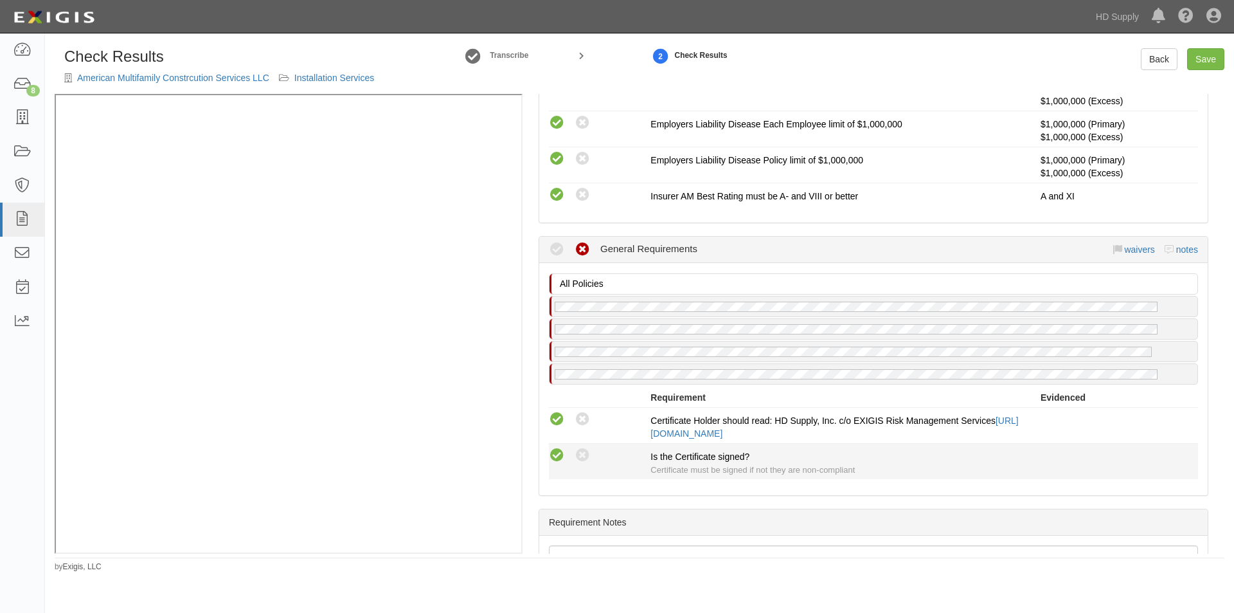
click at [561, 459] on icon at bounding box center [557, 455] width 16 height 16
radio input "true"
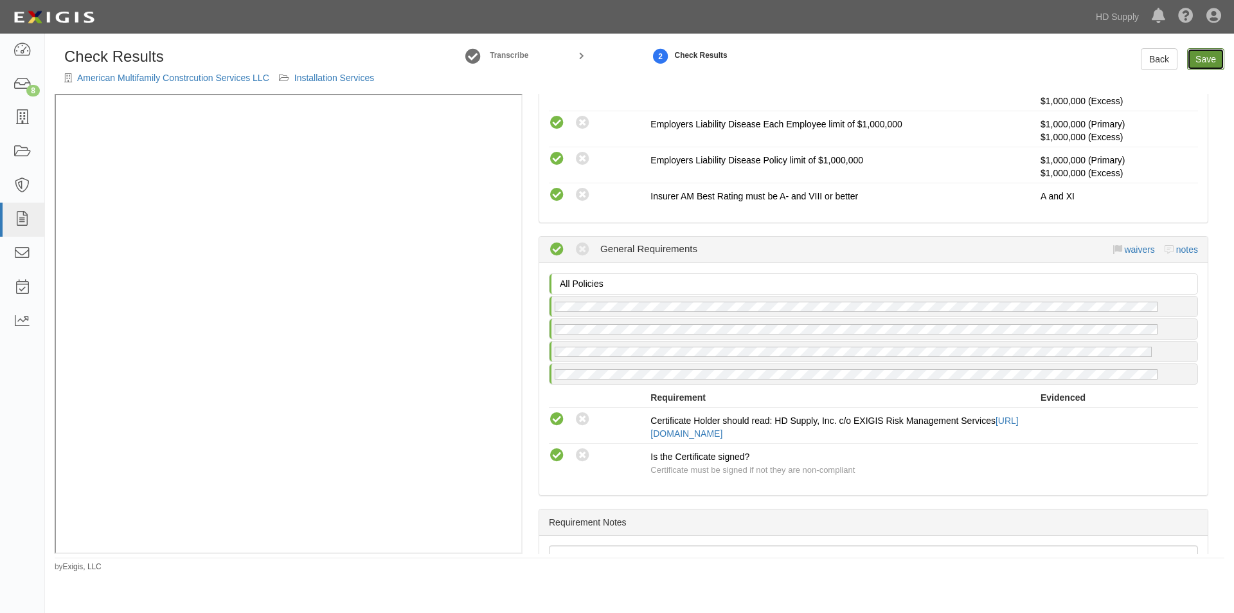
click at [1192, 60] on link "Save" at bounding box center [1205, 59] width 37 height 22
radio input "true"
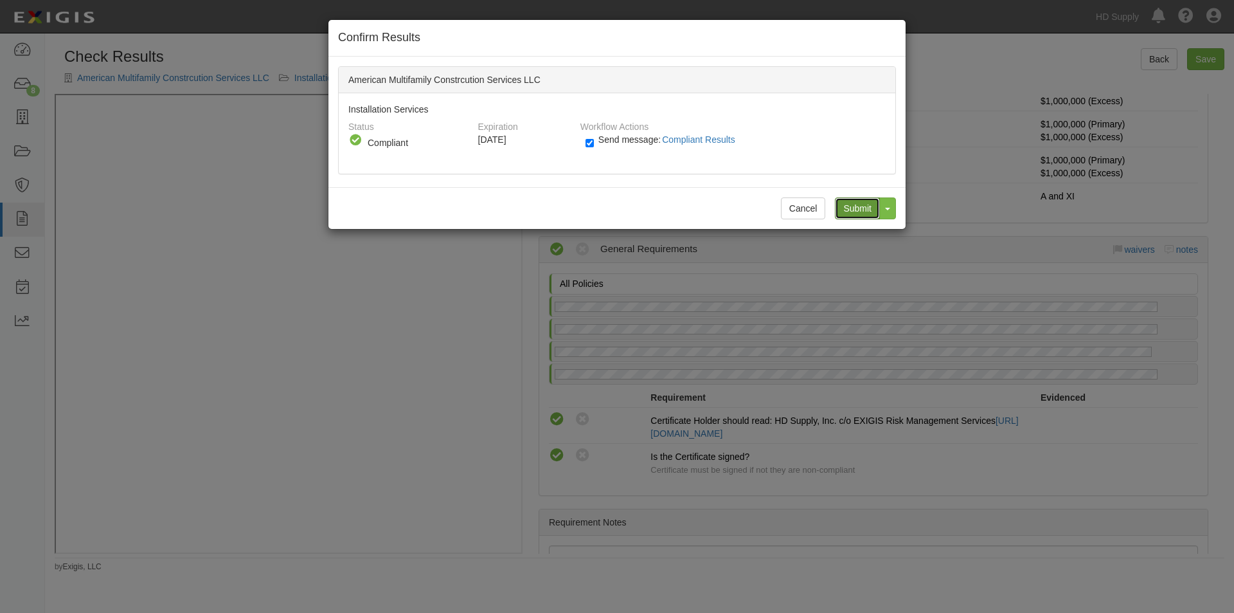
click at [867, 208] on input "Submit" at bounding box center [857, 208] width 45 height 22
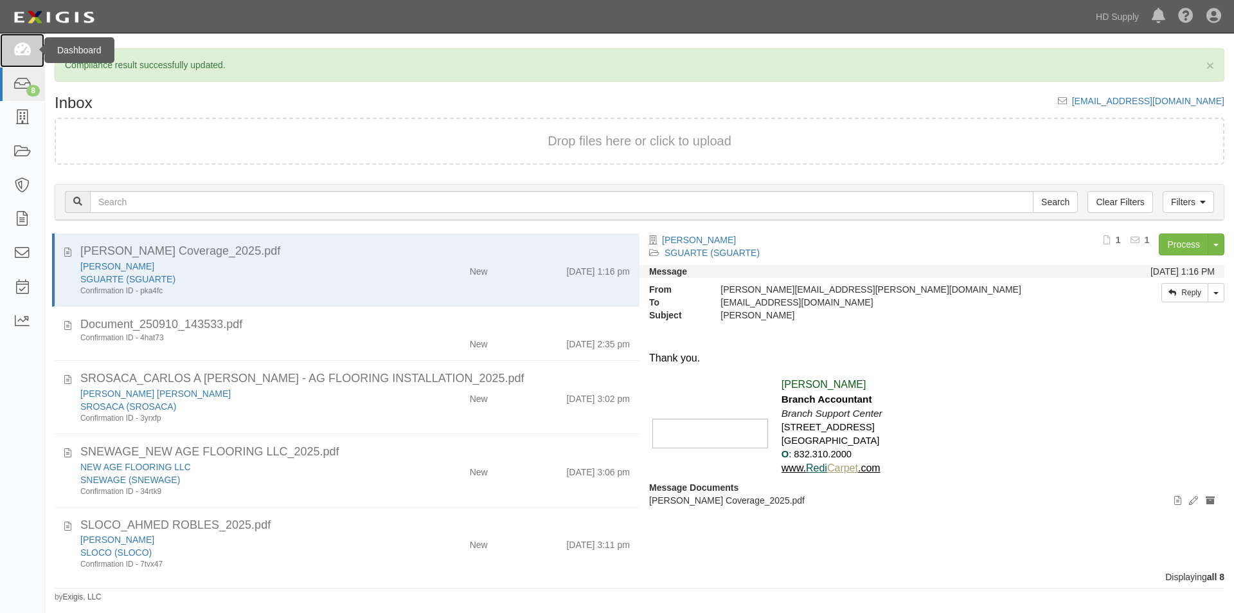
click at [24, 58] on link at bounding box center [22, 50] width 44 height 34
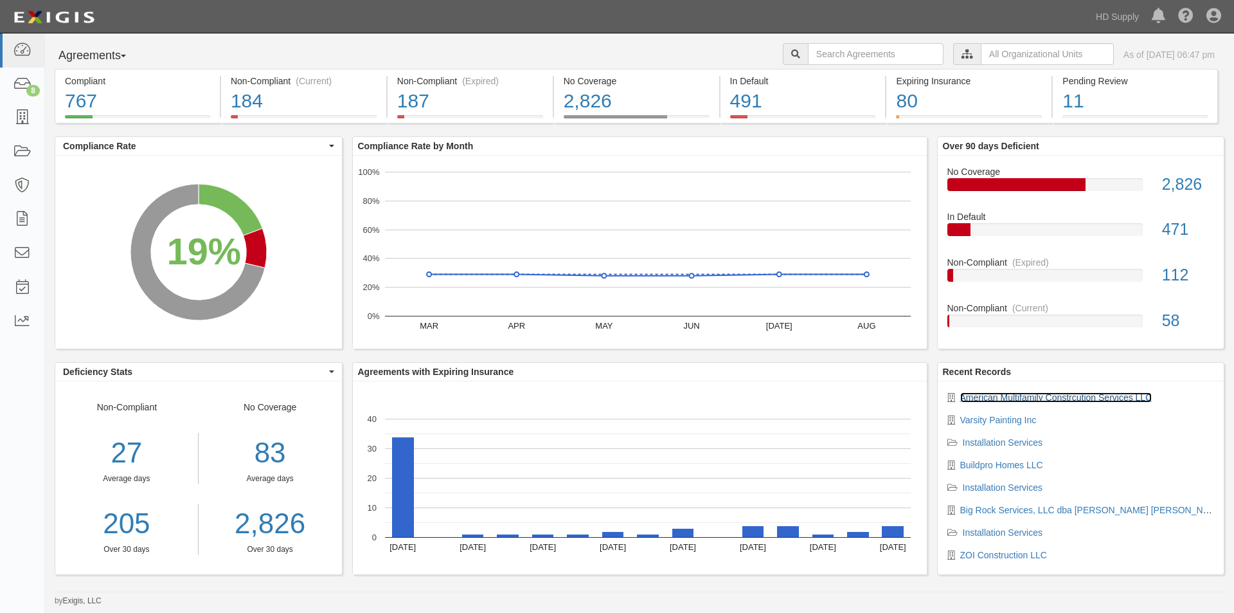
click at [993, 394] on link "American Multifamily Constrcution Services LLC" at bounding box center [1057, 397] width 192 height 10
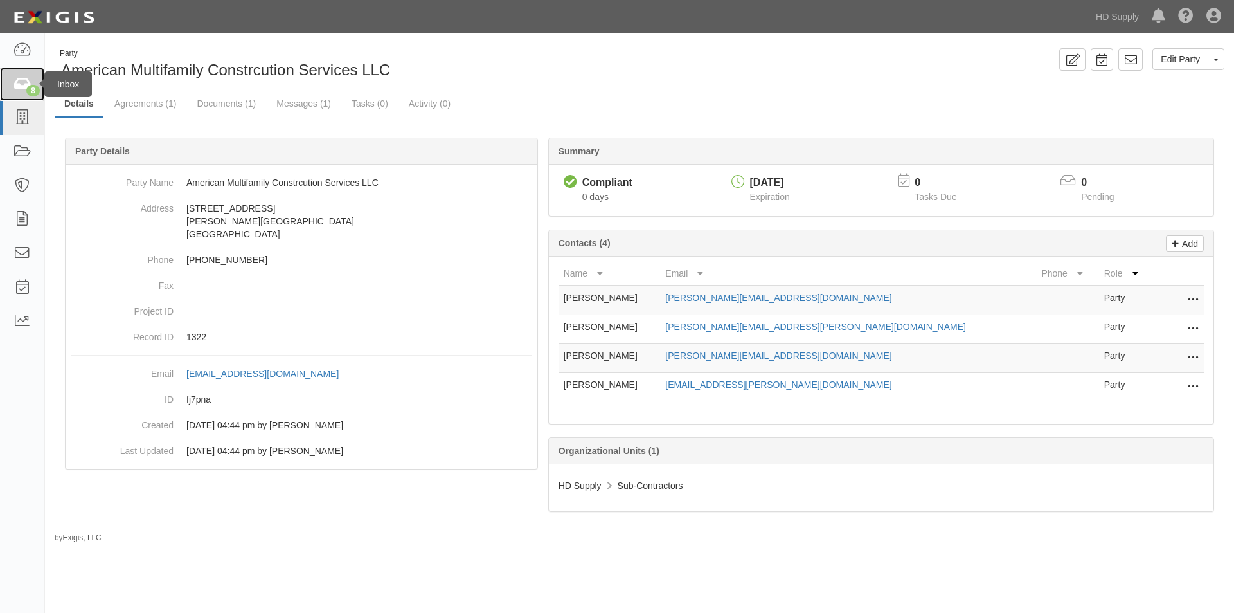
click at [8, 88] on link "8" at bounding box center [22, 85] width 44 height 34
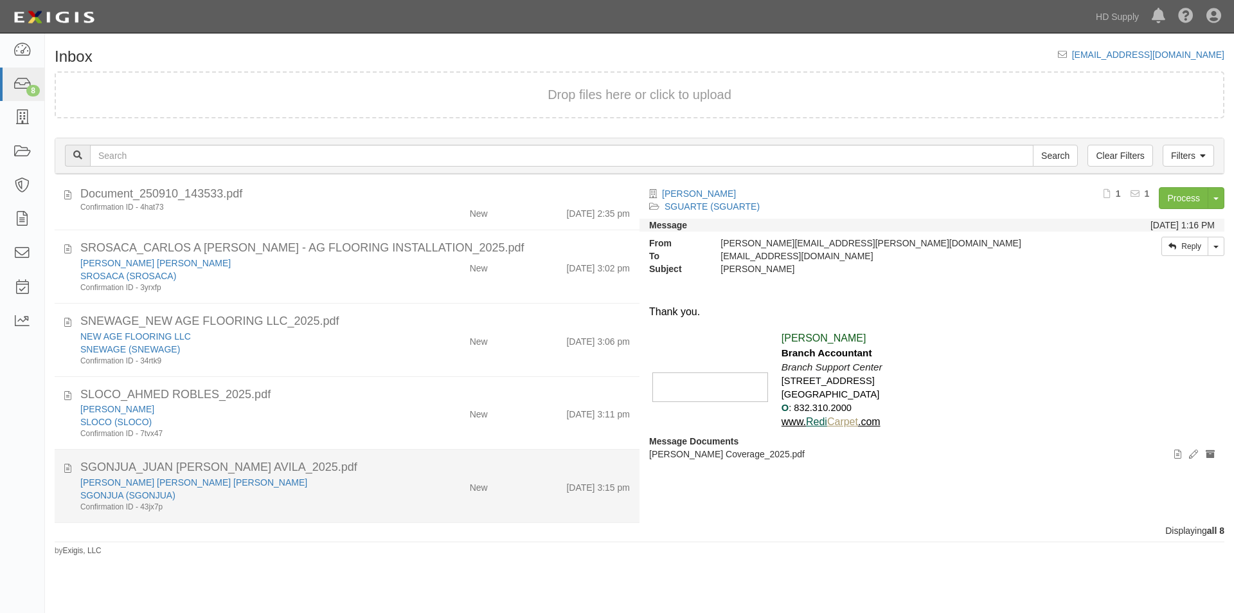
scroll to position [217, 0]
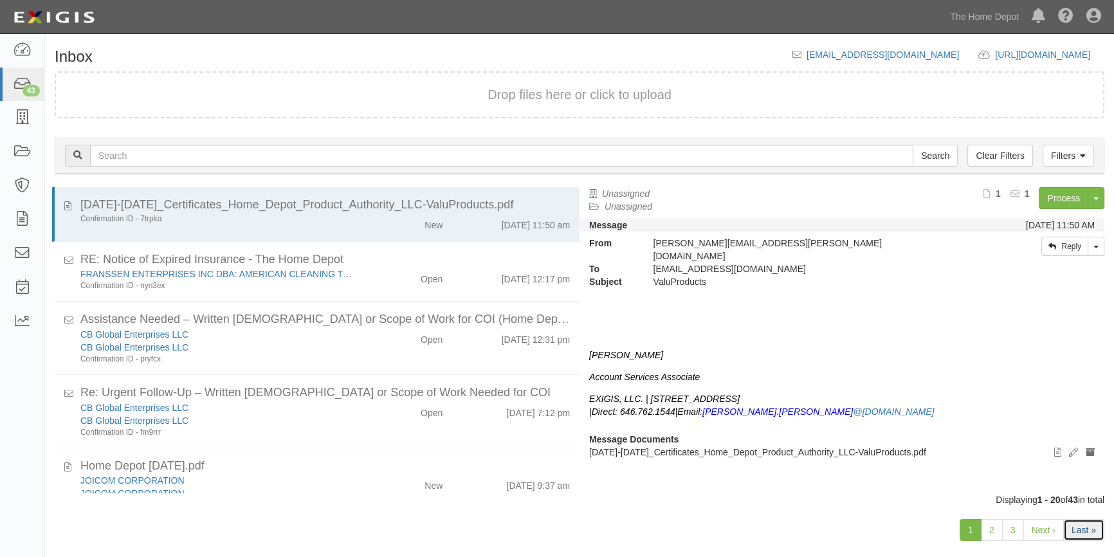
click at [1073, 535] on link "Last »" at bounding box center [1083, 530] width 41 height 22
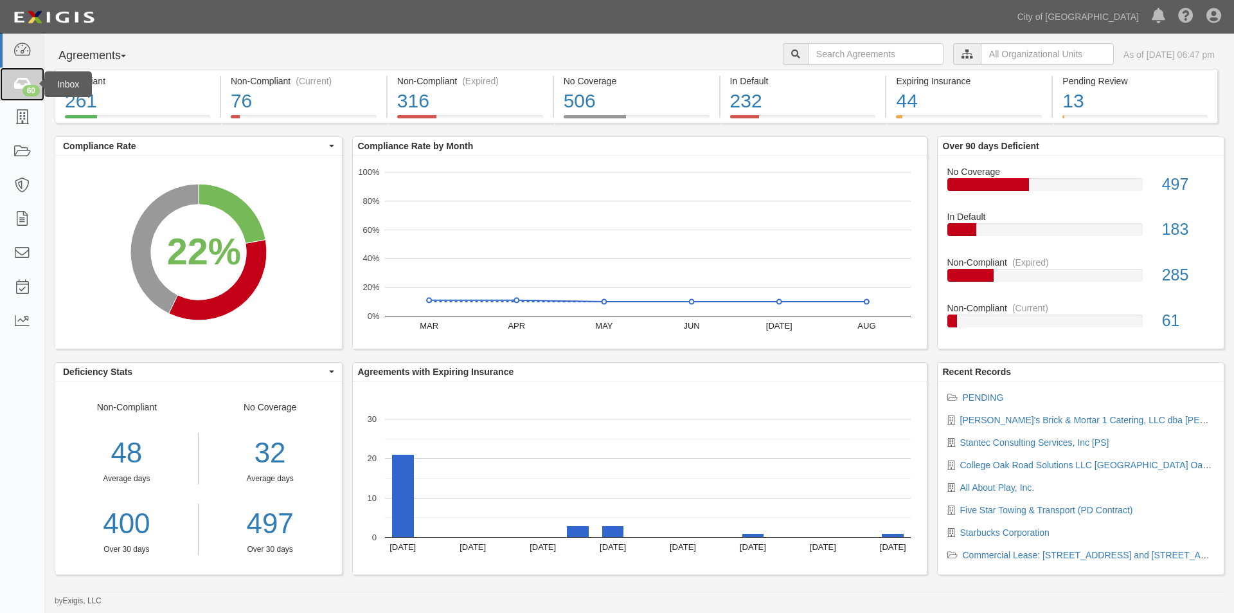
click at [29, 92] on div "60" at bounding box center [31, 91] width 17 height 12
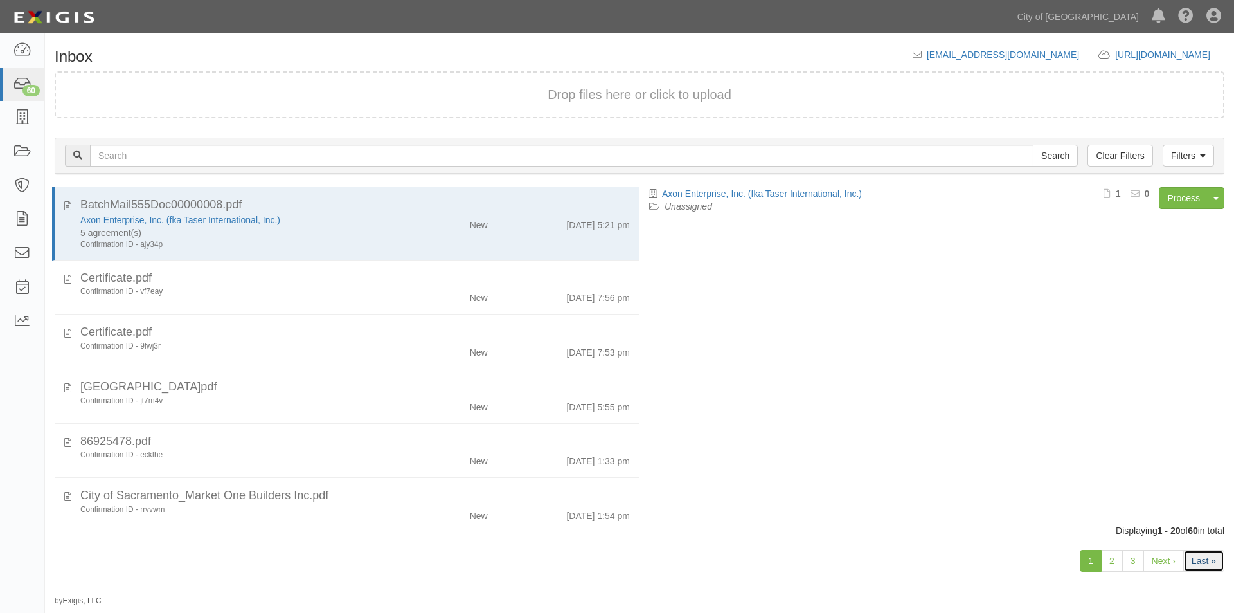
click at [1207, 570] on link "Last »" at bounding box center [1204, 561] width 41 height 22
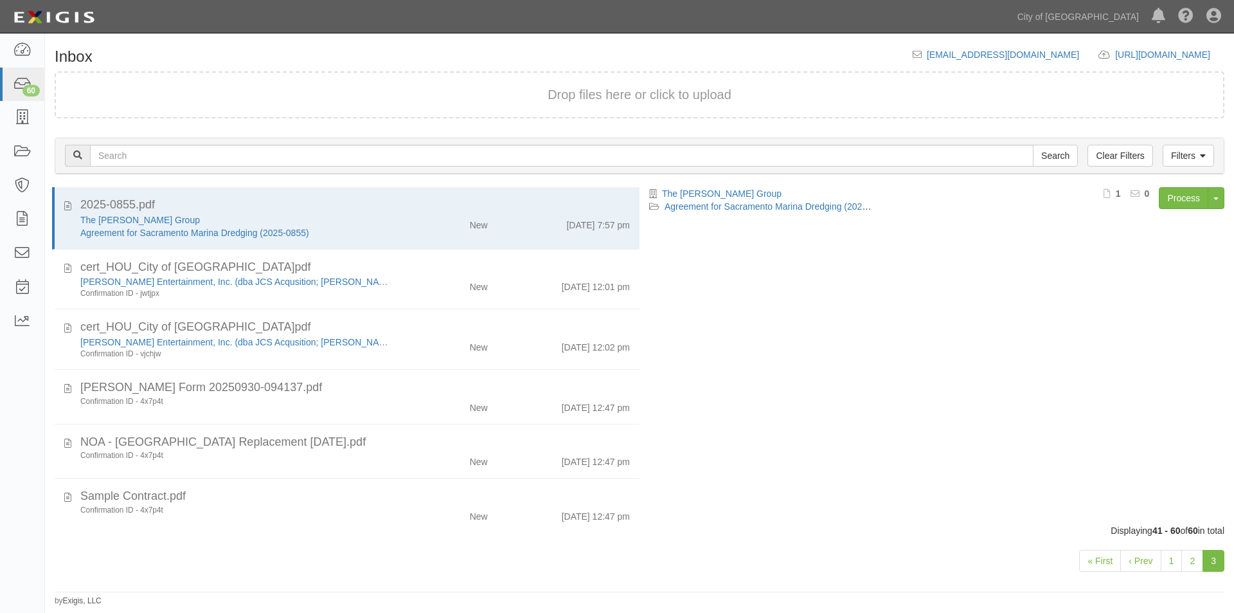
drag, startPoint x: 651, startPoint y: 307, endPoint x: 644, endPoint y: 439, distance: 132.0
click at [653, 454] on div "The [PERSON_NAME] Group Agreement for Sacramento Marina Dredging (2025-0855) Pr…" at bounding box center [937, 349] width 595 height 325
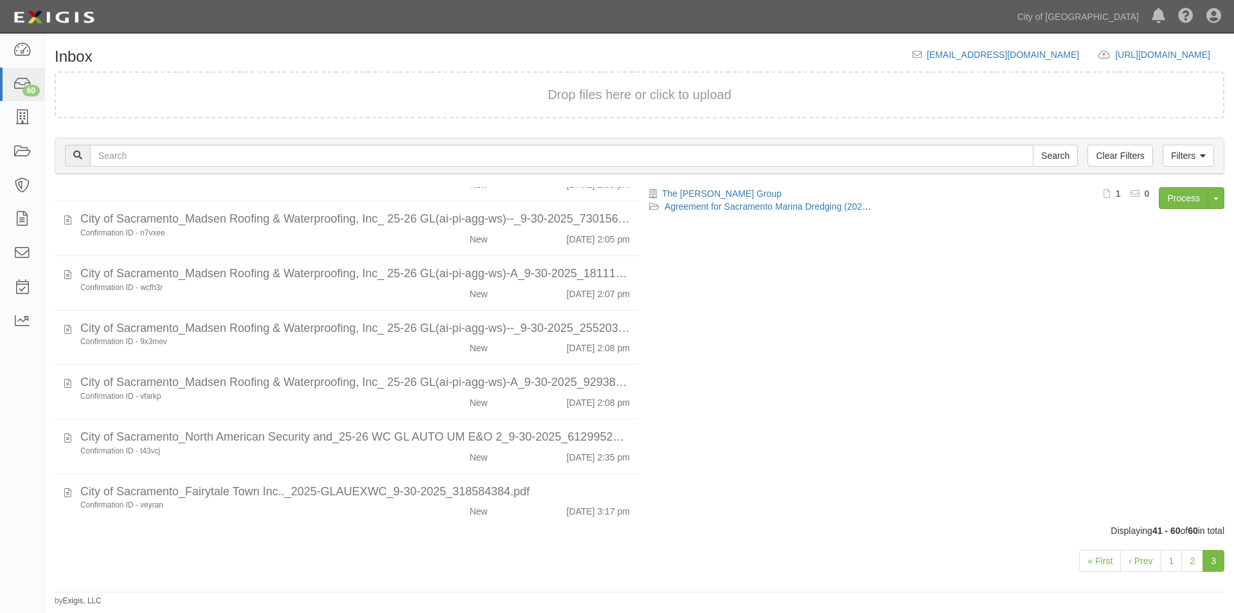
scroll to position [777, 0]
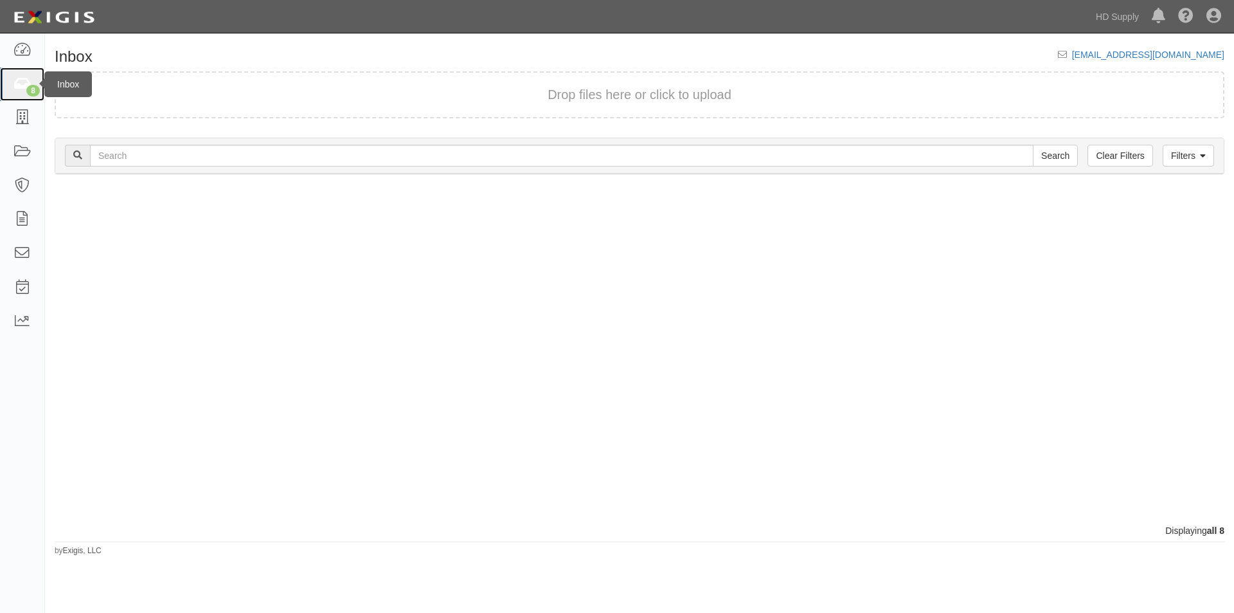
click at [18, 87] on icon at bounding box center [22, 84] width 18 height 15
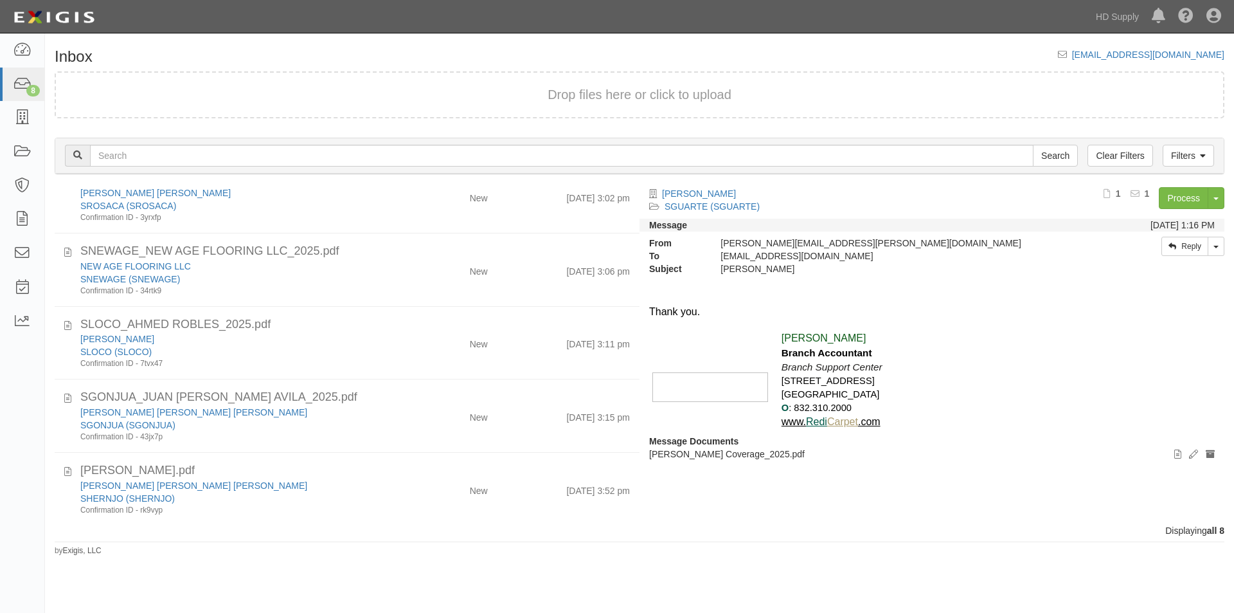
scroll to position [217, 0]
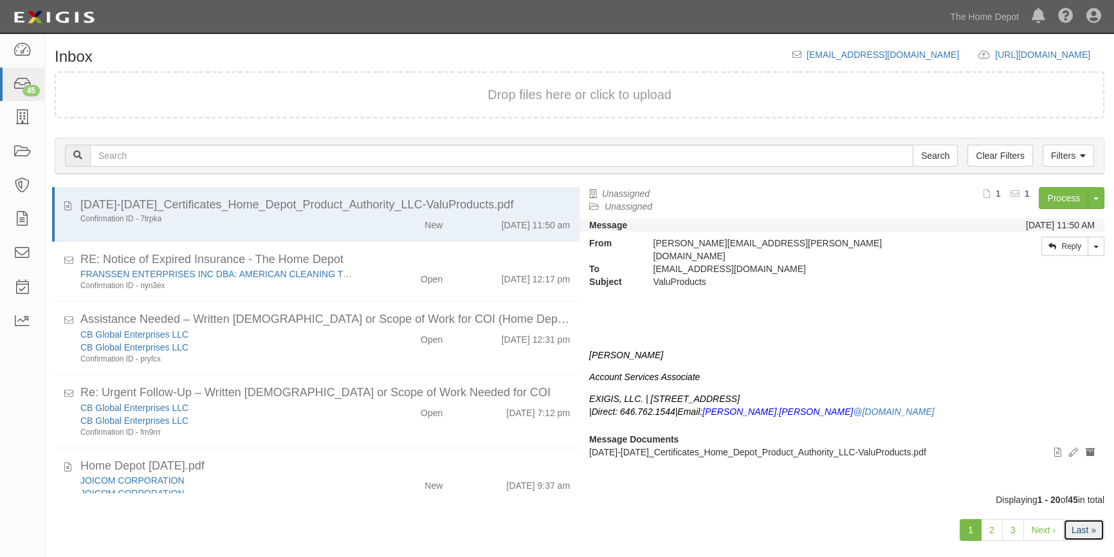
click at [1077, 535] on link "Last »" at bounding box center [1083, 530] width 41 height 22
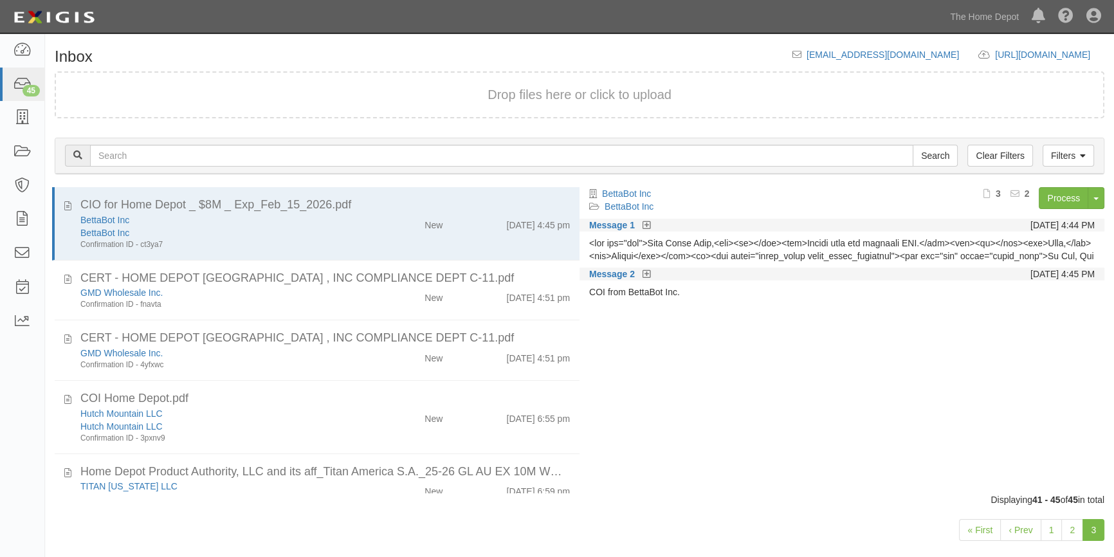
scroll to position [26, 0]
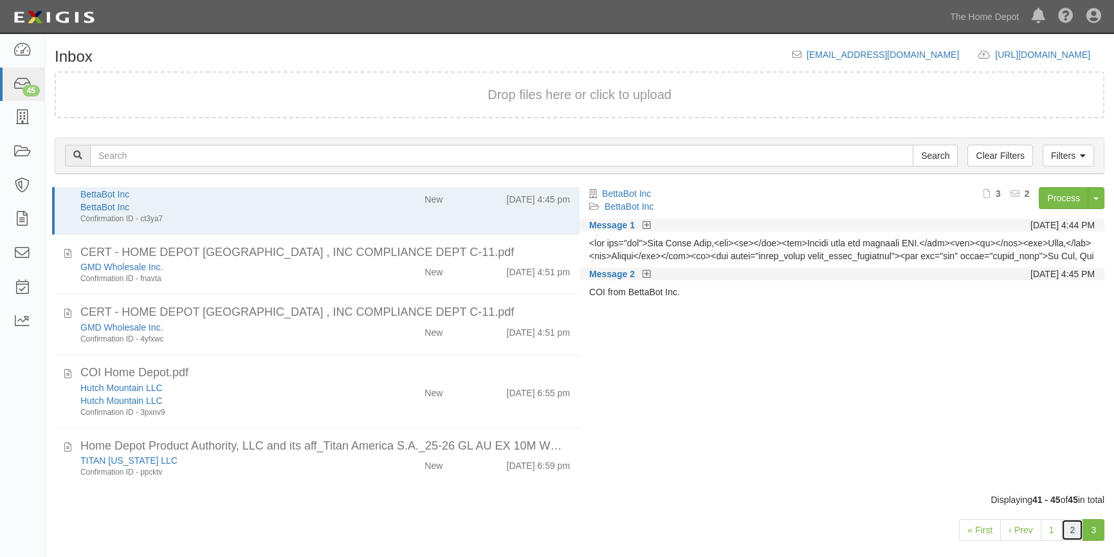
click at [1072, 536] on link "2" at bounding box center [1072, 530] width 22 height 22
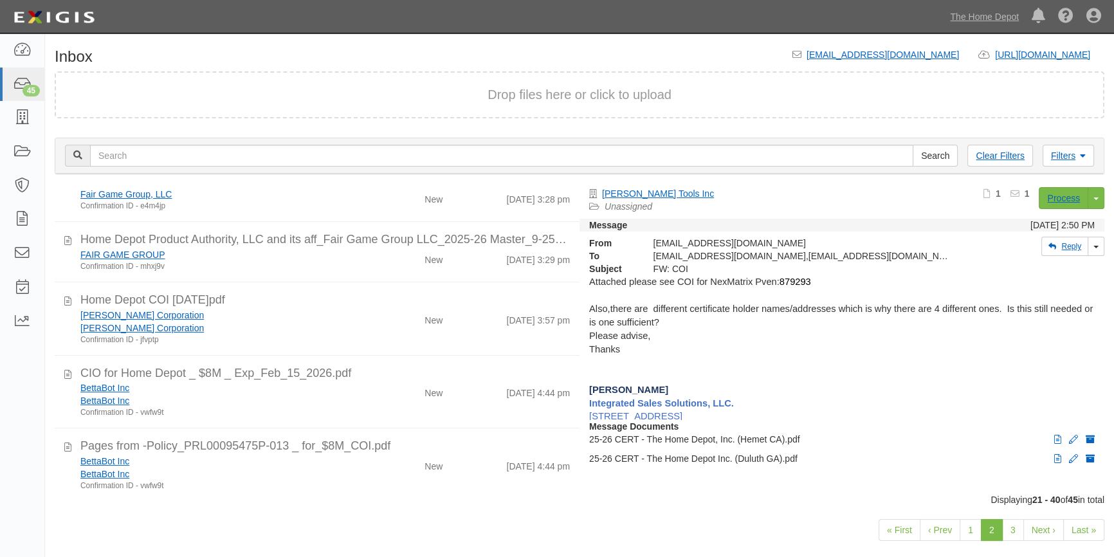
scroll to position [926, 0]
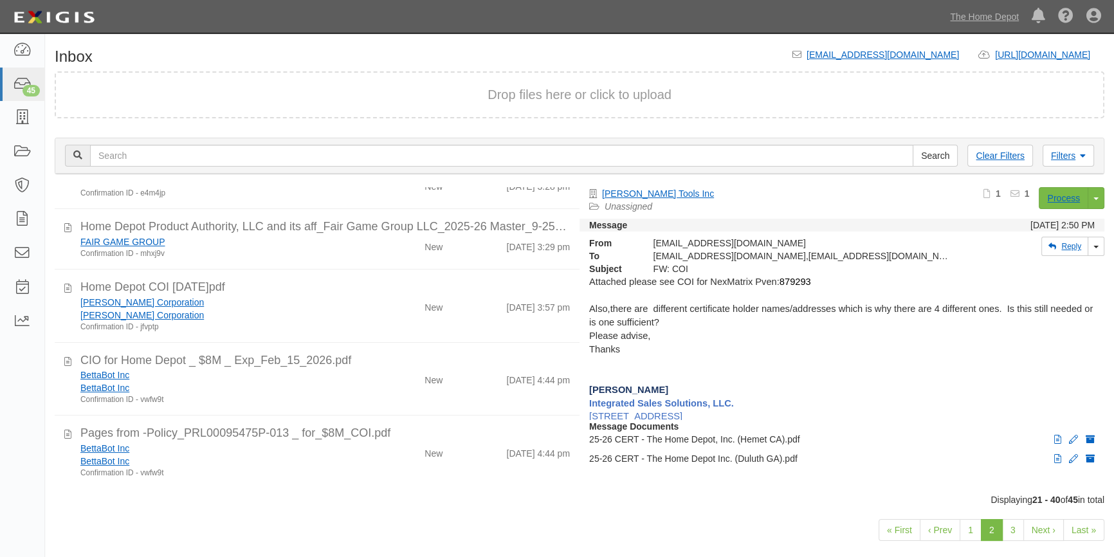
click at [168, 512] on div "« First ‹ Prev 1 2 3 Next › Last »" at bounding box center [579, 531] width 1069 height 51
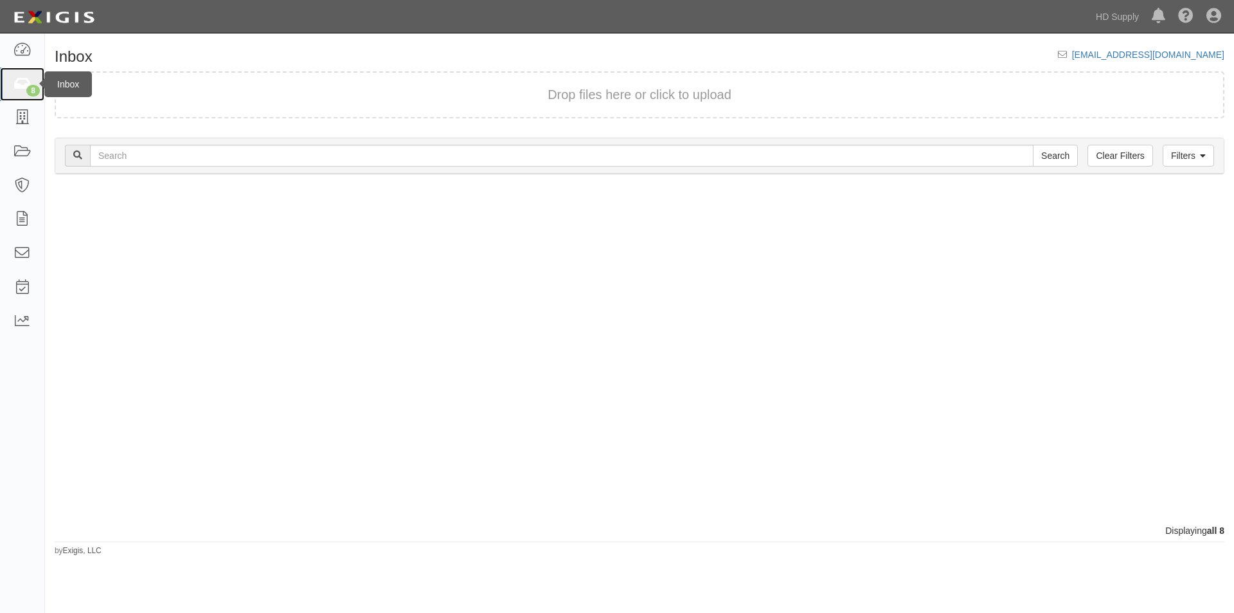
click at [15, 87] on icon at bounding box center [22, 84] width 18 height 15
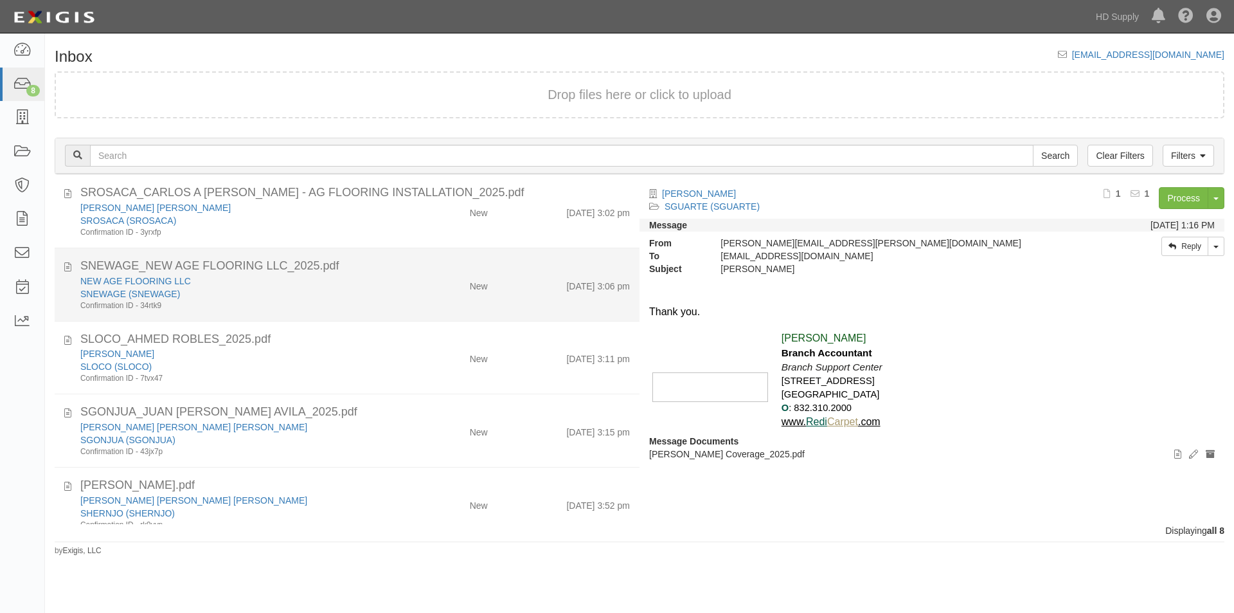
scroll to position [217, 0]
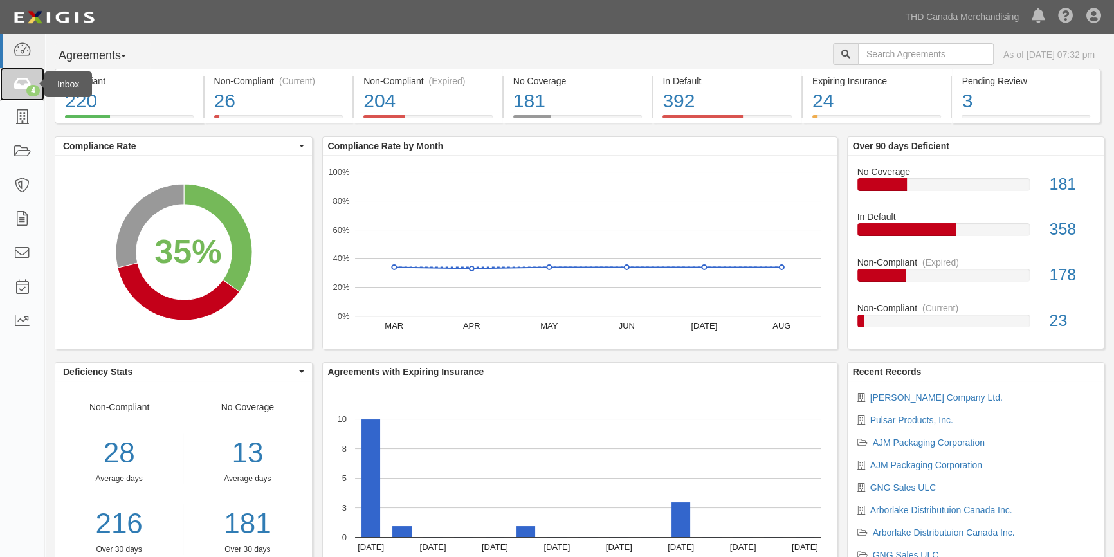
click at [25, 86] on icon at bounding box center [22, 84] width 18 height 15
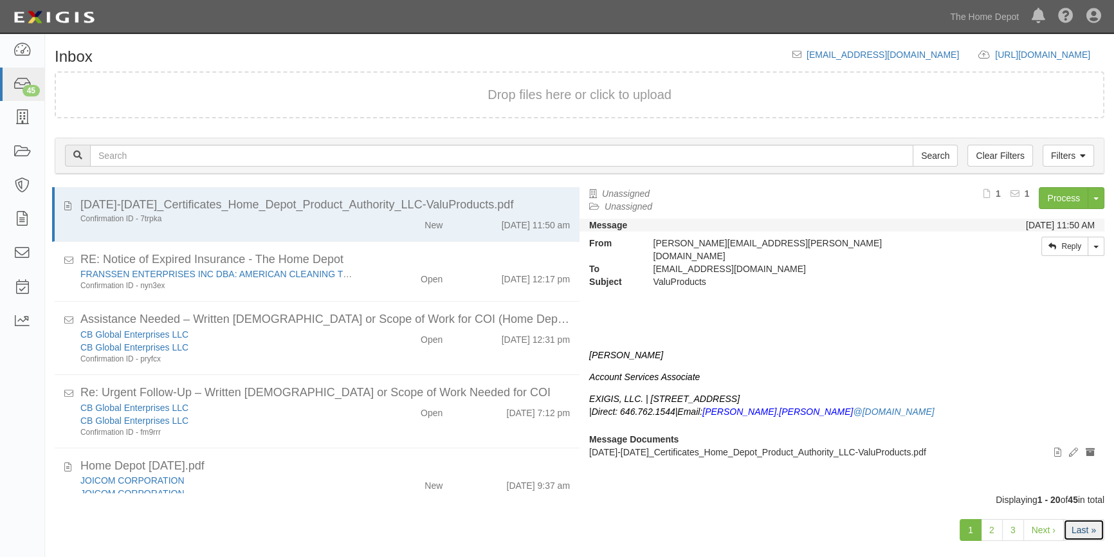
click at [1081, 527] on link "Last »" at bounding box center [1083, 530] width 41 height 22
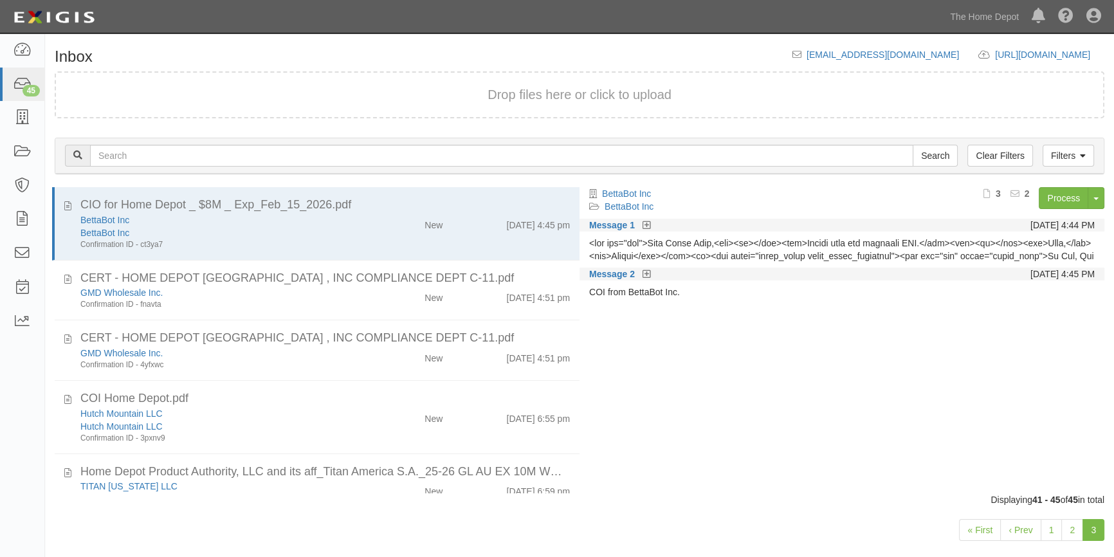
scroll to position [26, 0]
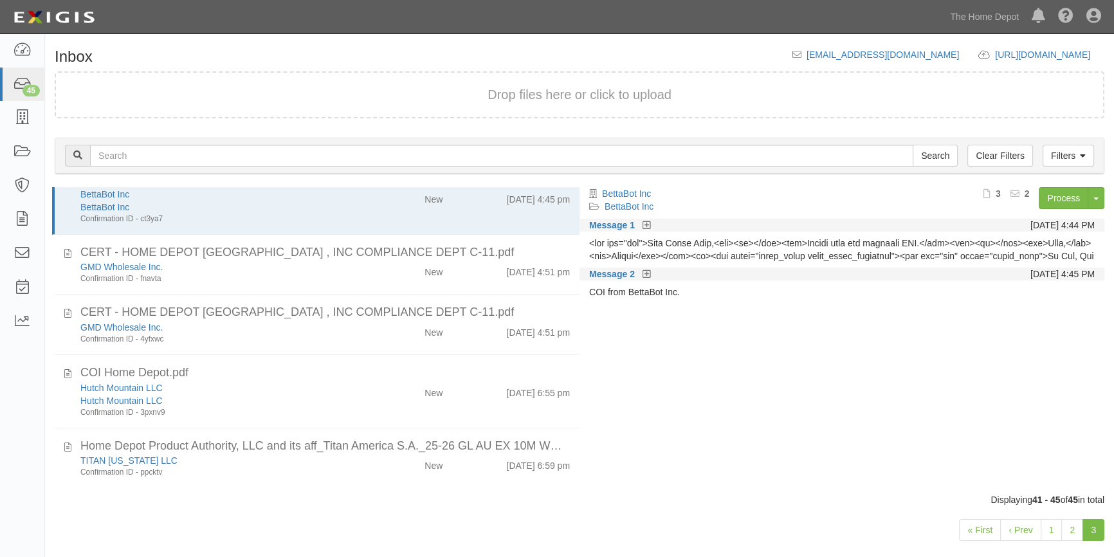
click at [386, 525] on div "« First ‹ Prev 1 2 3" at bounding box center [579, 531] width 1069 height 51
click at [530, 500] on div "Displaying 41 - 45 of 45 in total" at bounding box center [579, 499] width 1069 height 13
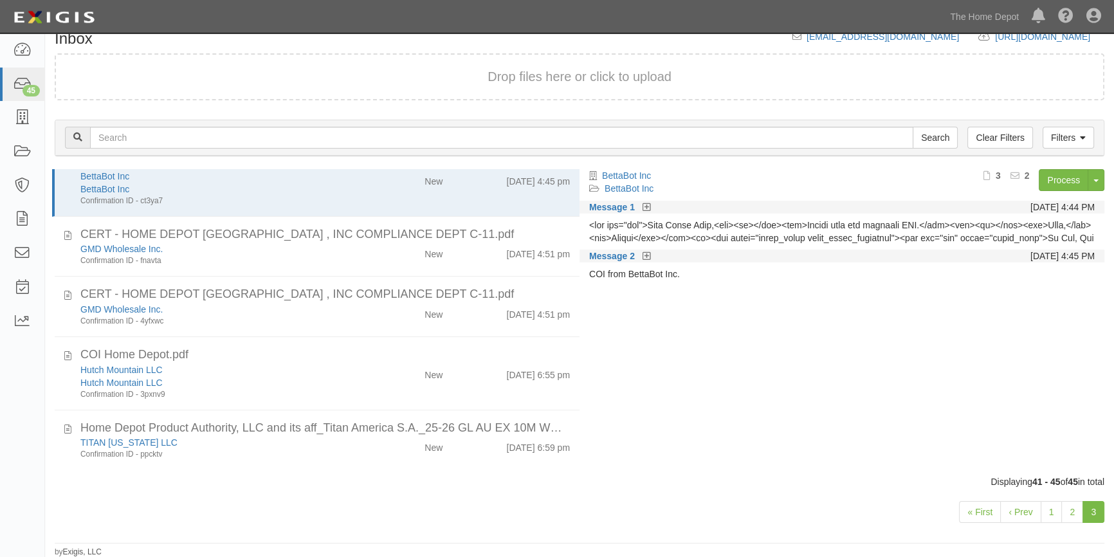
scroll to position [0, 0]
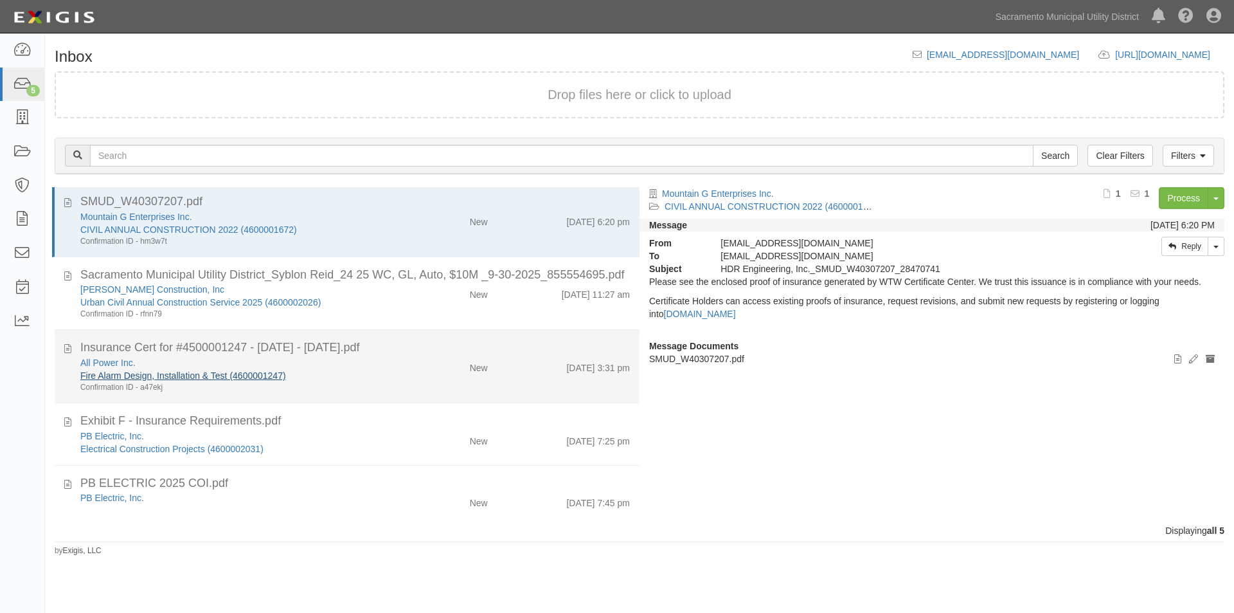
scroll to position [5, 0]
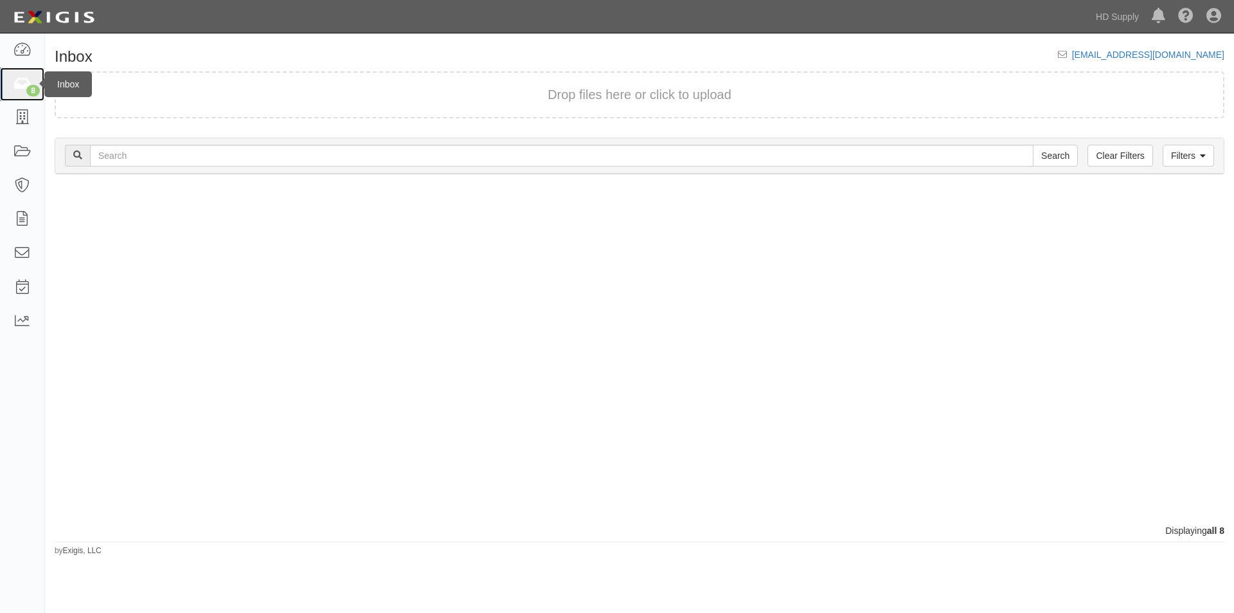
click at [30, 87] on div "8" at bounding box center [33, 91] width 14 height 12
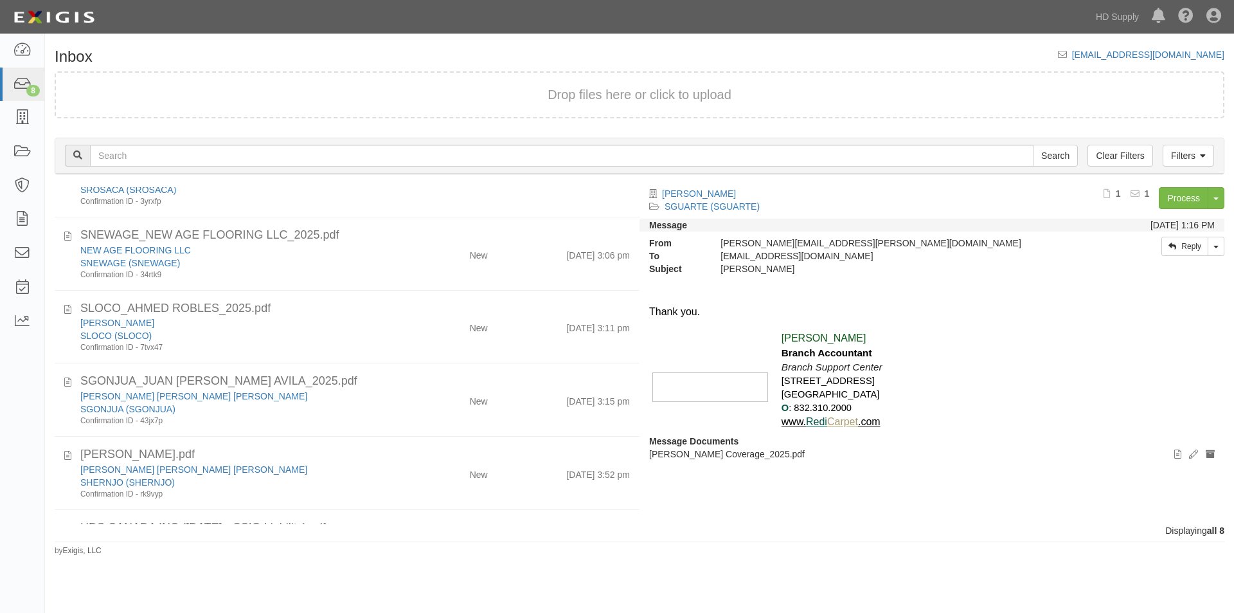
scroll to position [217, 0]
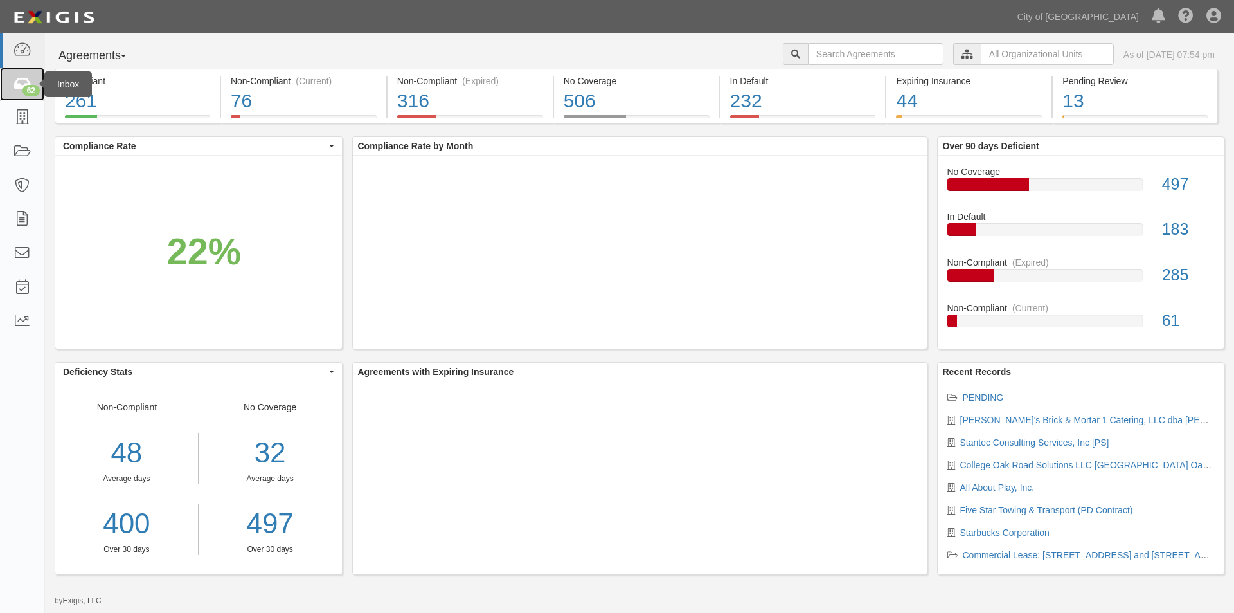
click at [15, 94] on link "62" at bounding box center [22, 85] width 44 height 34
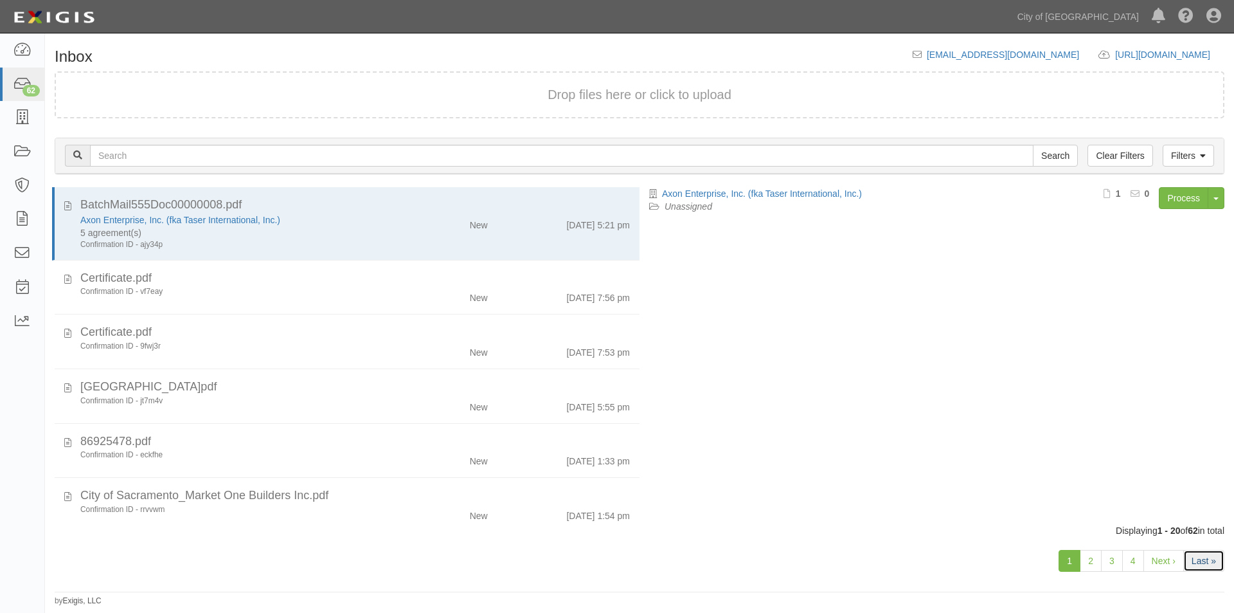
click at [1190, 558] on link "Last »" at bounding box center [1204, 561] width 41 height 22
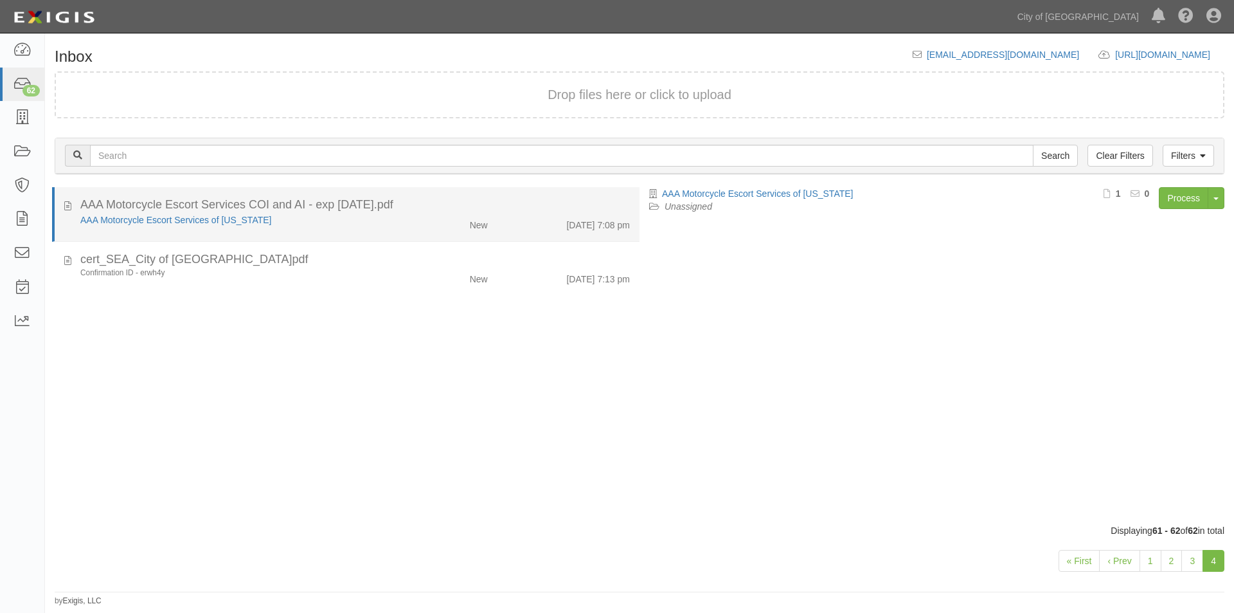
click at [302, 232] on li "AAA Motorcycle Escort Services COI and AI - exp [DATE].pdf AAA Motorcycle Escor…" at bounding box center [346, 214] width 588 height 55
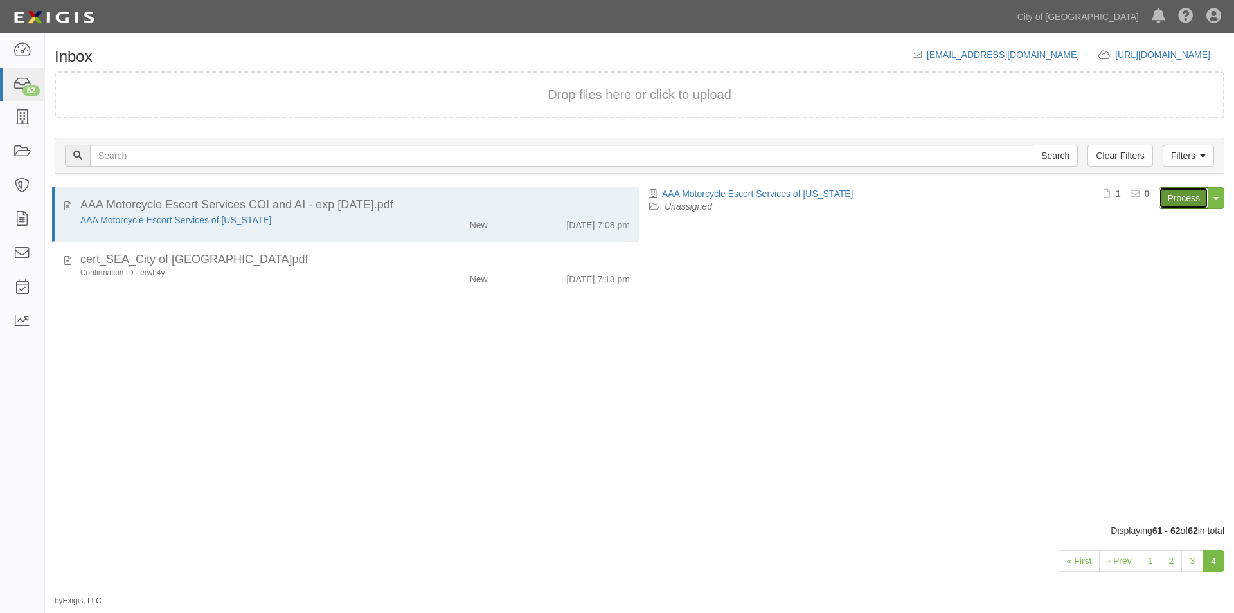
click at [1190, 203] on link "Process" at bounding box center [1184, 198] width 50 height 22
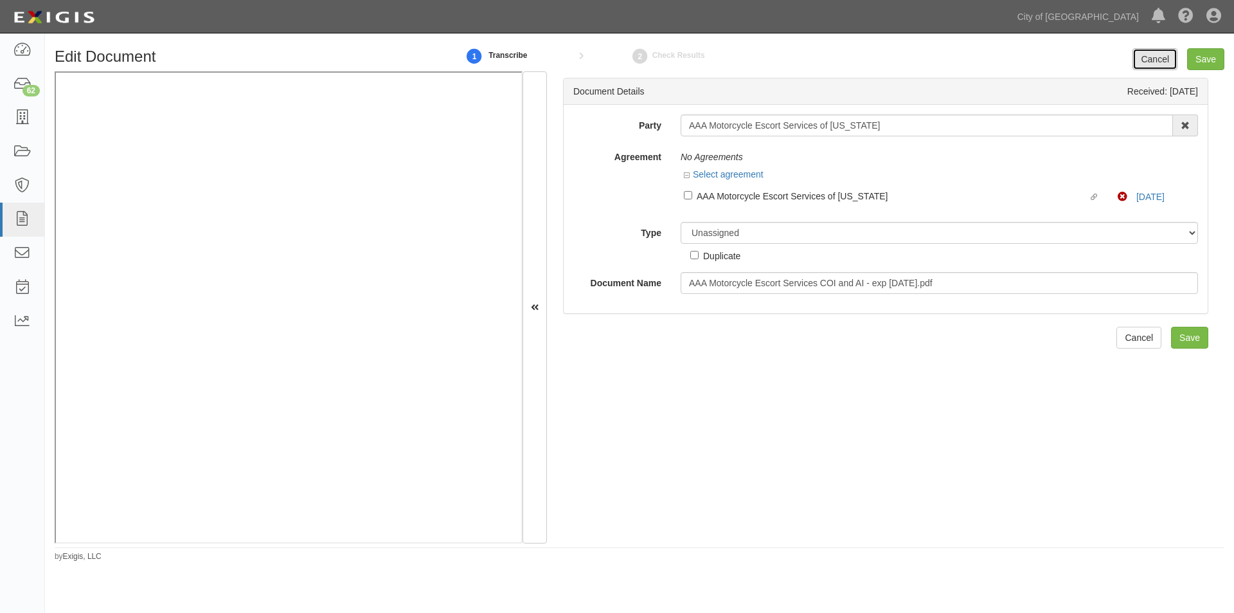
click at [1151, 59] on link "Cancel" at bounding box center [1155, 59] width 45 height 22
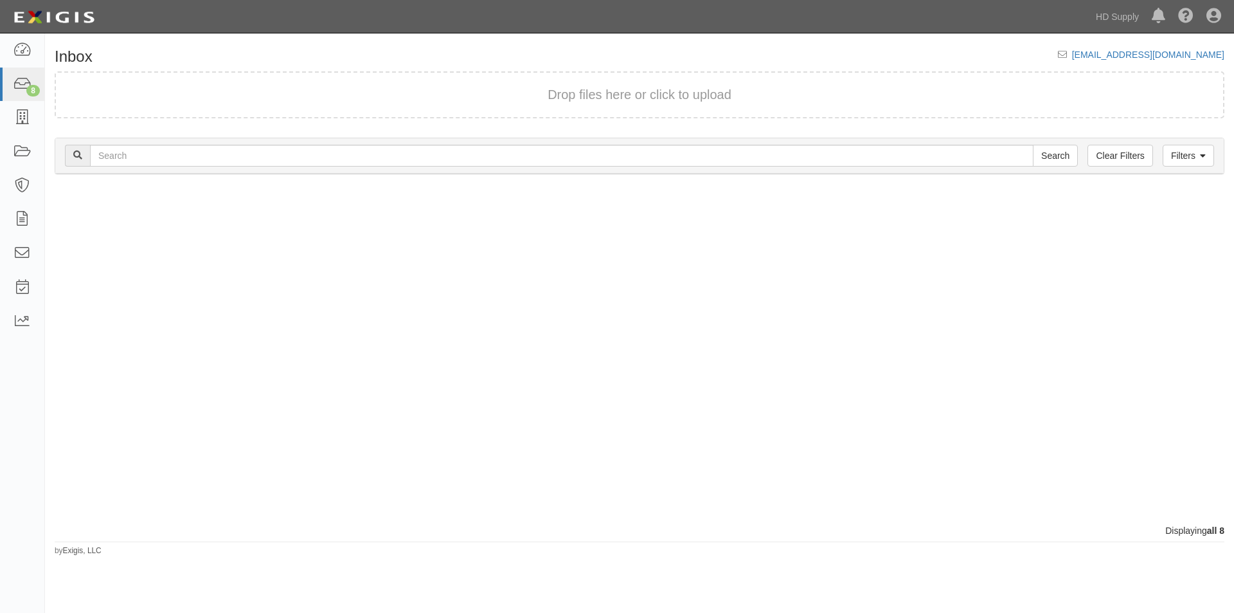
click at [168, 454] on div at bounding box center [342, 355] width 595 height 337
